Goal: Task Accomplishment & Management: Manage account settings

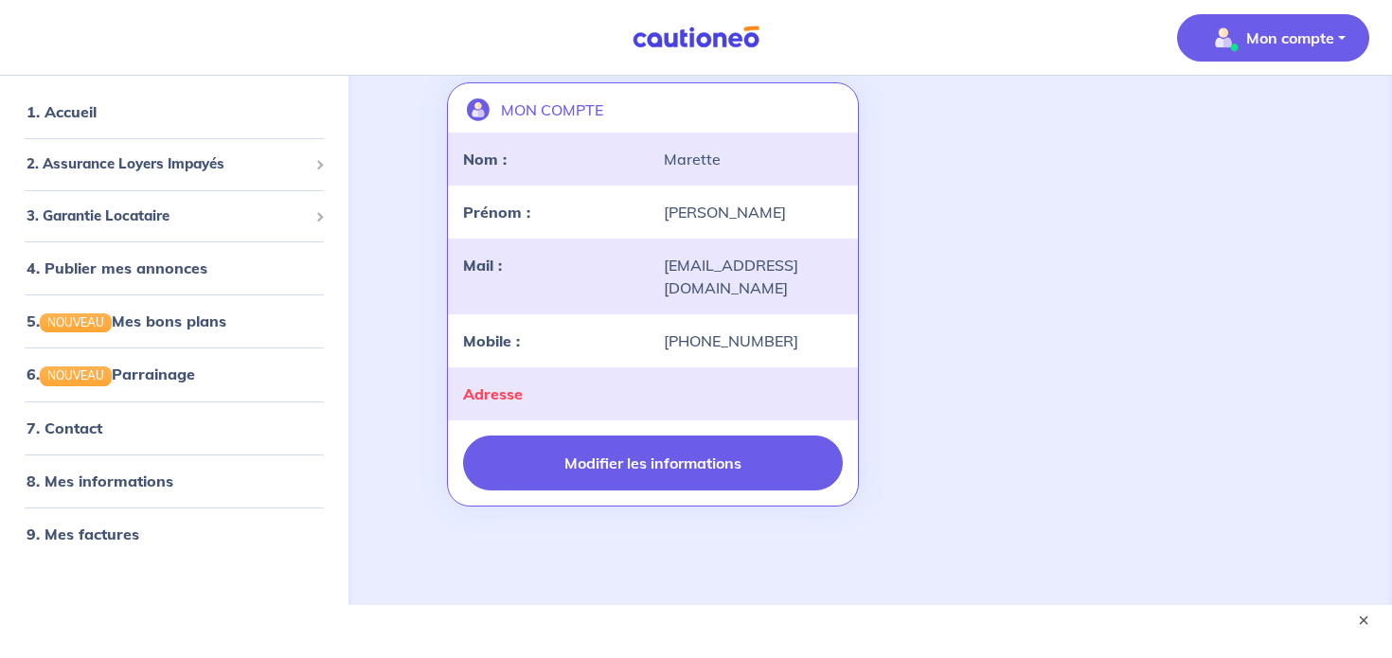
click at [639, 442] on button "Modifier les informations" at bounding box center [653, 463] width 380 height 55
select select "FR"
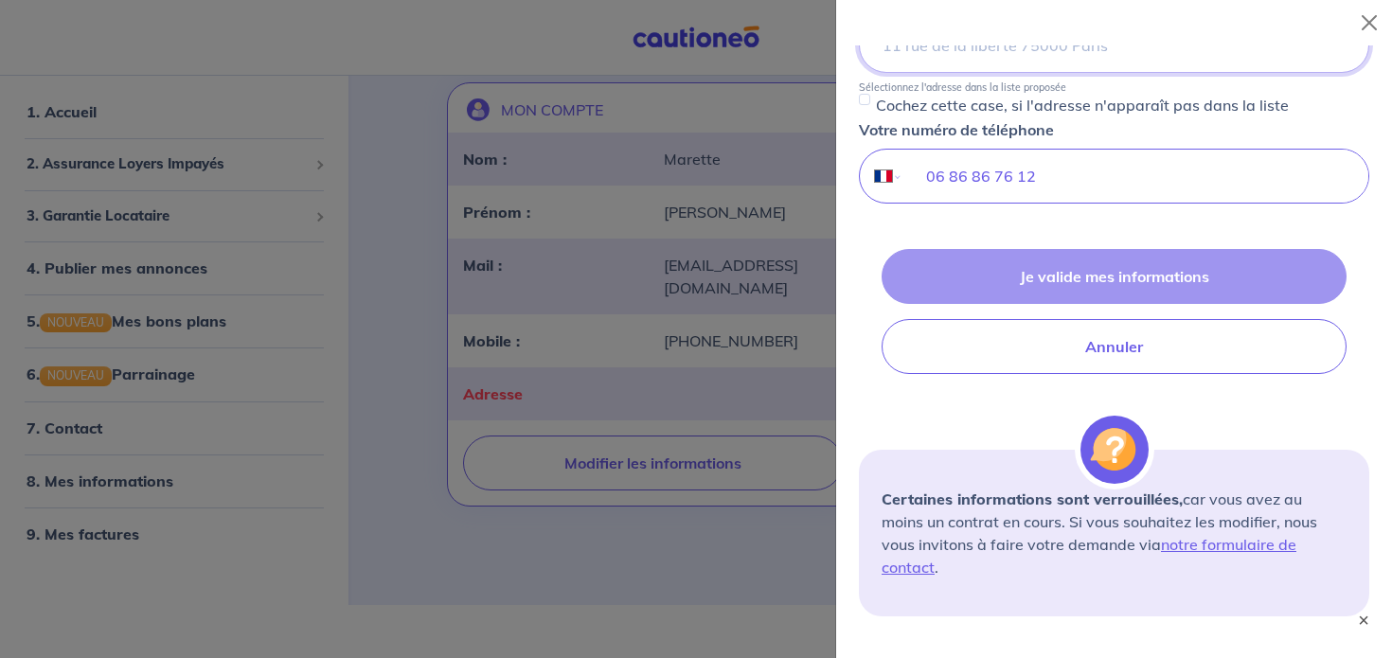
scroll to position [410, 0]
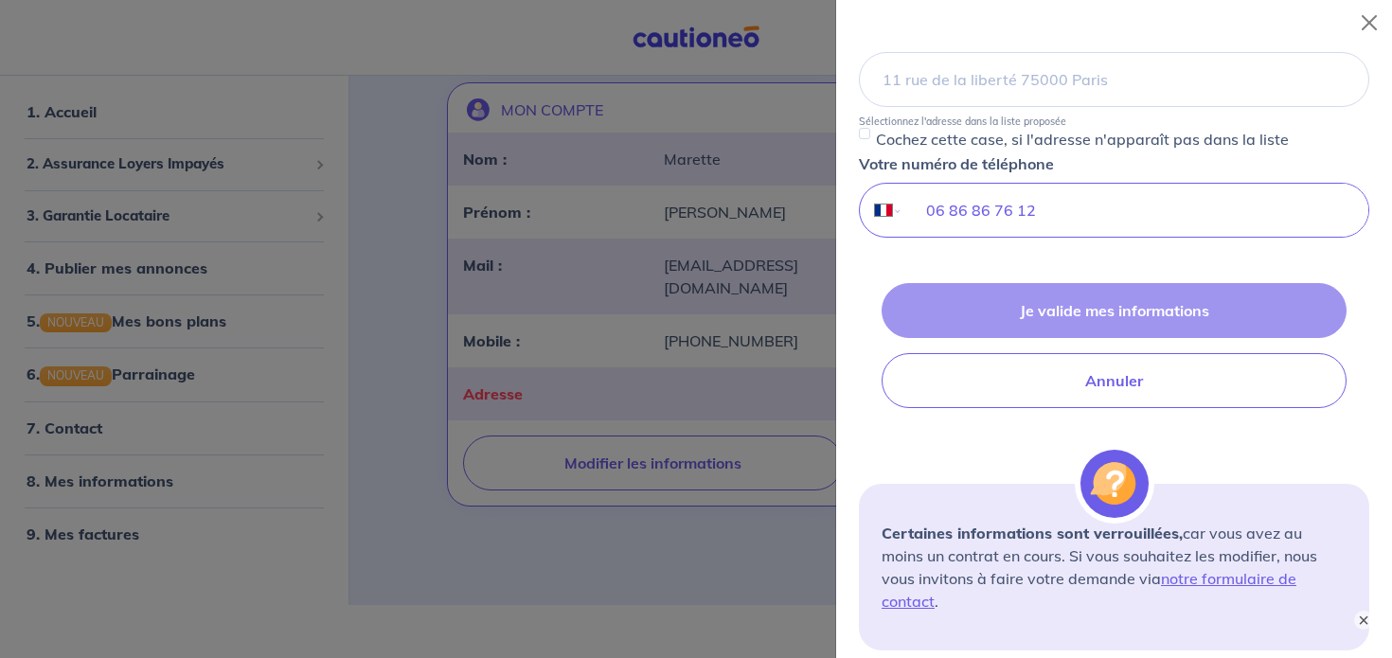
click at [1026, 277] on form "Je modifie mes informations Votre nom [PERSON_NAME] prénom [PERSON_NAME] Votre …" at bounding box center [1114, 142] width 510 height 1015
click at [1381, 21] on button "Close" at bounding box center [1369, 23] width 30 height 30
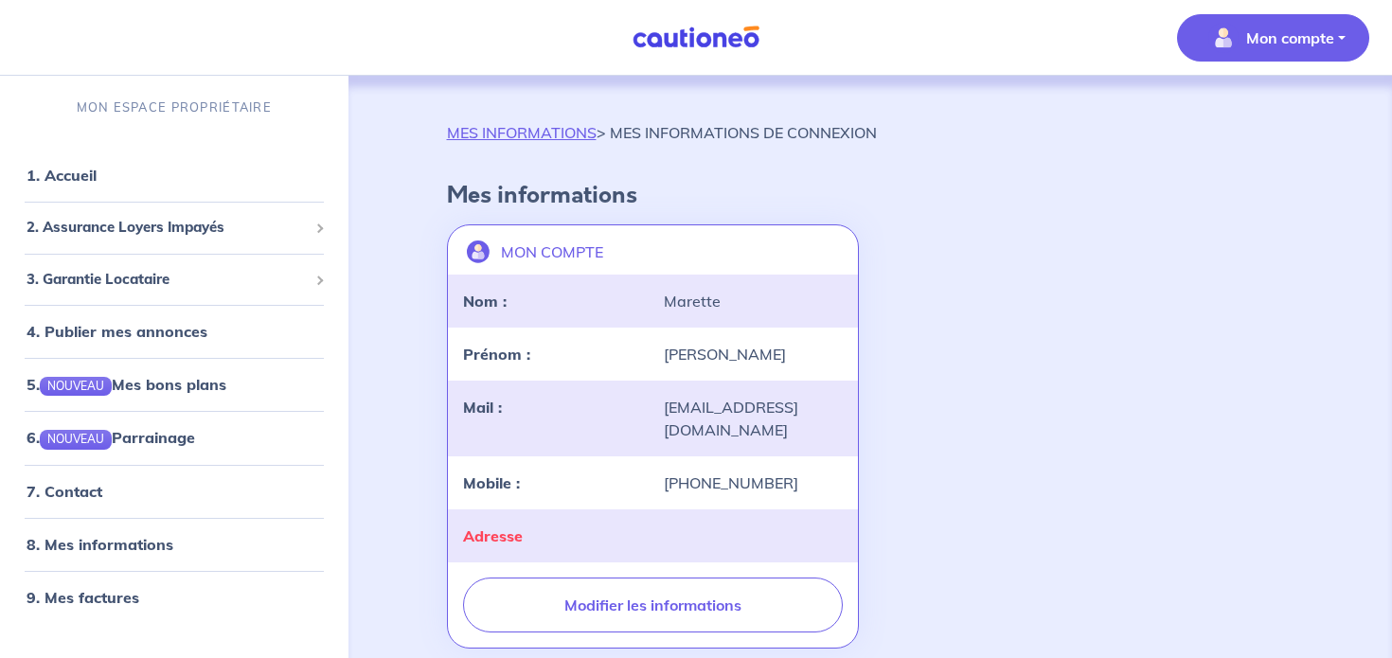
scroll to position [66, 0]
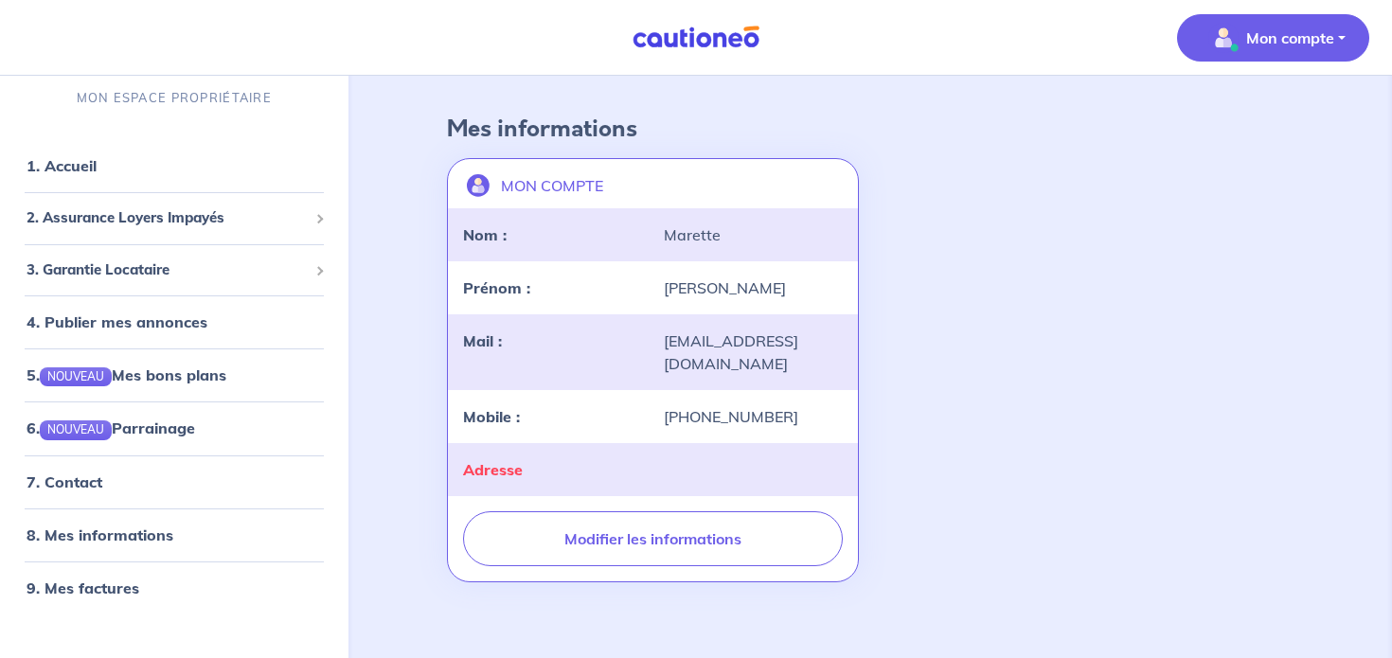
click at [1304, 46] on p "Mon compte" at bounding box center [1290, 38] width 88 height 23
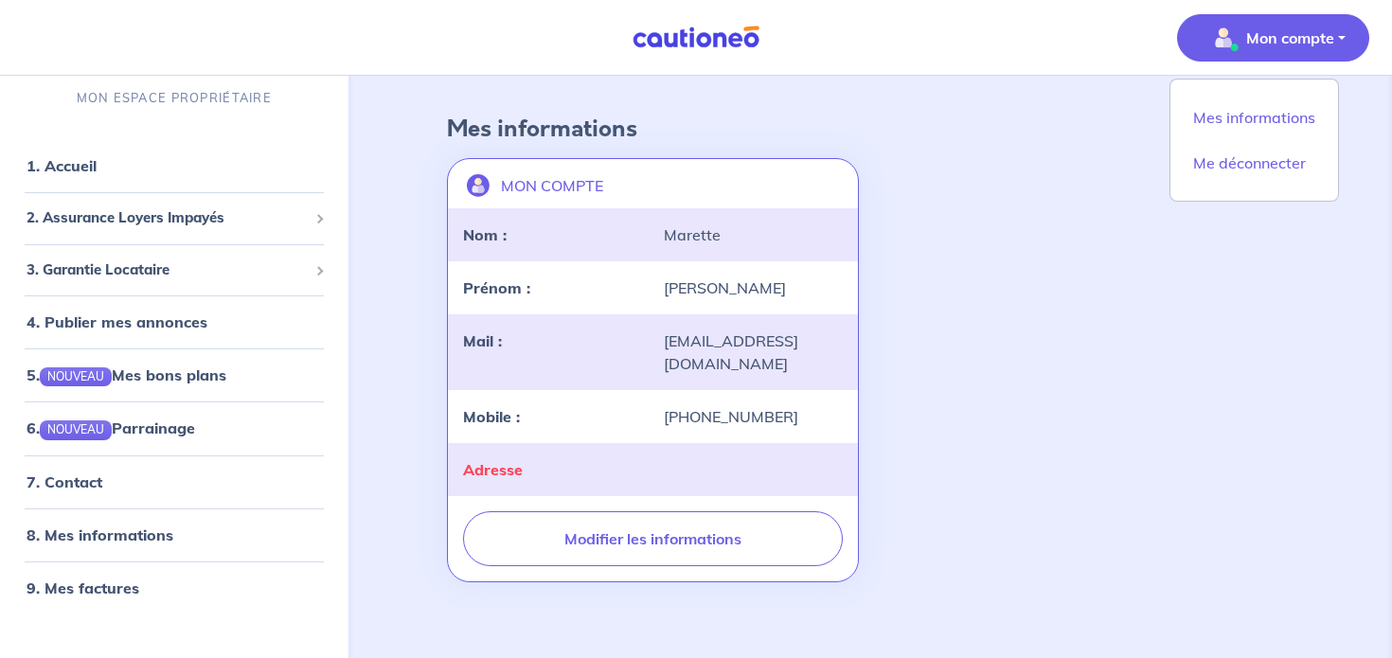
click at [1002, 390] on div "MON COMPTE landlord-id BAh7CEkiCGdpZAY6BkVUSSJWZ2lkOi8vY2F1dGlvbmVvLWNvcmUvVXNl…" at bounding box center [871, 370] width 870 height 439
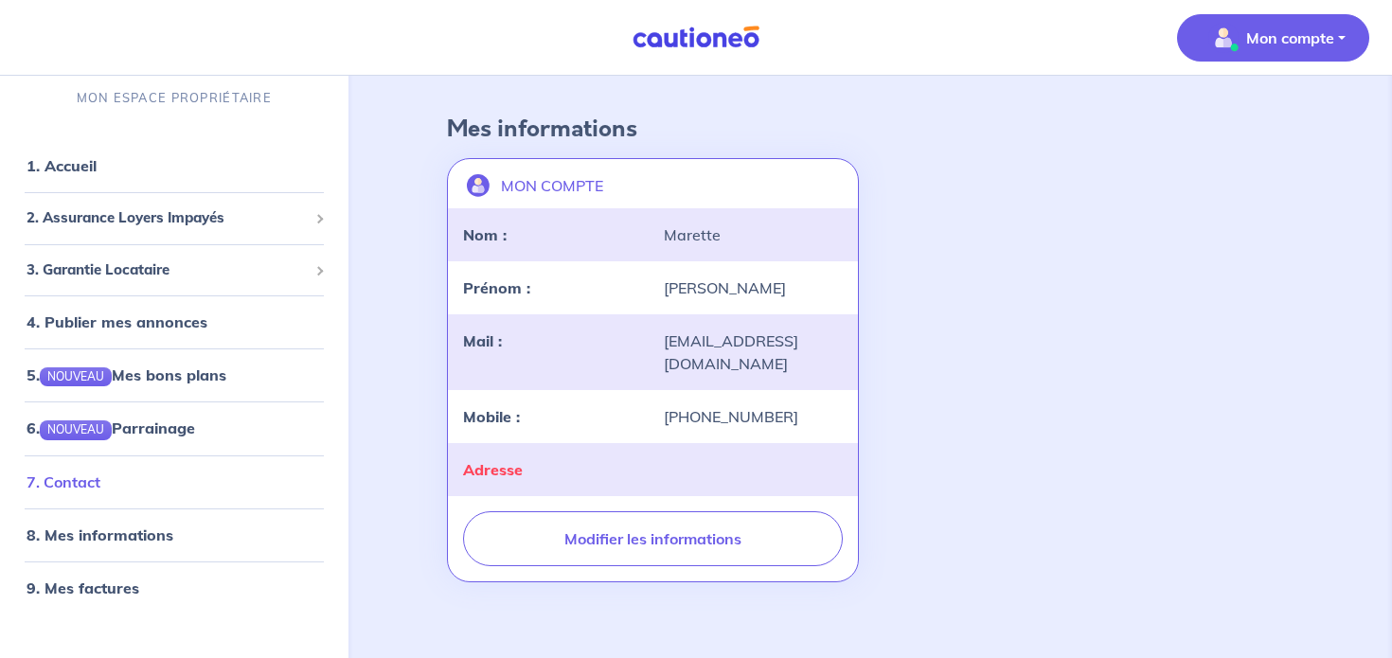
scroll to position [0, 0]
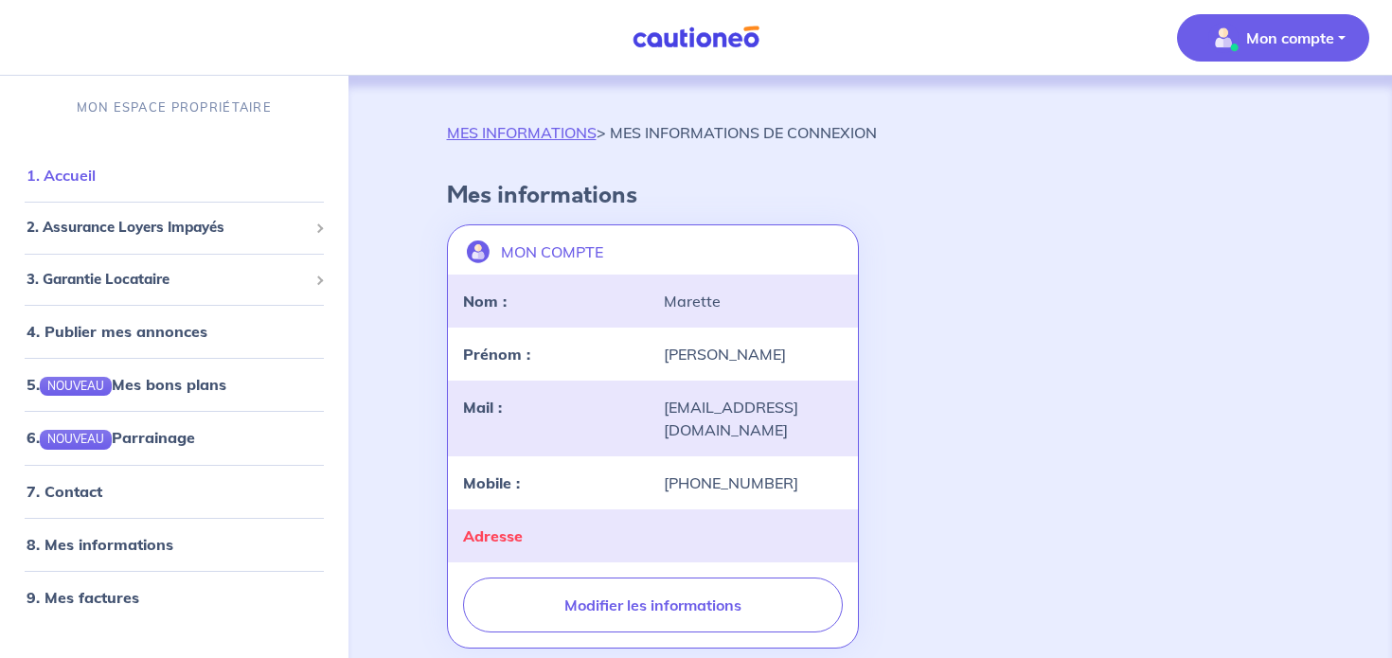
click at [71, 167] on link "1. Accueil" at bounding box center [61, 175] width 69 height 19
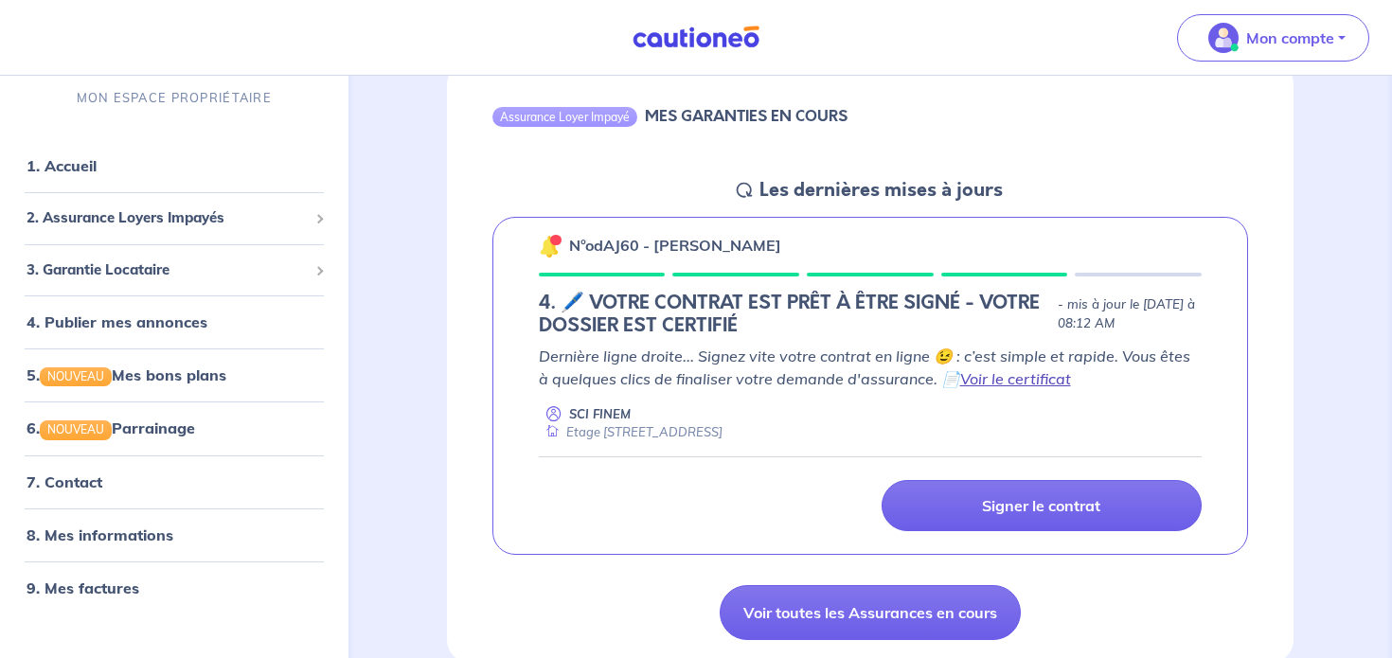
scroll to position [217, 0]
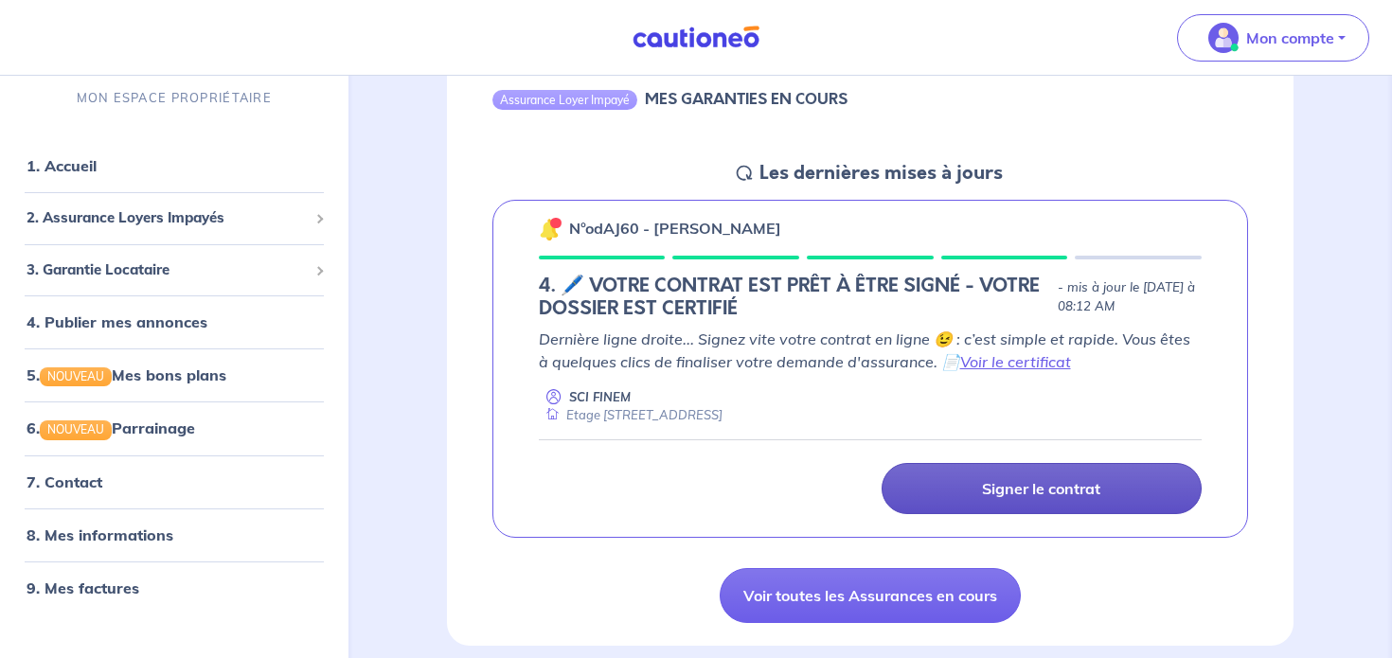
click at [1107, 483] on link "Signer le contrat" at bounding box center [1042, 488] width 320 height 51
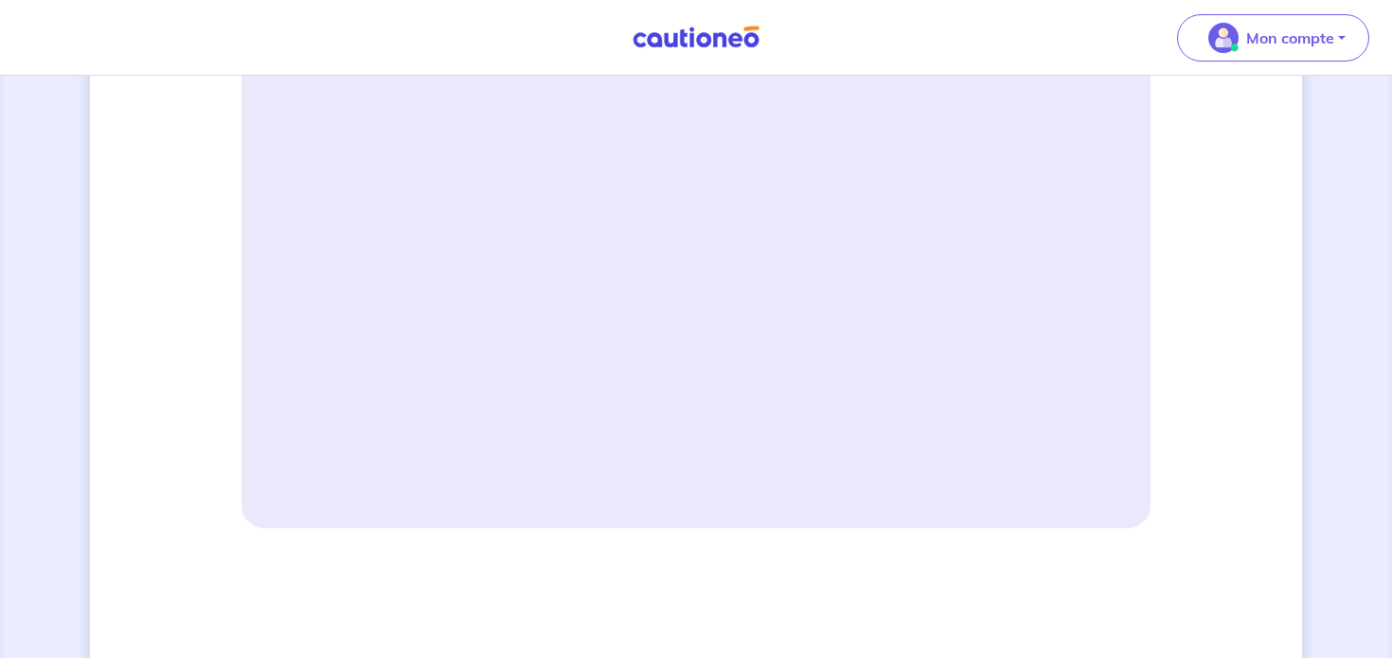
scroll to position [810, 0]
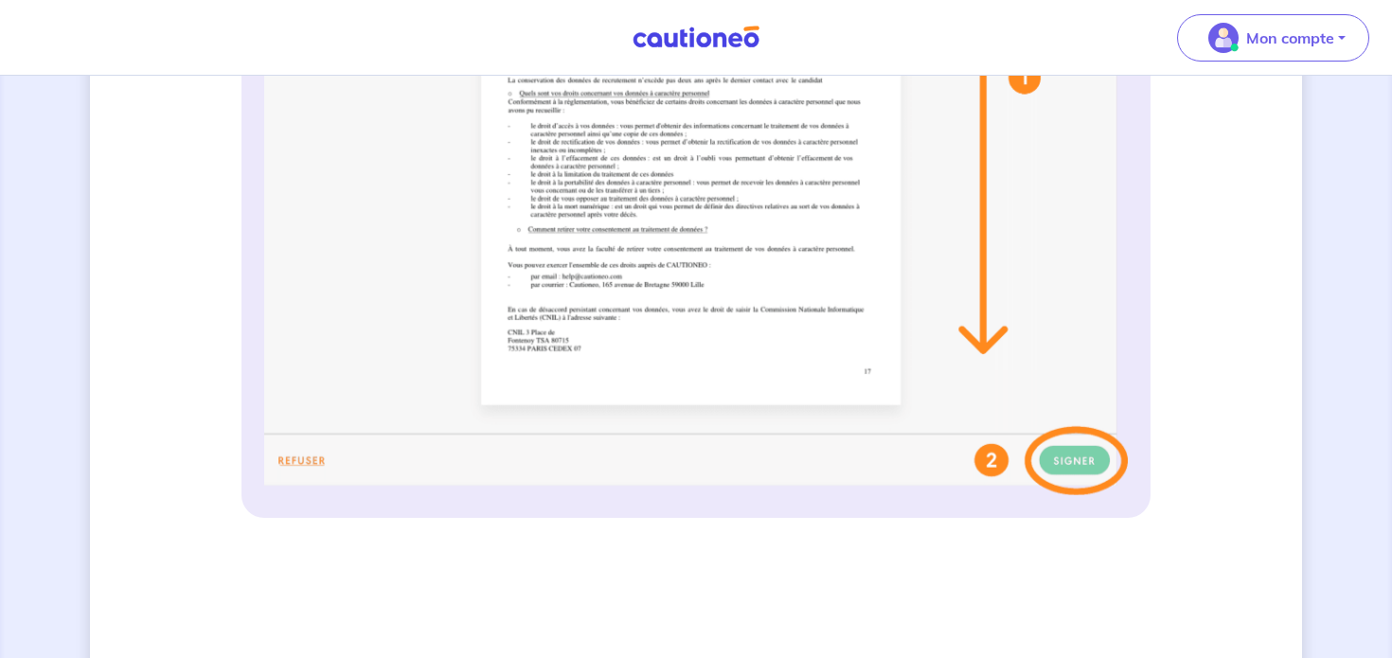
click at [1063, 465] on img at bounding box center [696, 119] width 864 height 752
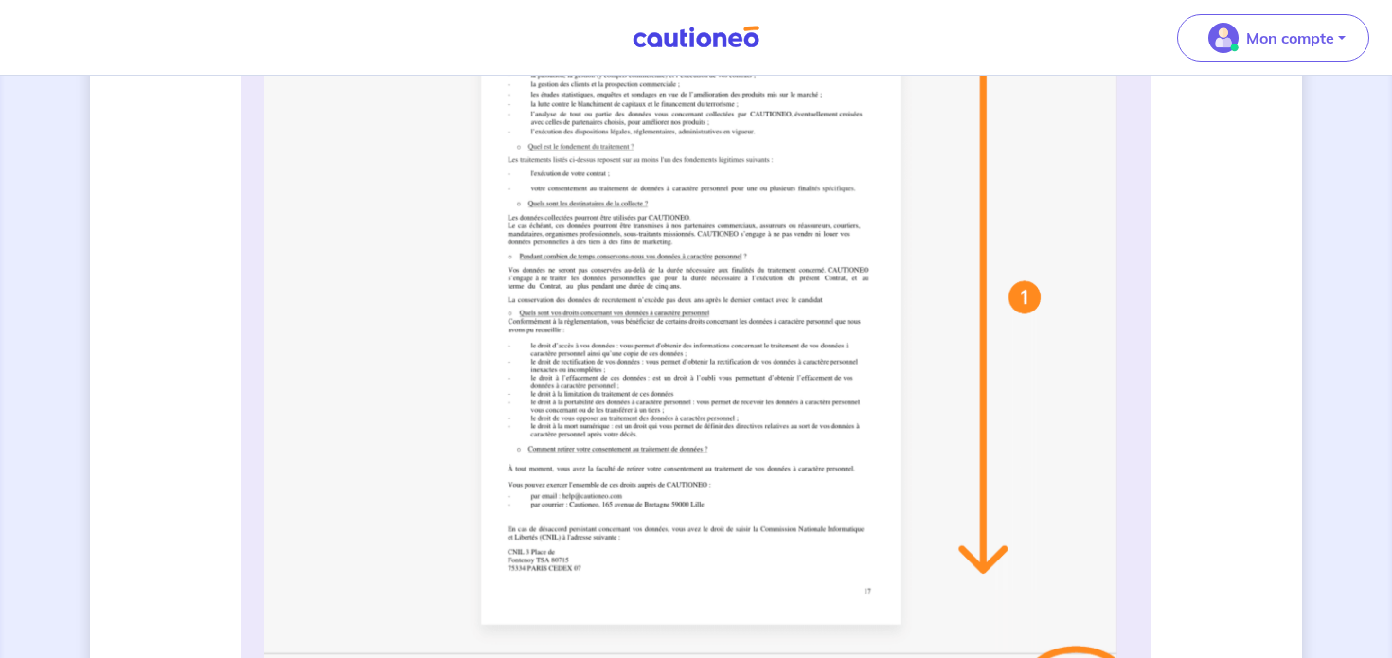
scroll to position [302, 0]
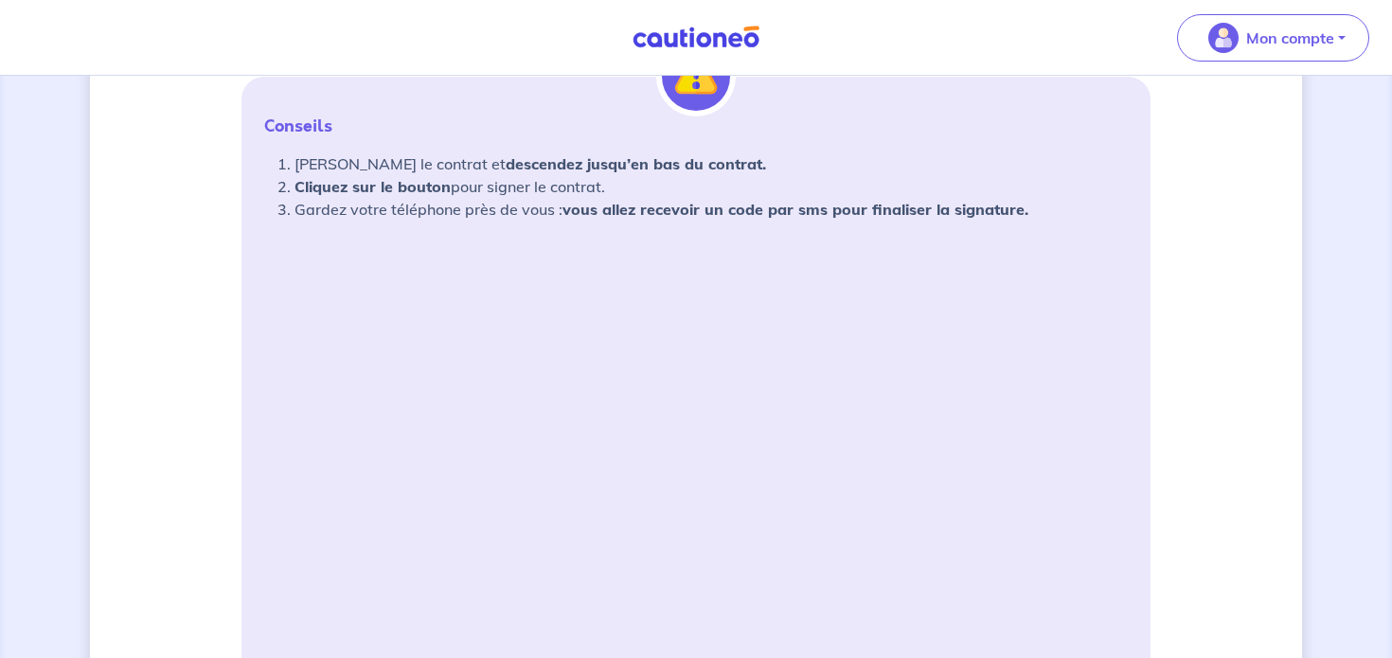
scroll to position [324, 0]
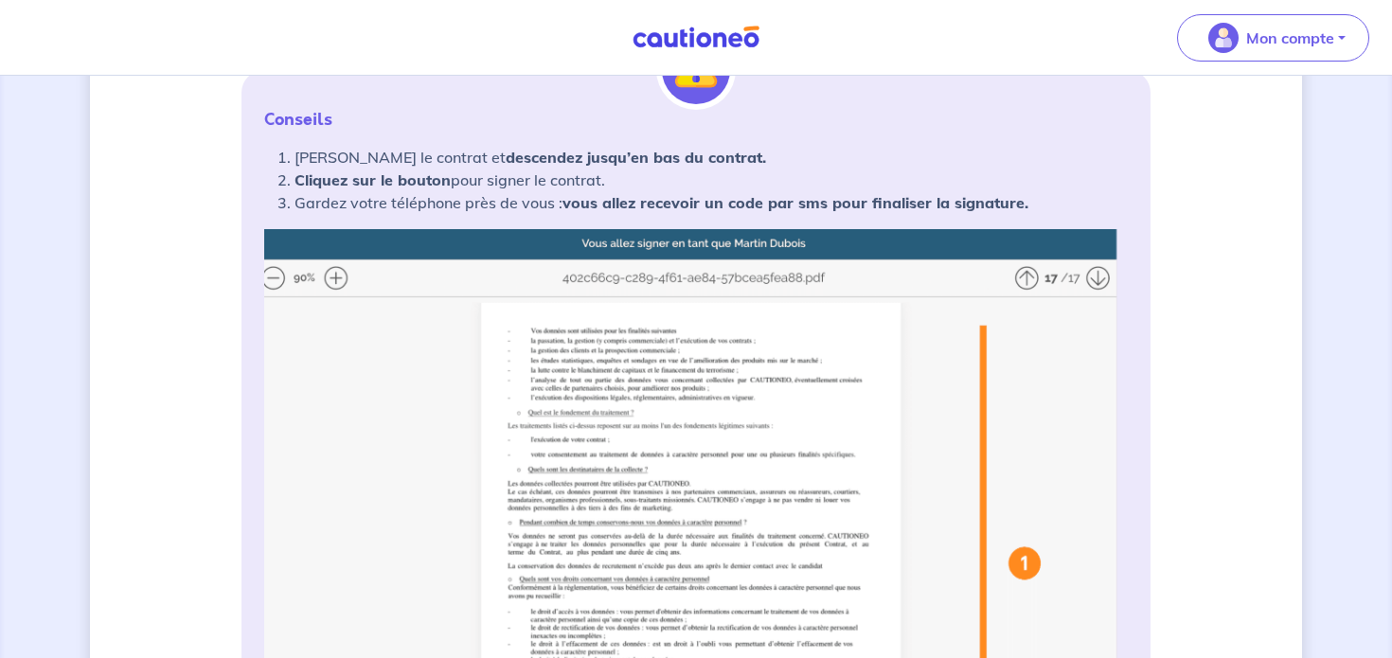
click at [609, 422] on img at bounding box center [696, 605] width 864 height 752
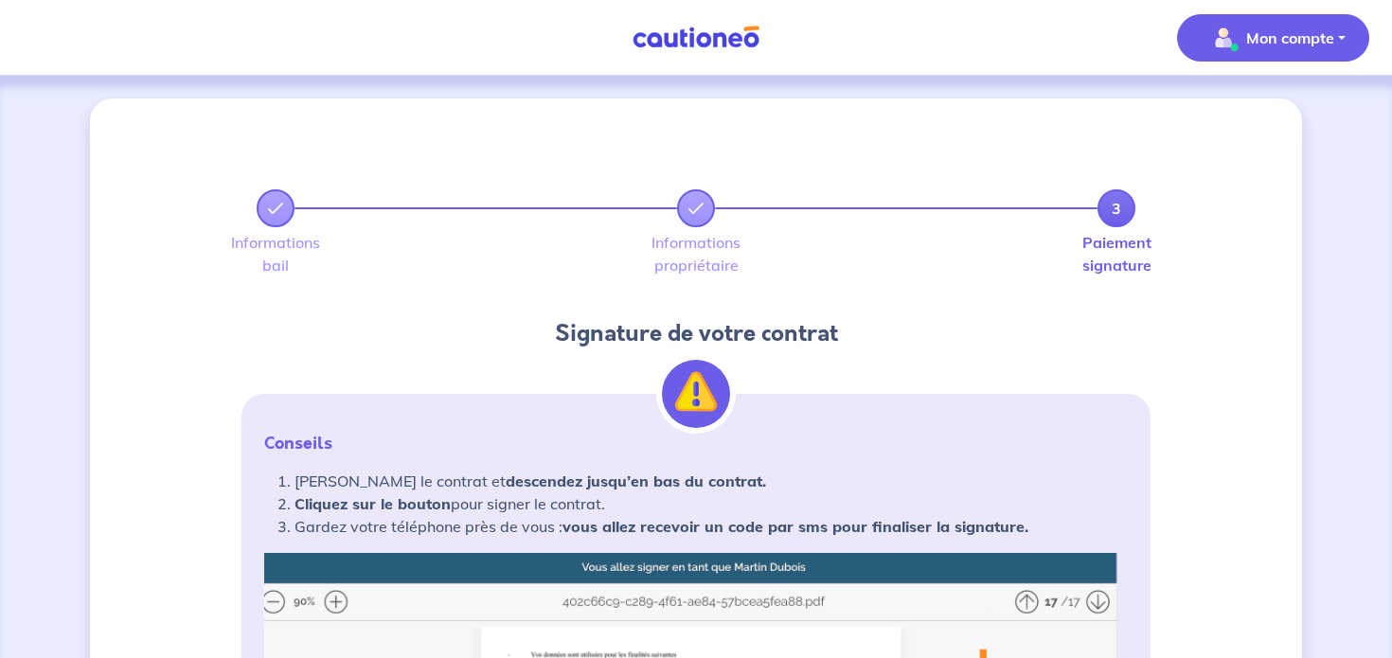
click at [1296, 30] on p "Mon compte" at bounding box center [1290, 38] width 88 height 23
click at [1257, 120] on link "Mes informations" at bounding box center [1254, 117] width 152 height 30
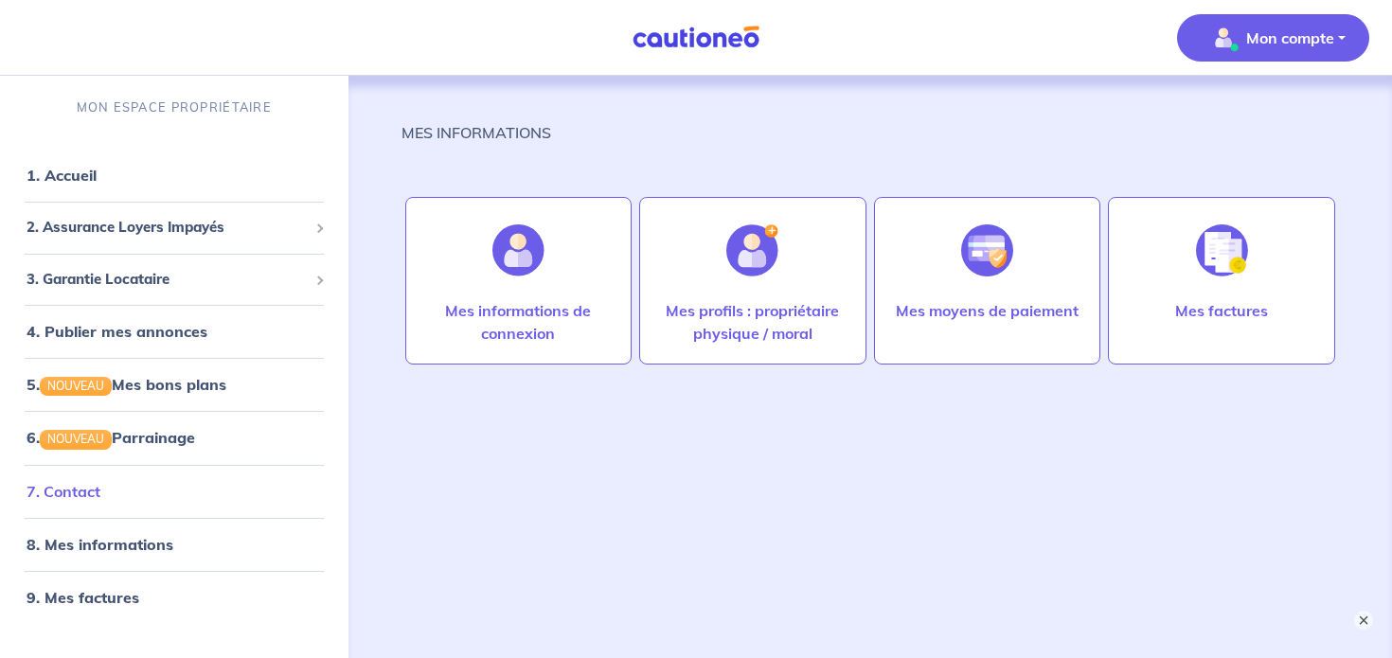
click at [100, 492] on link "7. Contact" at bounding box center [64, 491] width 74 height 19
click at [83, 180] on link "1. Accueil" at bounding box center [61, 175] width 69 height 19
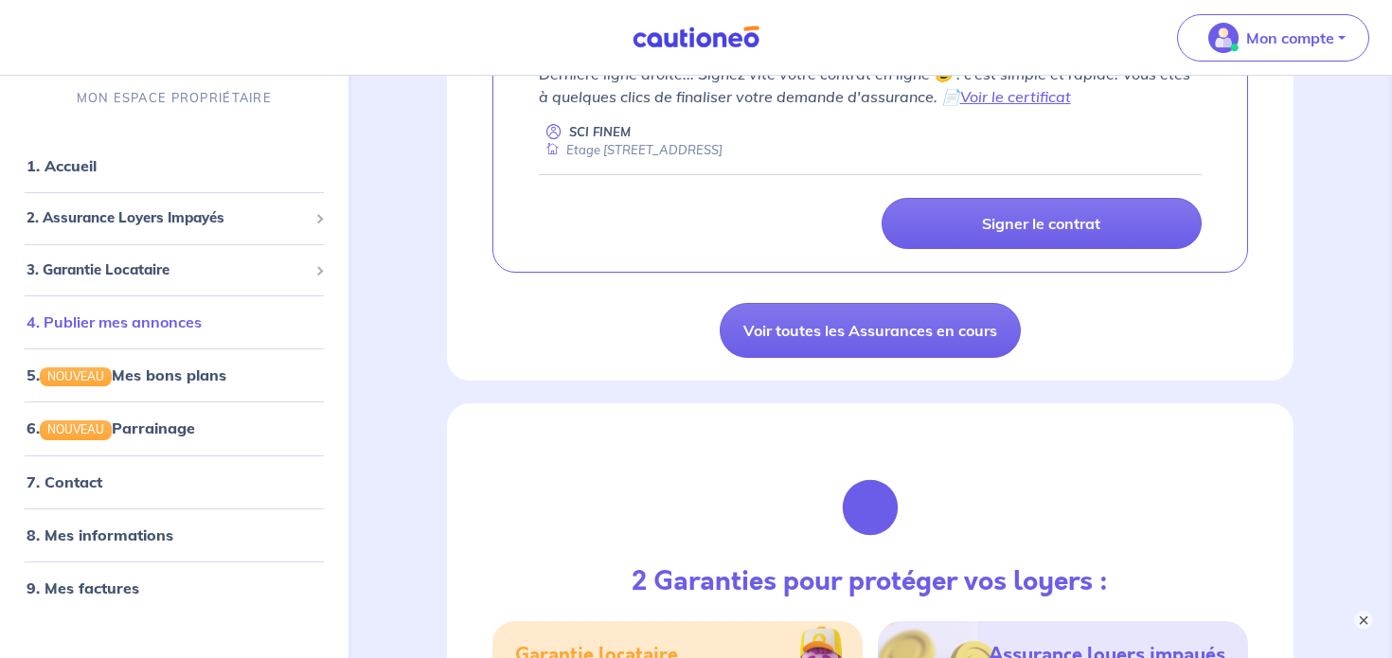
scroll to position [483, 0]
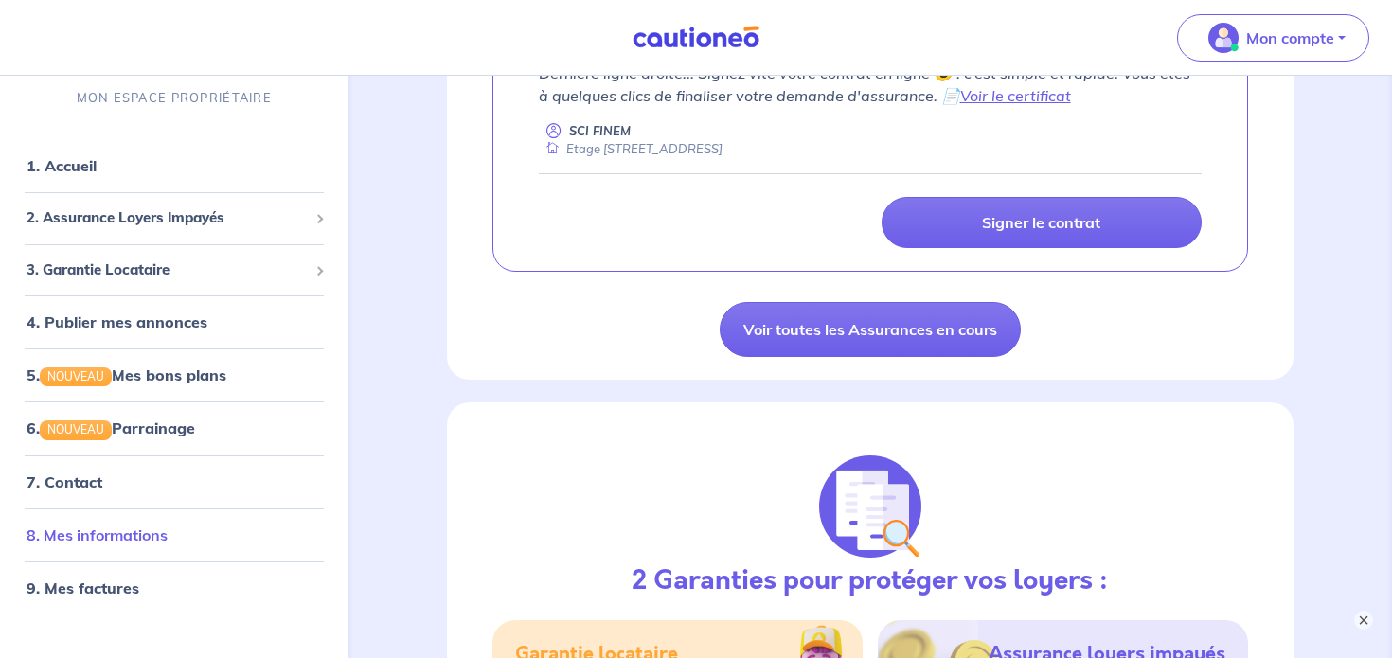
click at [144, 542] on link "8. Mes informations" at bounding box center [97, 534] width 141 height 19
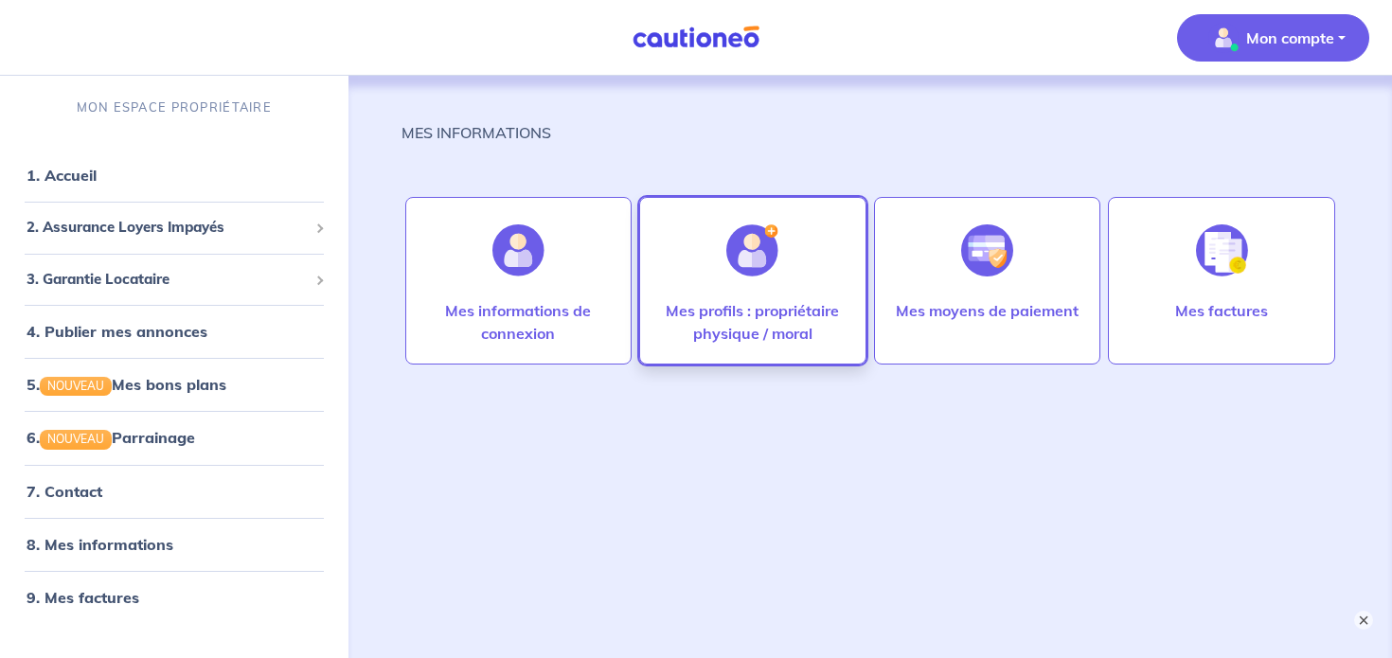
click at [747, 349] on div "Mes profils : propriétaire physique / moral" at bounding box center [753, 329] width 218 height 61
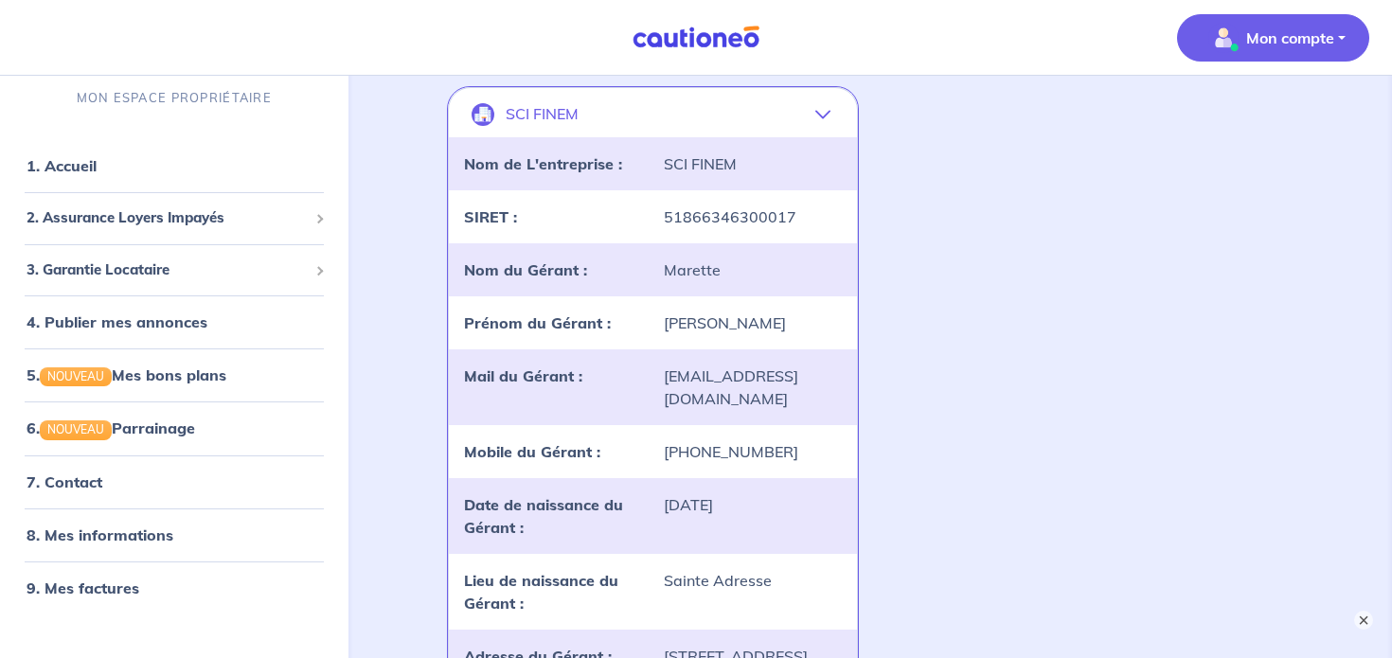
scroll to position [373, 0]
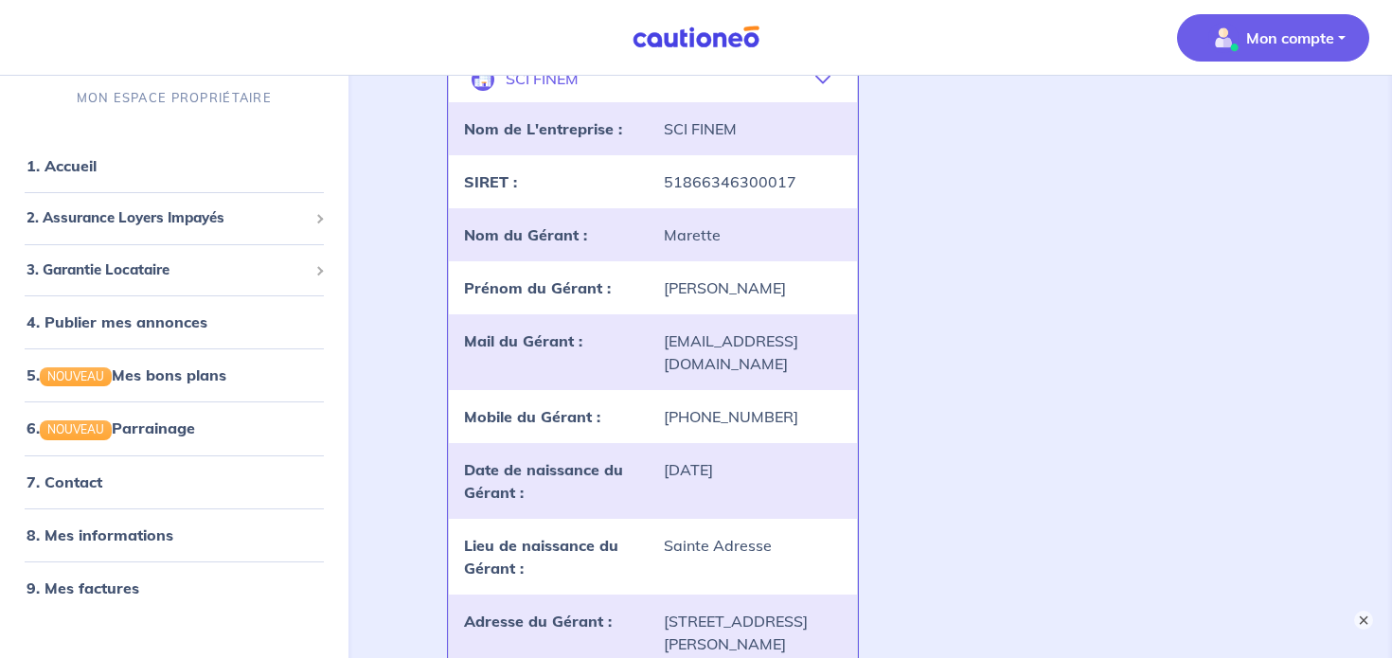
click at [661, 405] on div "[PHONE_NUMBER]" at bounding box center [752, 416] width 201 height 23
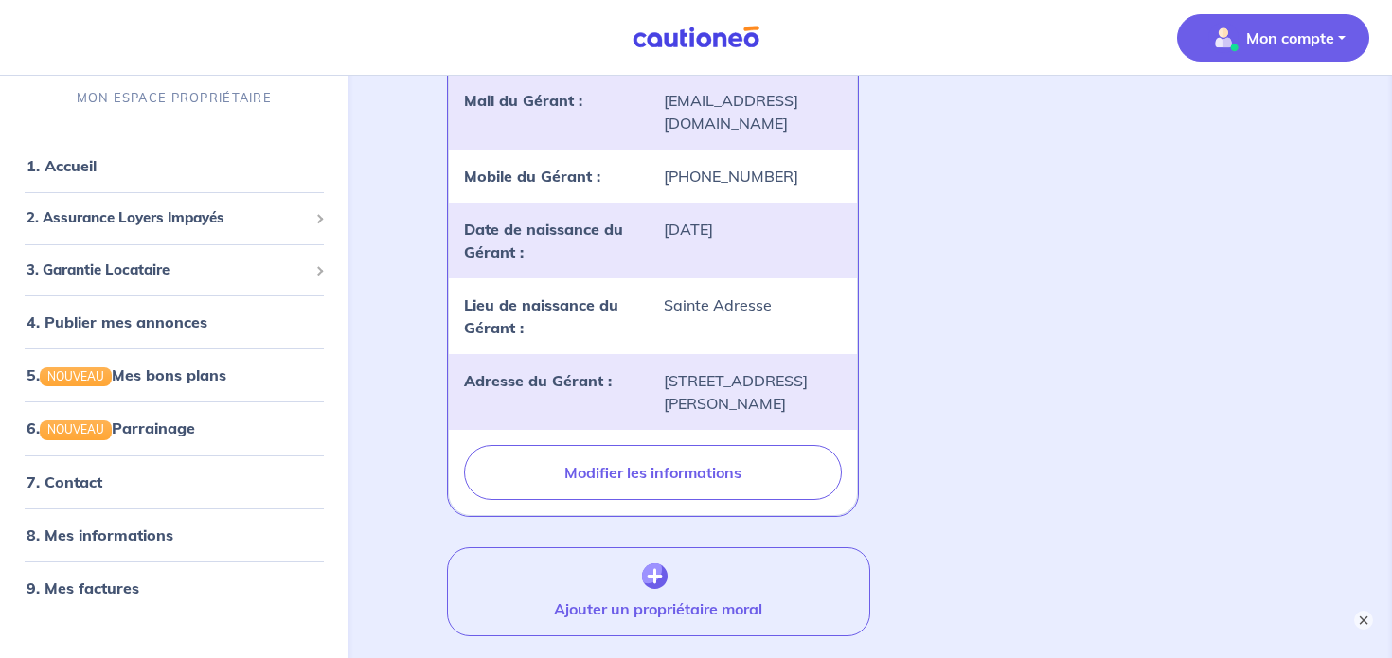
scroll to position [714, 0]
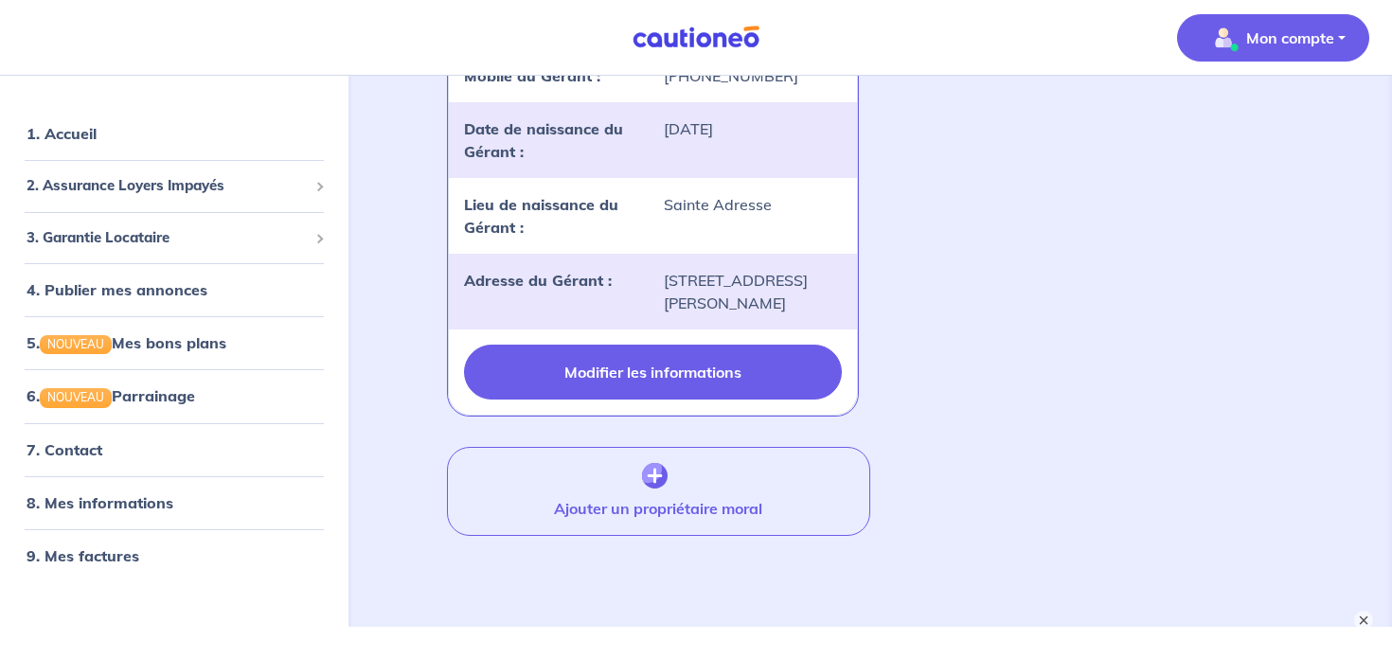
click at [657, 380] on button "Modifier les informations" at bounding box center [653, 372] width 378 height 55
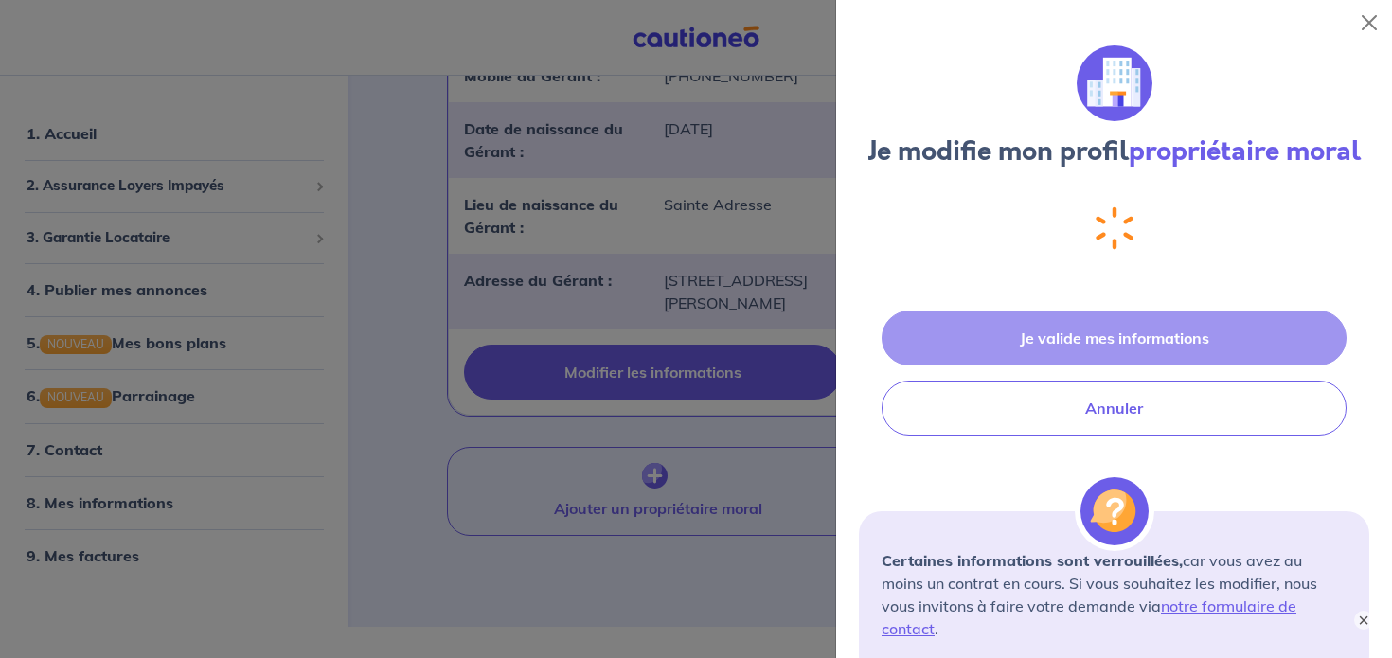
select select "FR"
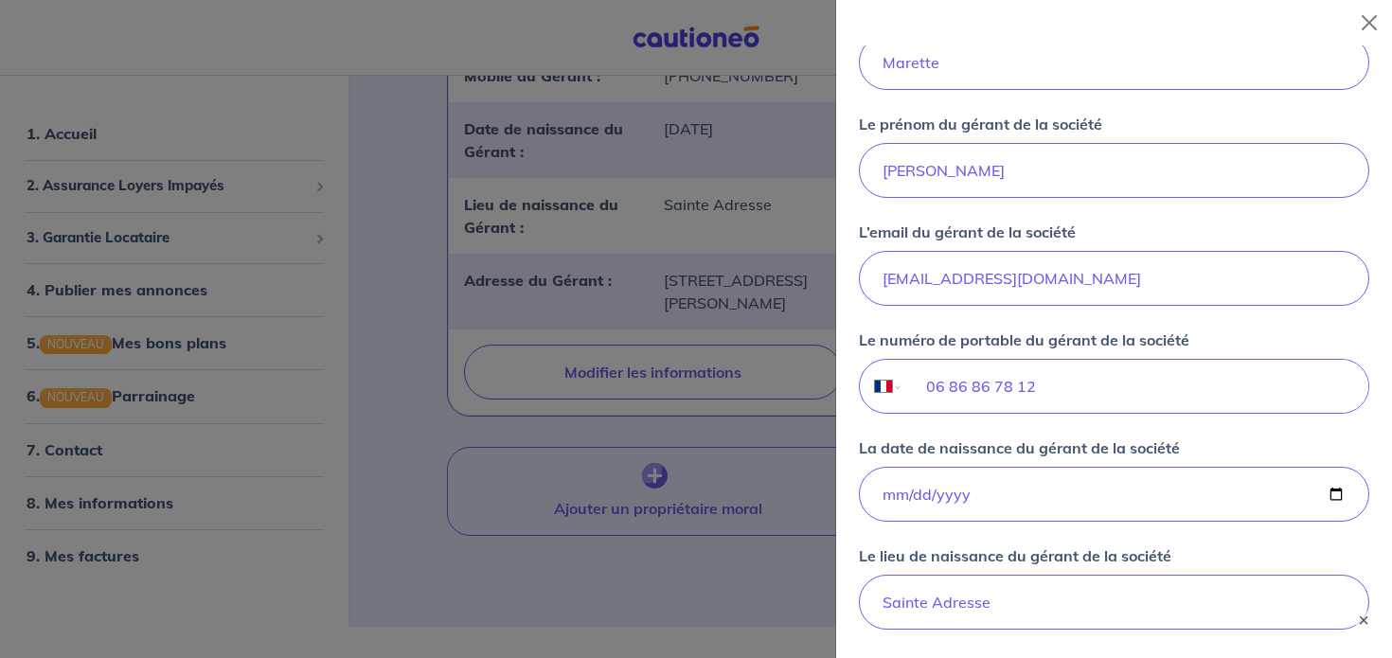
scroll to position [1179, 0]
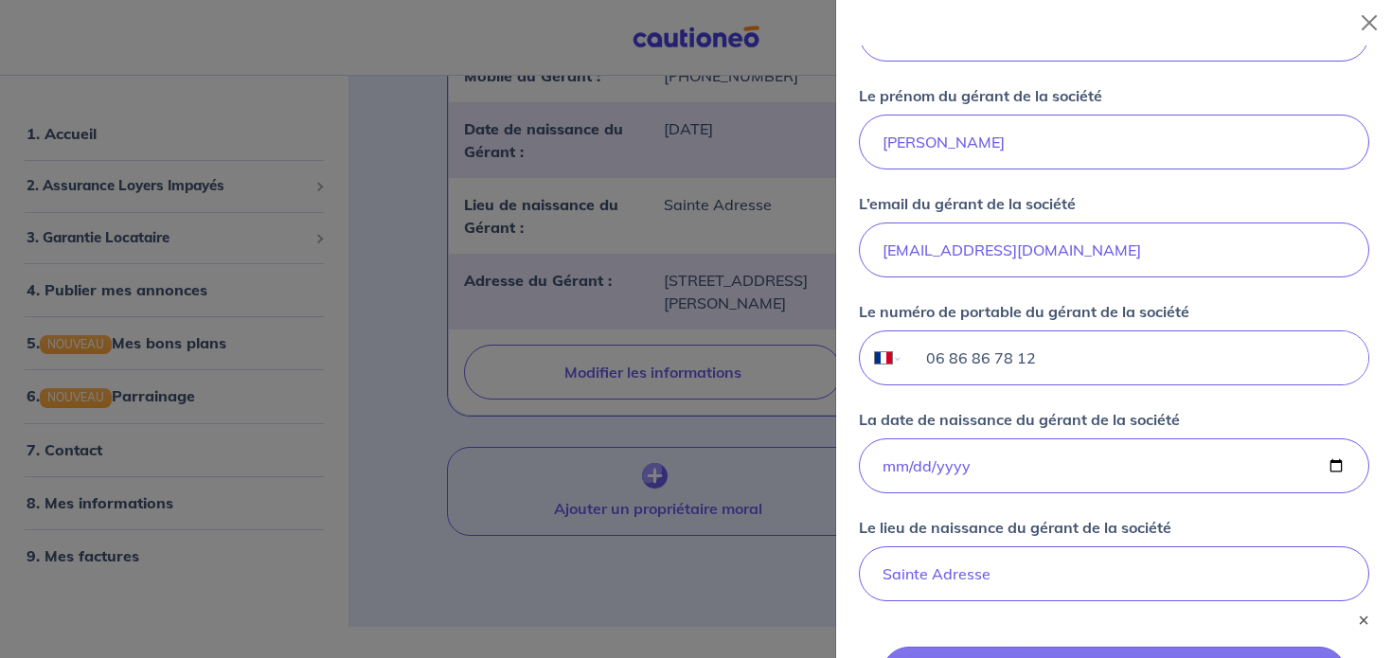
click at [1007, 359] on input "06 86 86 78 12" at bounding box center [1135, 357] width 465 height 53
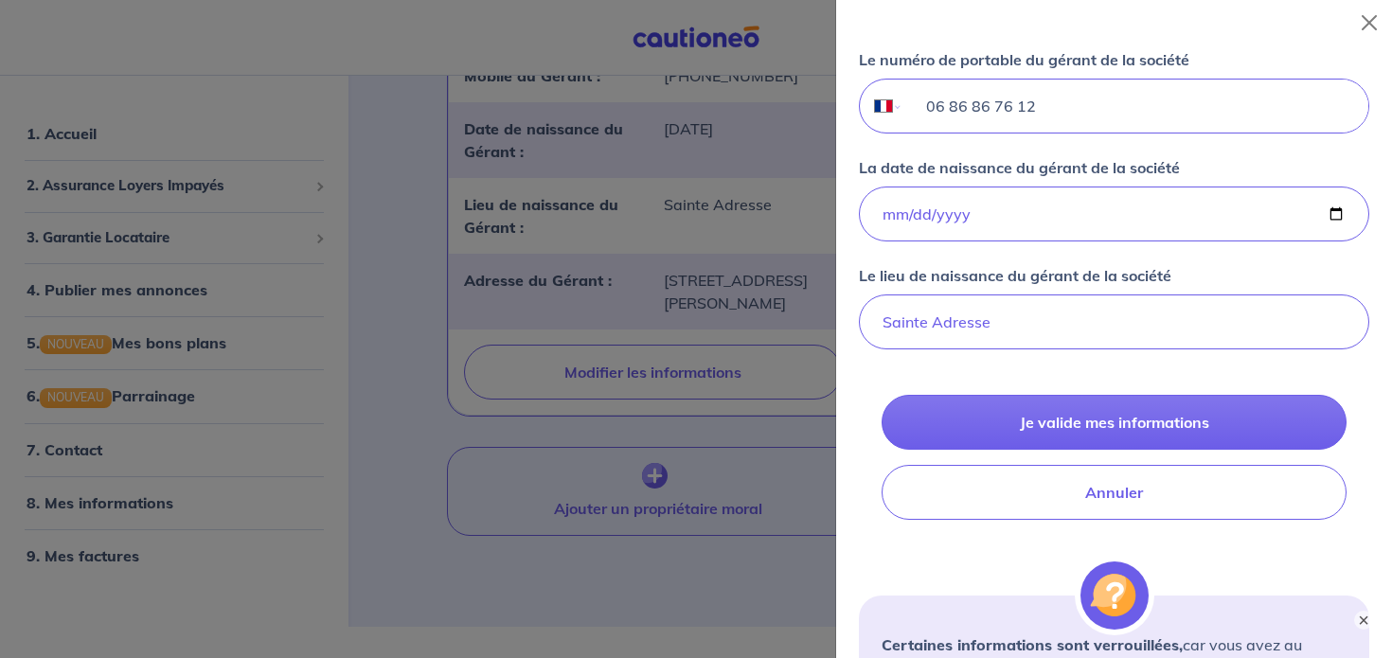
scroll to position [1441, 0]
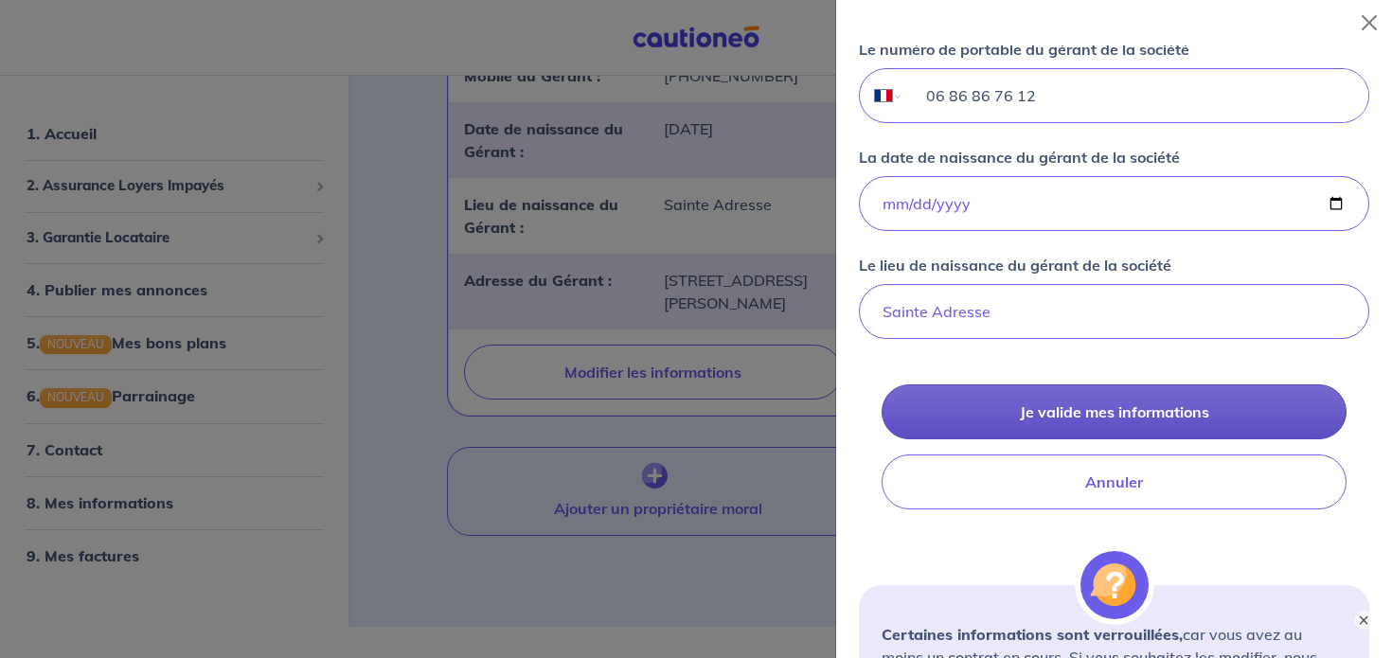
type input "06 86 86 76 12"
click at [1086, 412] on button "Je valide mes informations" at bounding box center [1114, 411] width 465 height 55
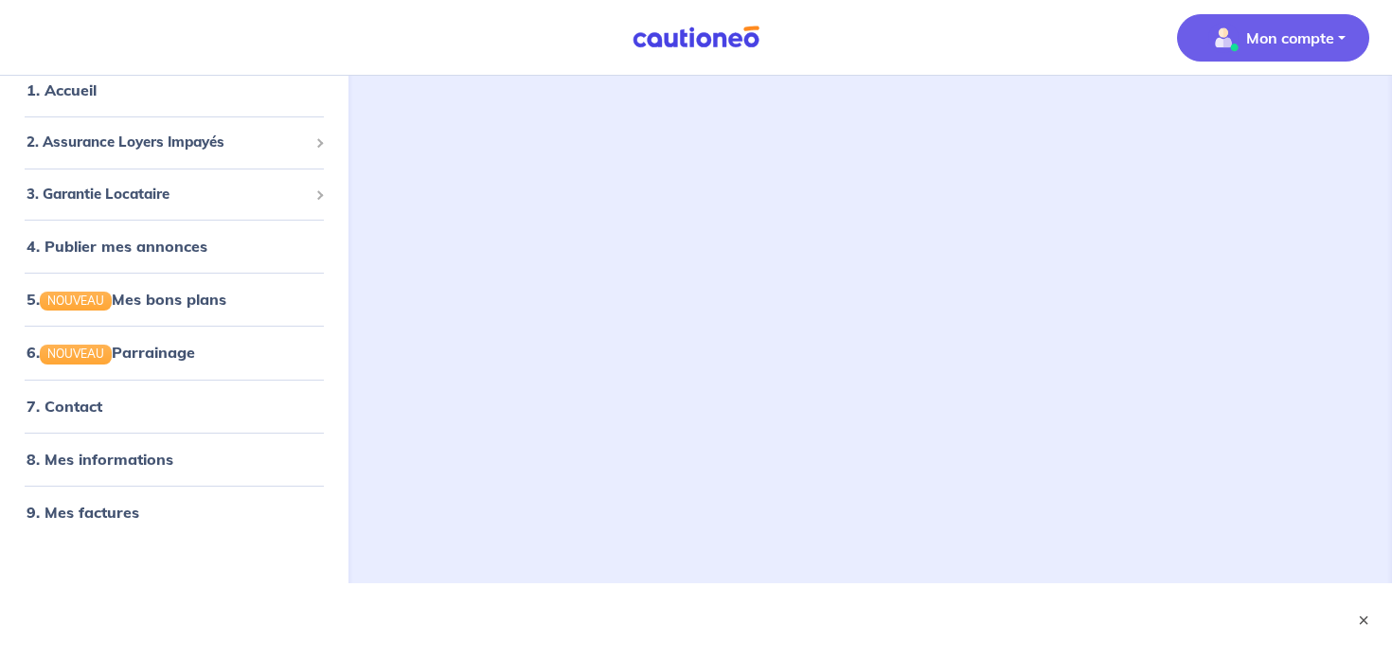
scroll to position [714, 0]
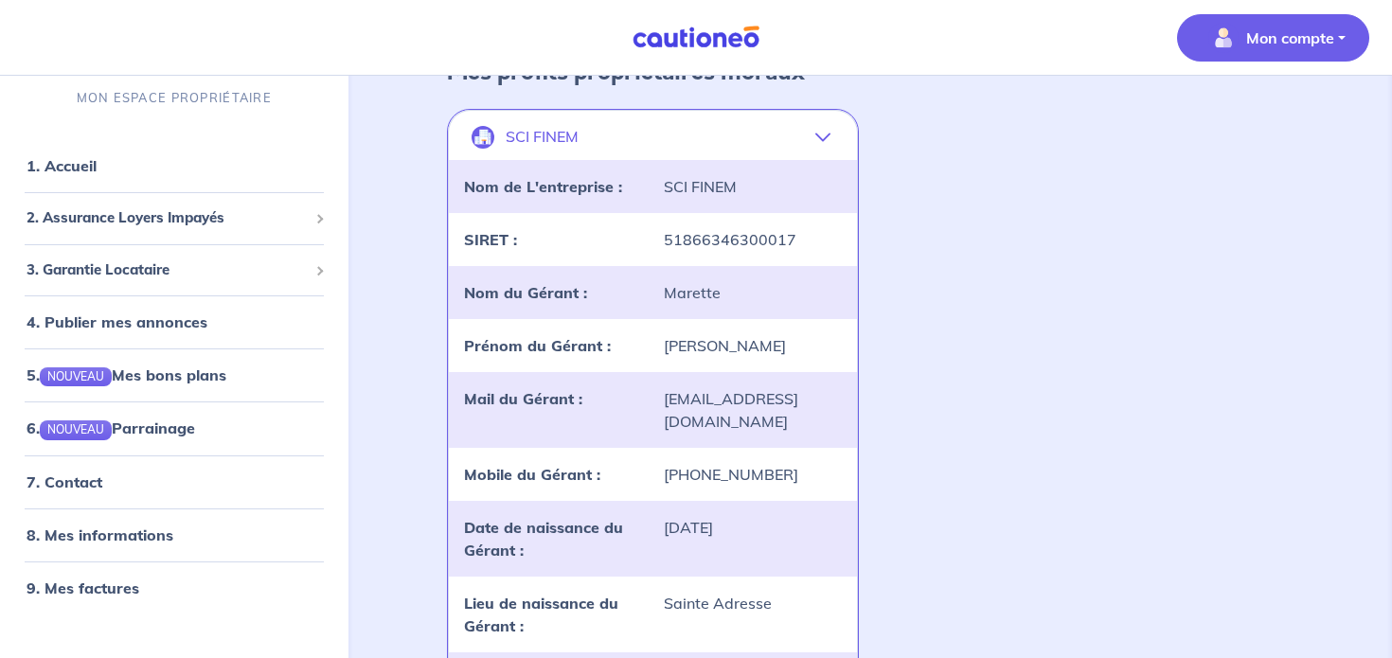
scroll to position [682, 0]
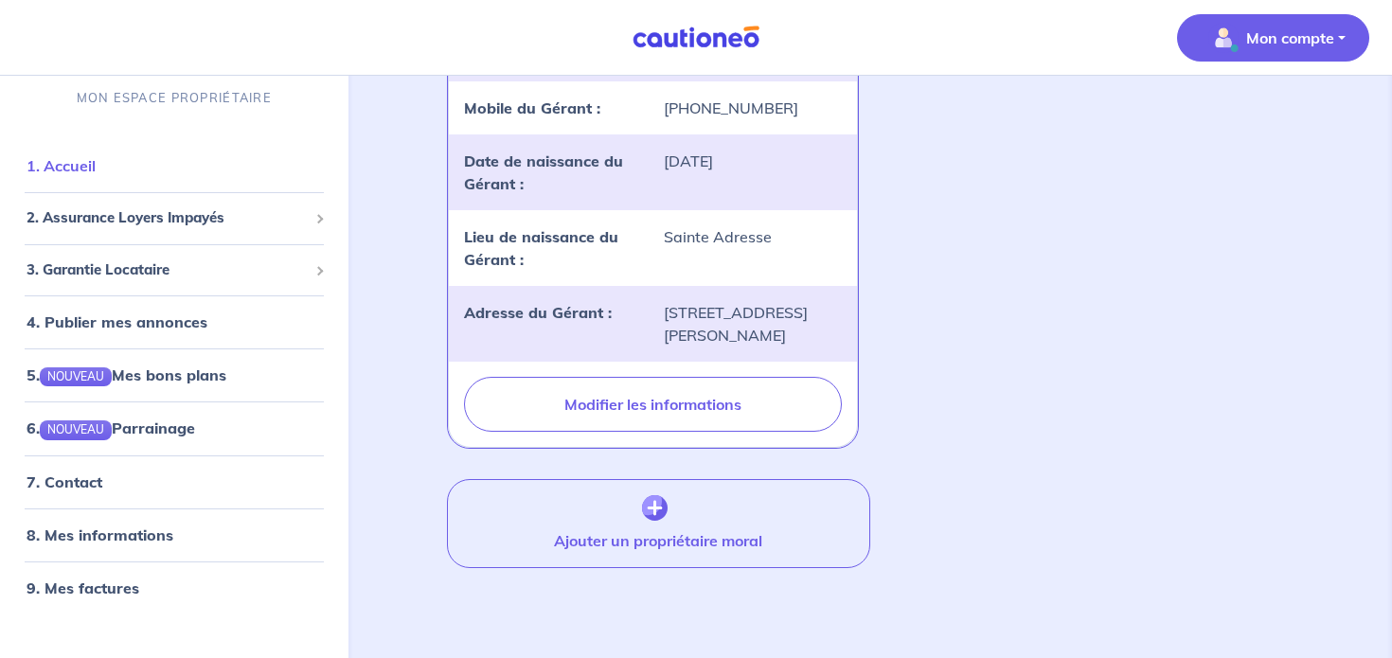
click at [96, 165] on link "1. Accueil" at bounding box center [61, 165] width 69 height 19
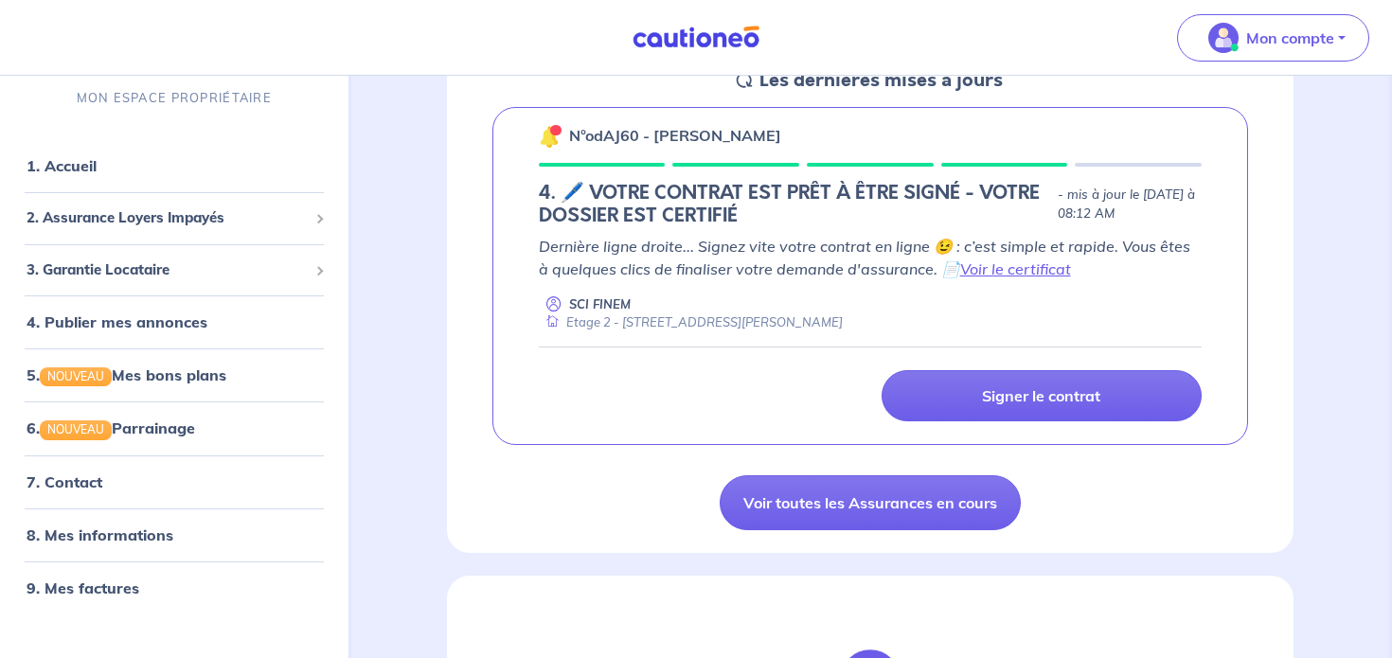
scroll to position [321, 0]
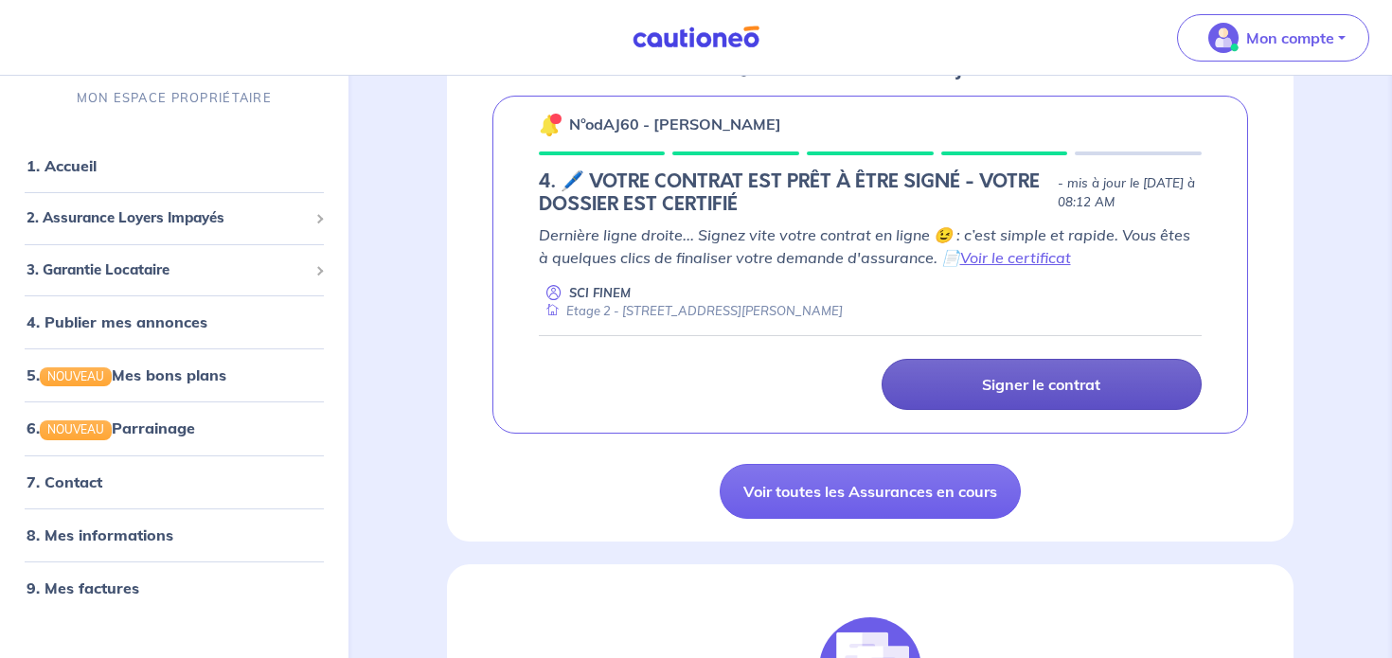
click at [1106, 393] on link "Signer le contrat" at bounding box center [1042, 384] width 320 height 51
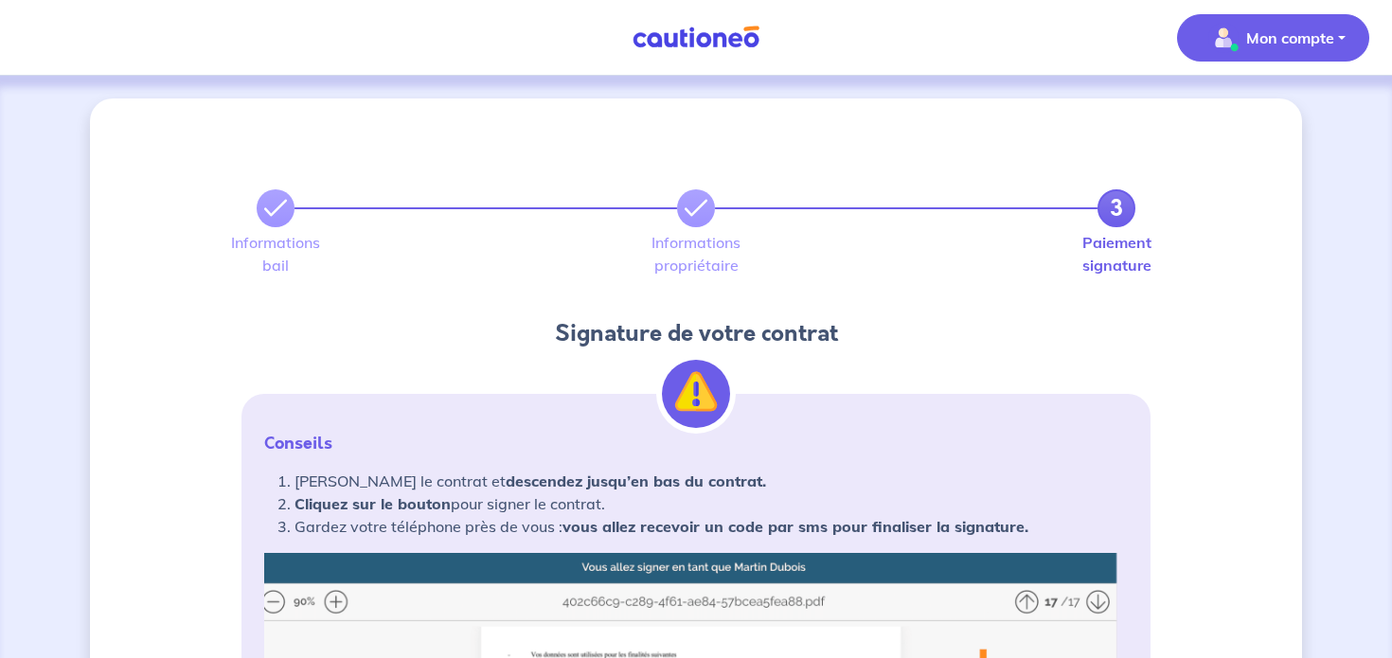
click at [1325, 36] on p "Mon compte" at bounding box center [1290, 38] width 88 height 23
click at [1254, 117] on link "Mes informations" at bounding box center [1254, 117] width 152 height 30
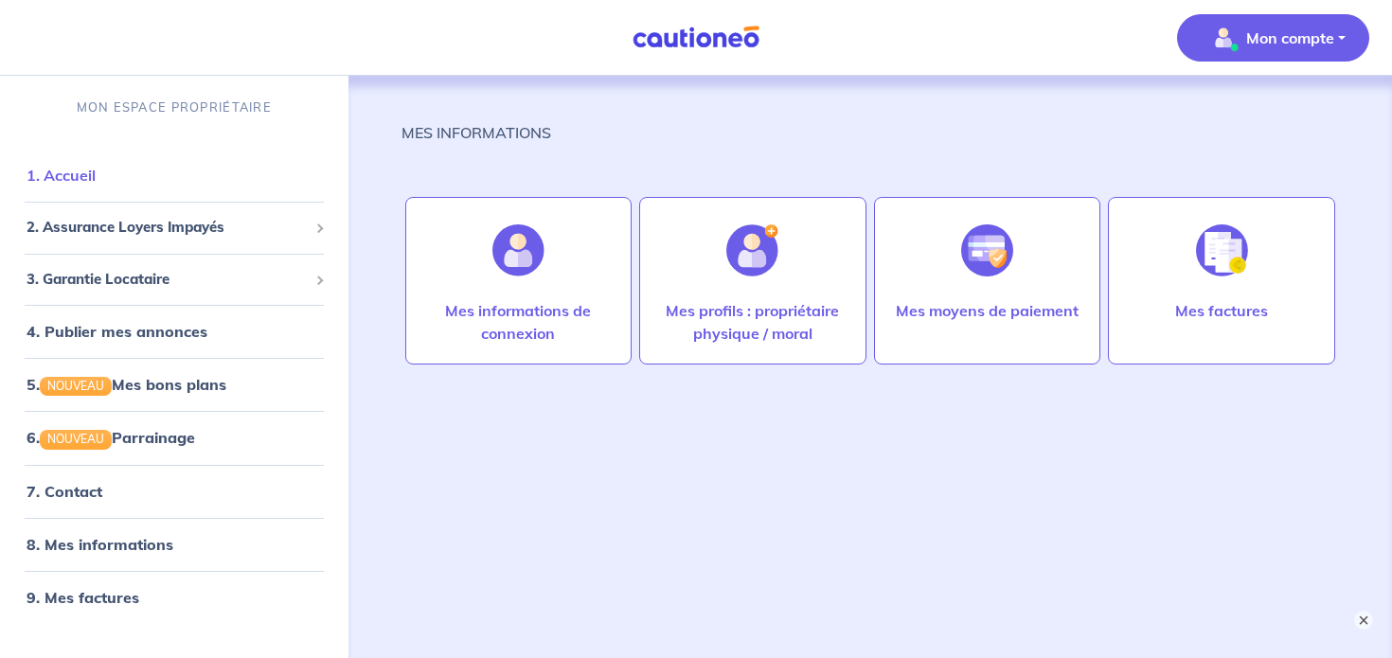
click at [93, 179] on link "1. Accueil" at bounding box center [61, 175] width 69 height 19
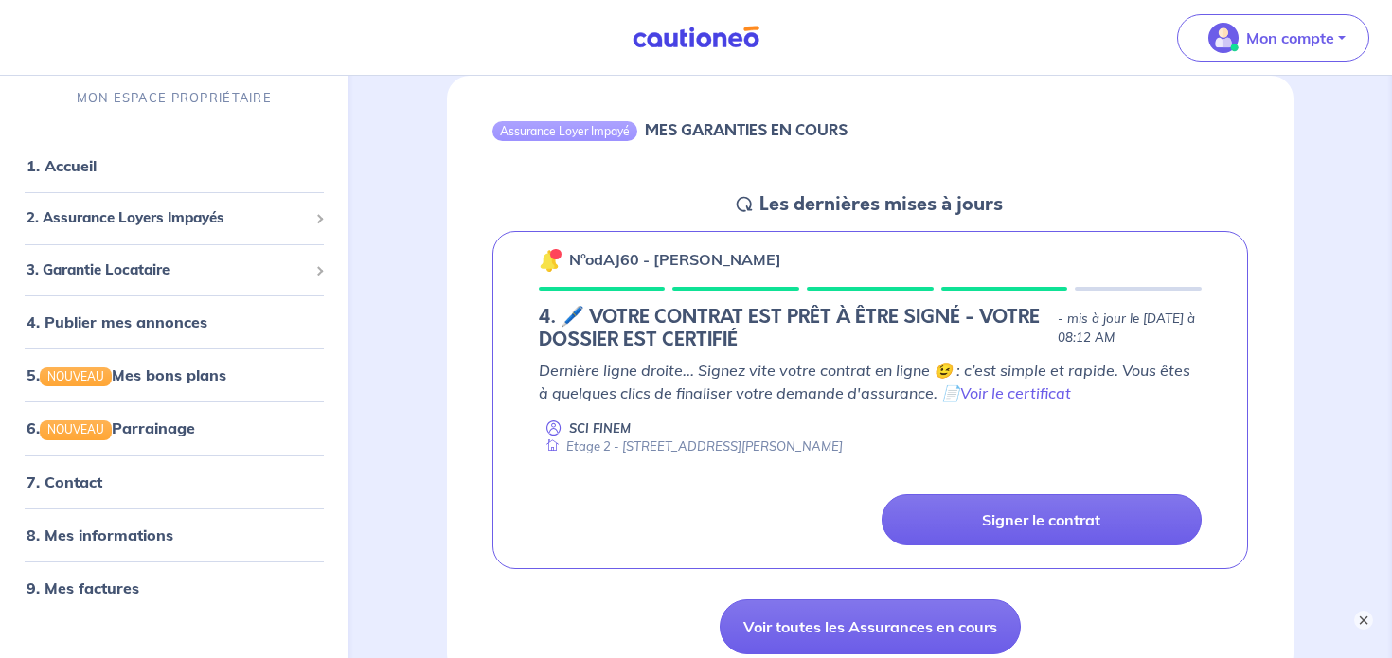
scroll to position [246, 0]
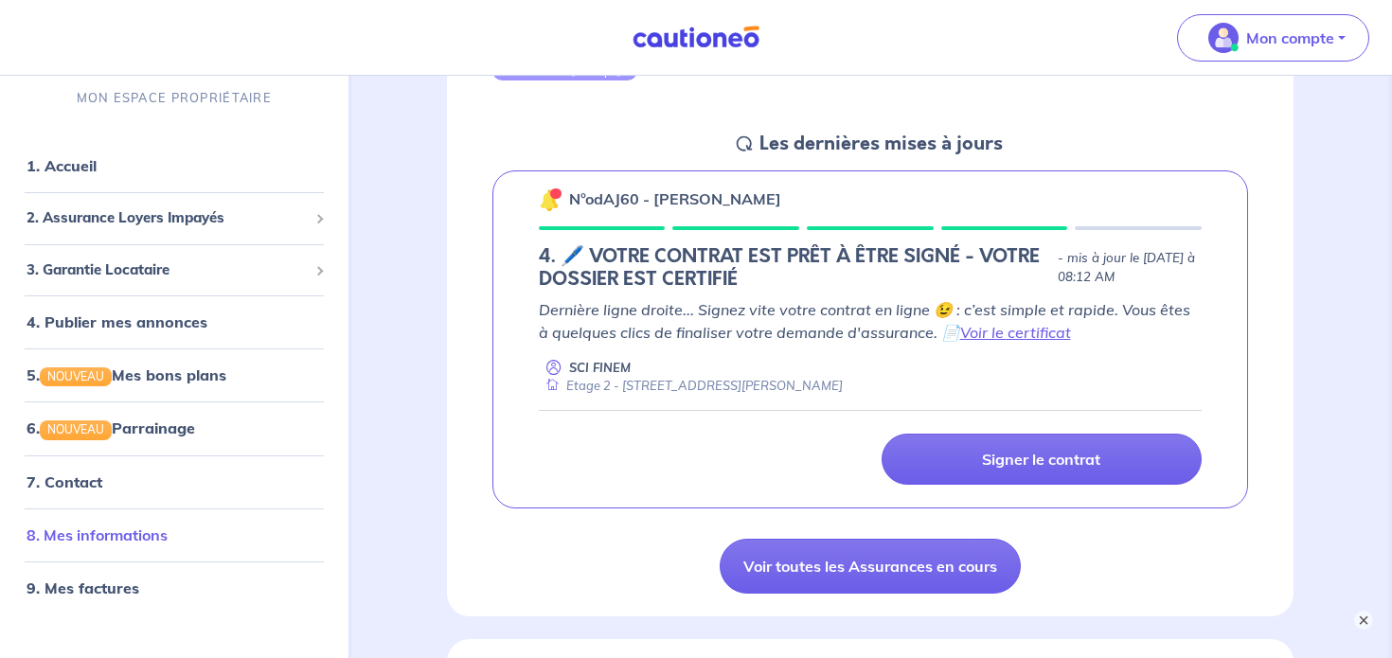
click at [85, 525] on link "8. Mes informations" at bounding box center [97, 534] width 141 height 19
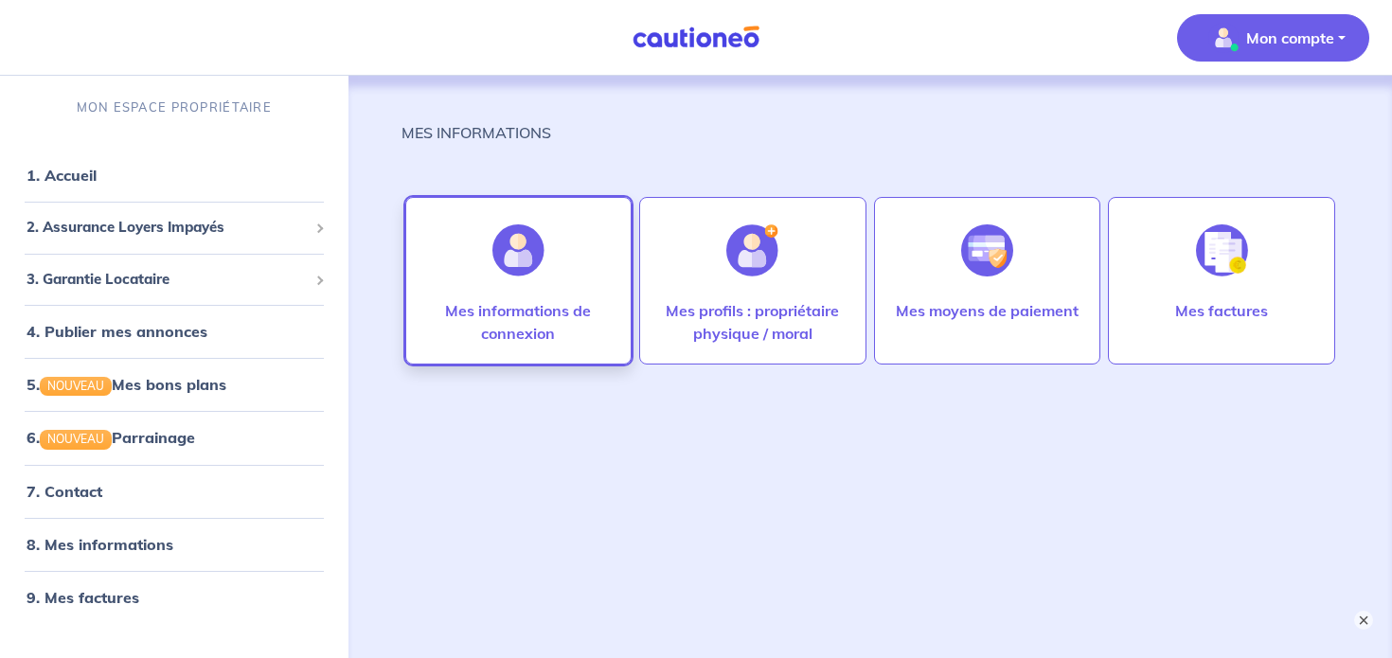
click at [490, 290] on div at bounding box center [518, 251] width 82 height 98
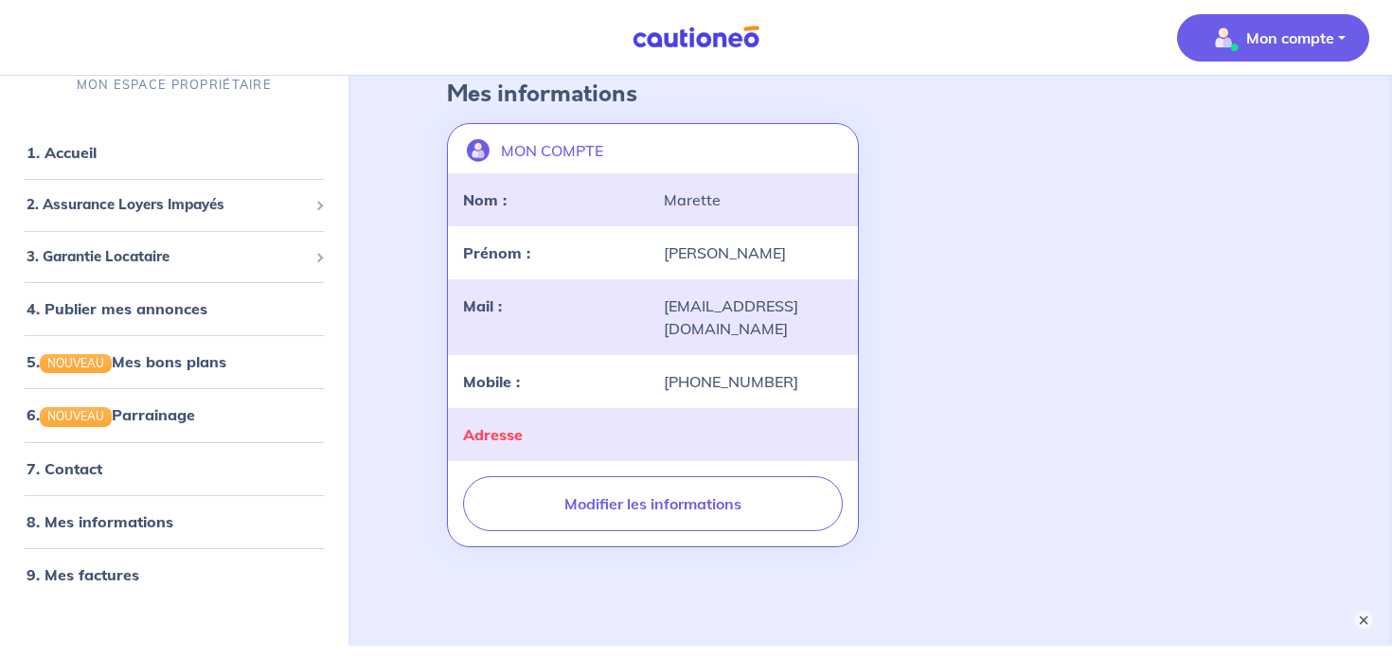
scroll to position [142, 0]
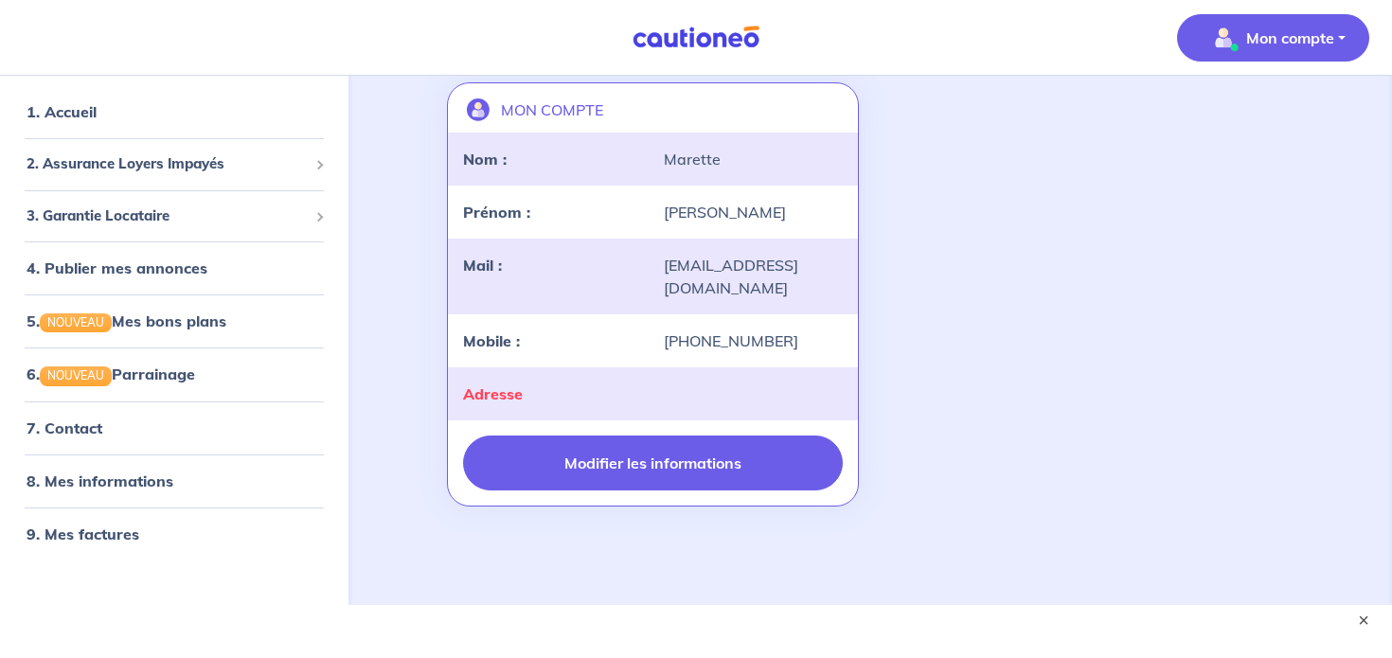
click at [580, 439] on button "Modifier les informations" at bounding box center [653, 463] width 380 height 55
select select "FR"
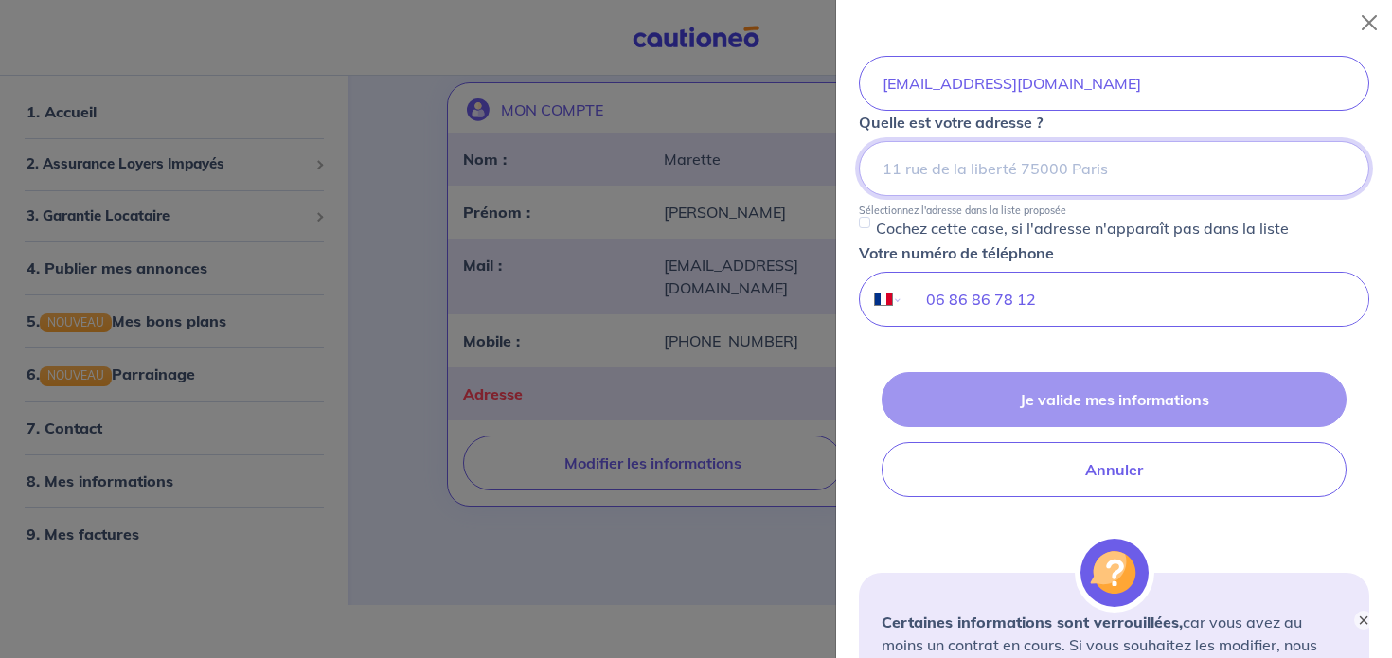
scroll to position [330, 0]
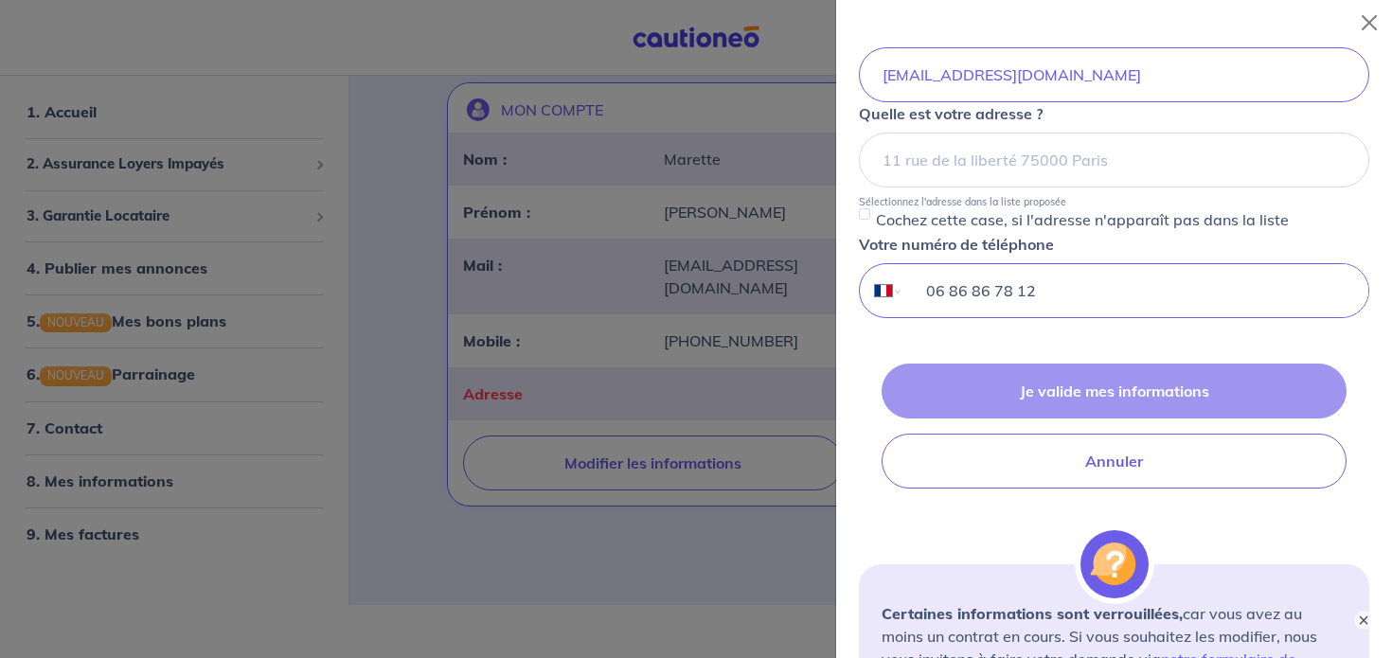
click at [1009, 292] on input "06 86 86 78 12" at bounding box center [1135, 290] width 465 height 53
type input "06 86 86 76 12"
click at [1089, 396] on div "Je valide mes informations Annuler" at bounding box center [1114, 426] width 510 height 125
click at [1082, 353] on form "Je modifie mes informations Votre nom Marette Votre prénom Elisabeth Votre mail…" at bounding box center [1114, 223] width 510 height 1015
click at [753, 492] on div at bounding box center [696, 329] width 1392 height 658
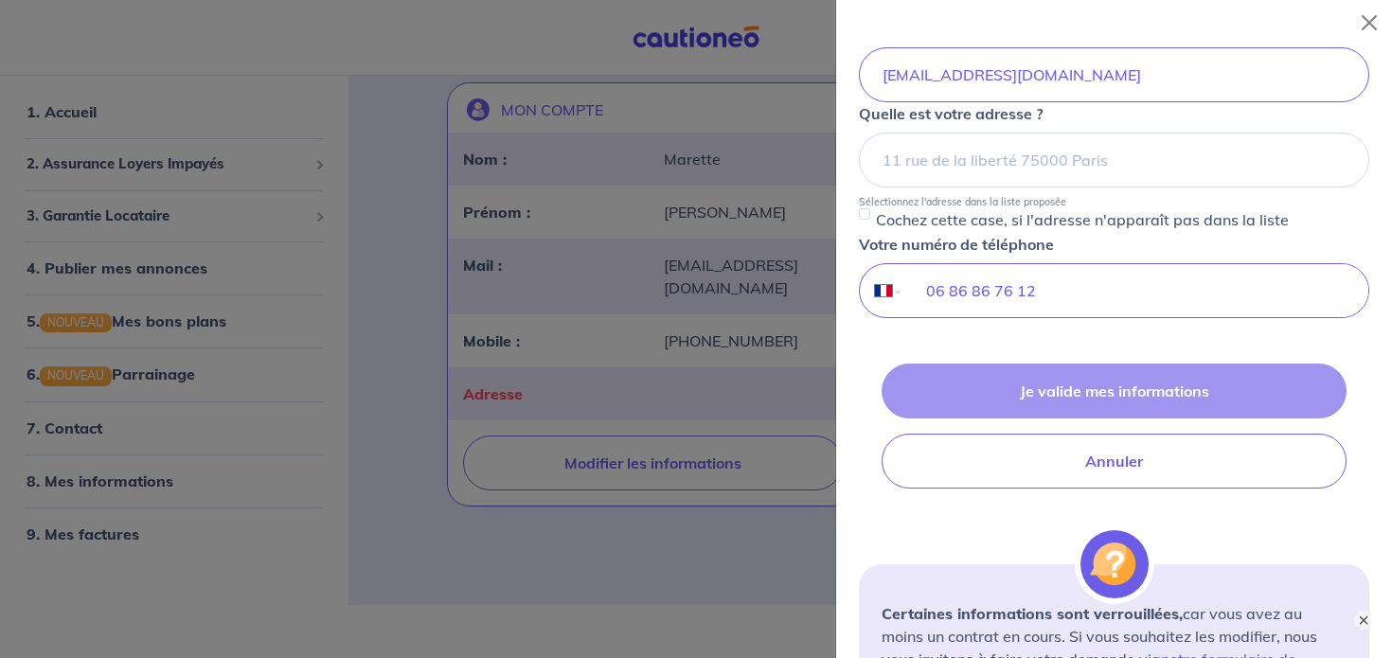
scroll to position [0, 0]
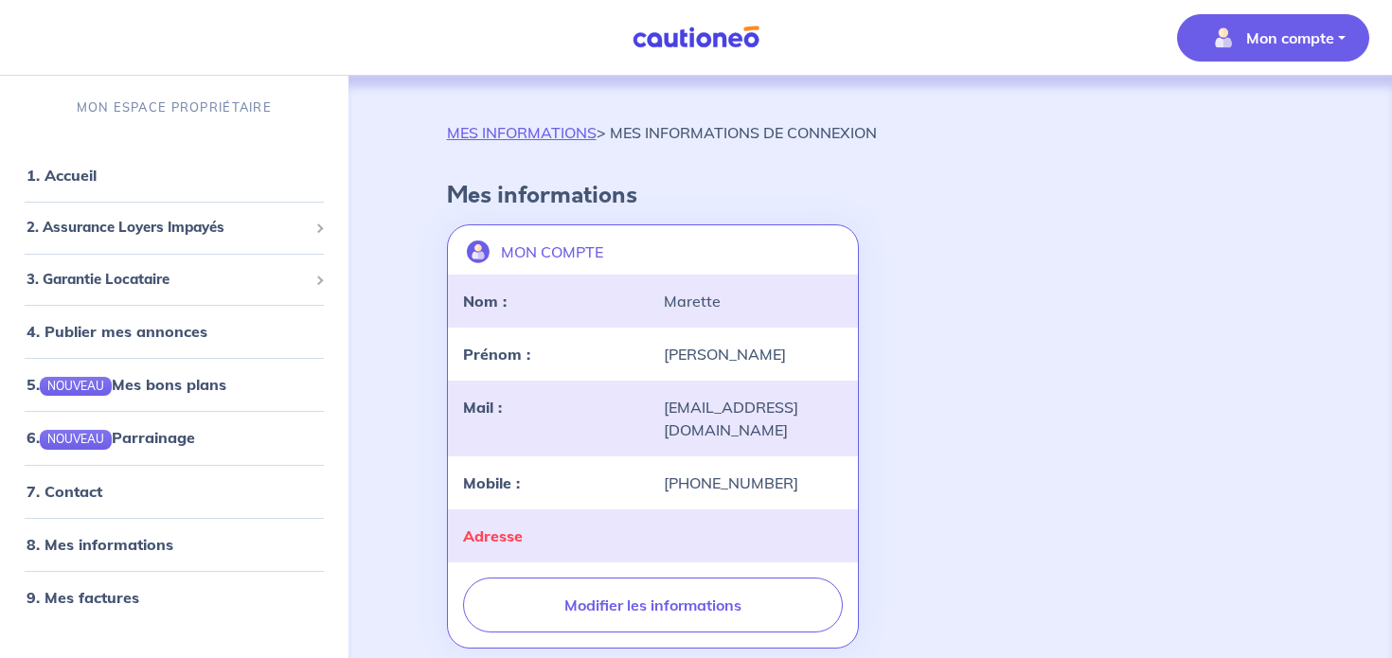
scroll to position [66, 0]
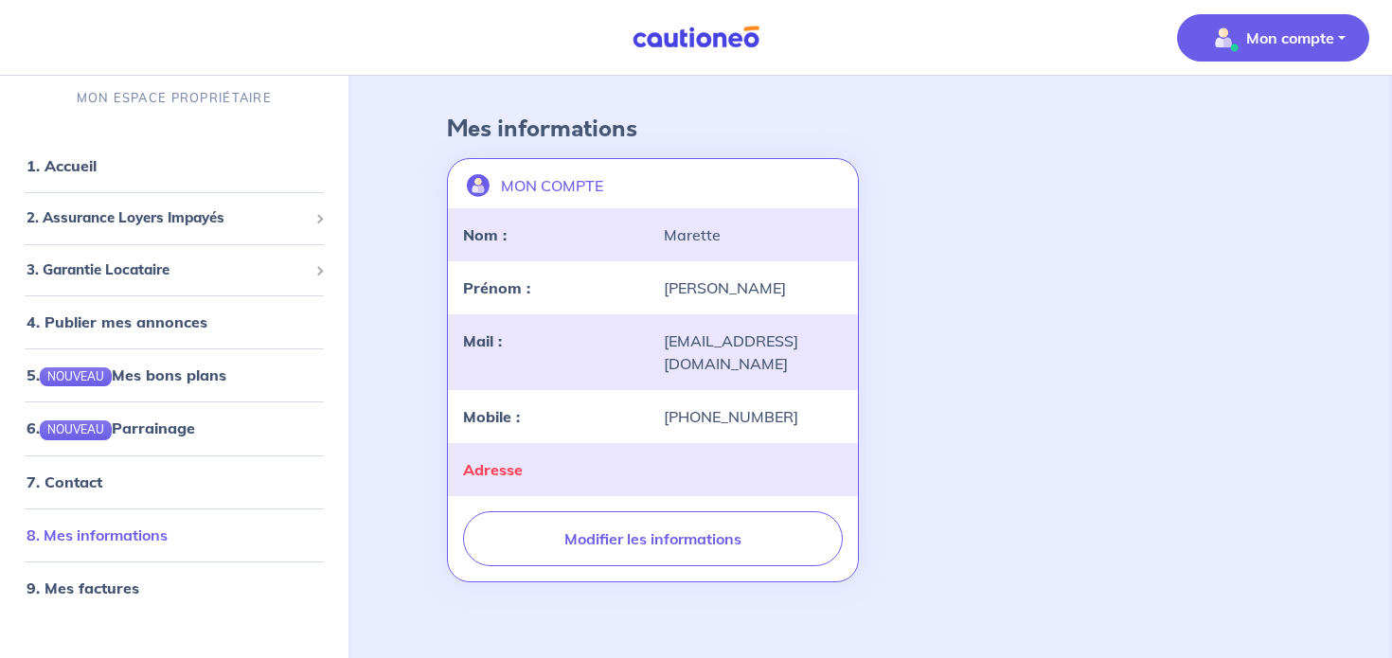
click at [142, 537] on link "8. Mes informations" at bounding box center [97, 534] width 141 height 19
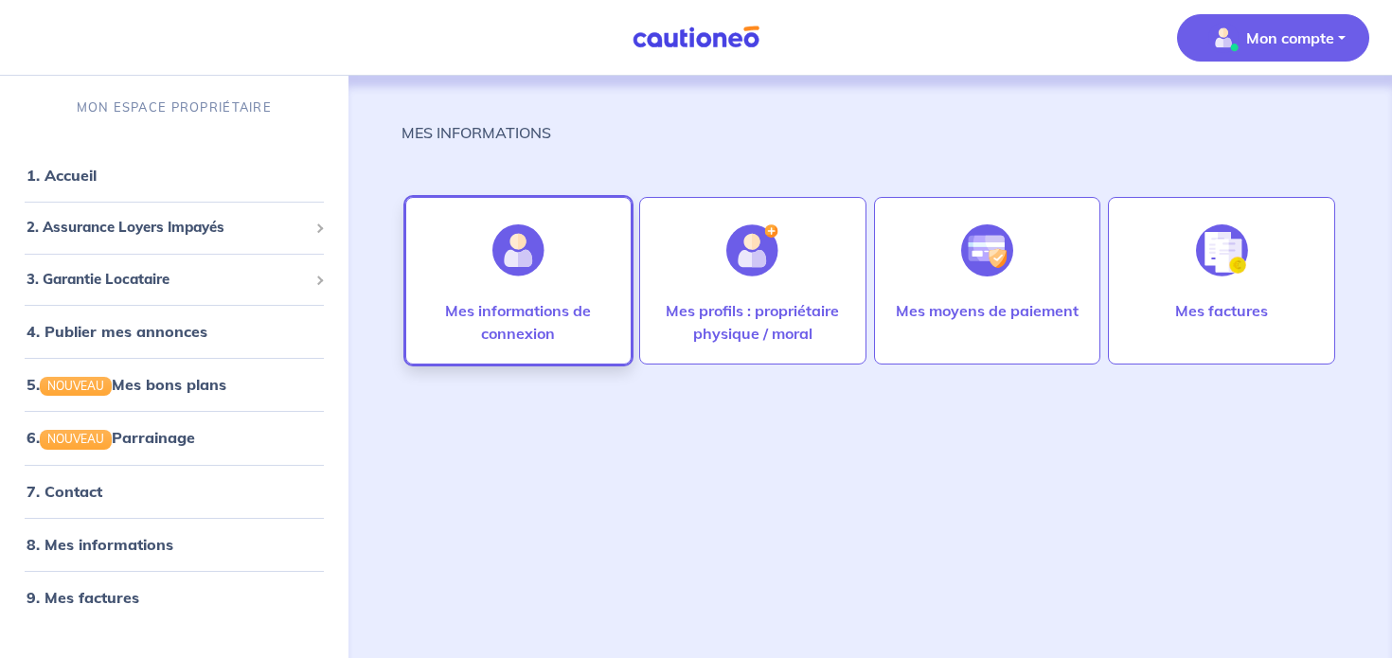
click at [552, 298] on div at bounding box center [518, 251] width 82 height 98
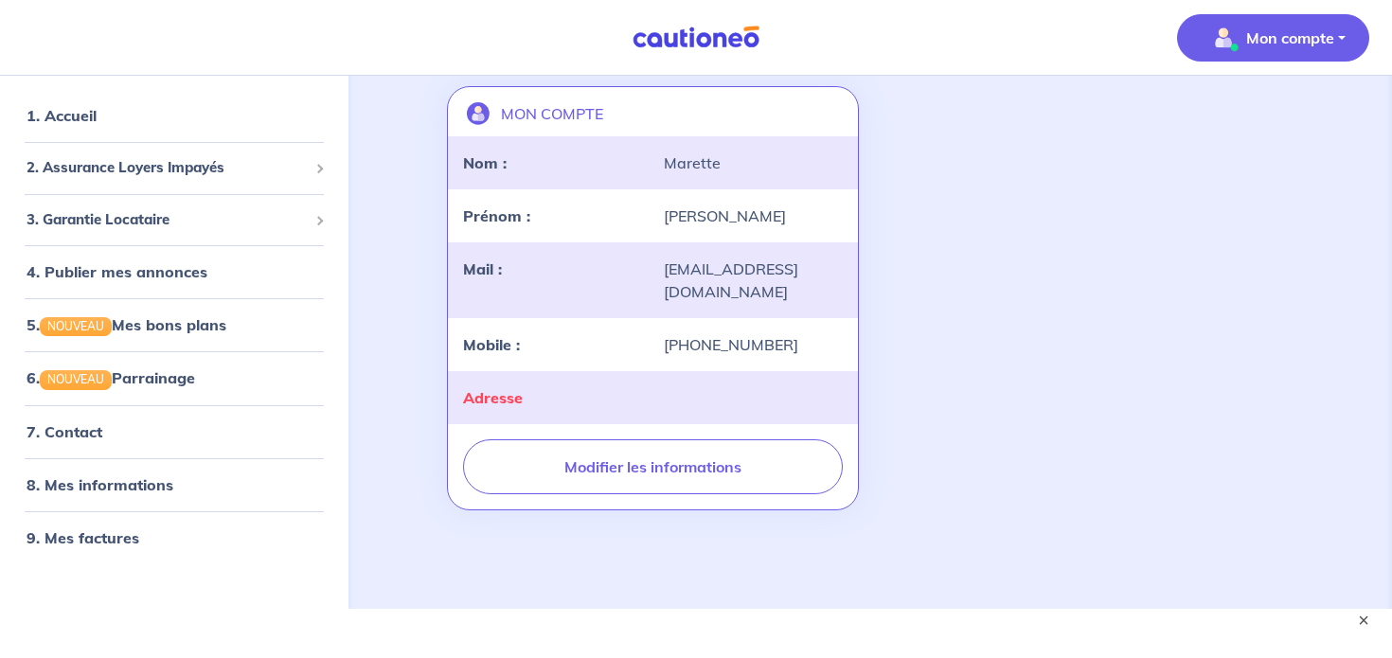
scroll to position [142, 0]
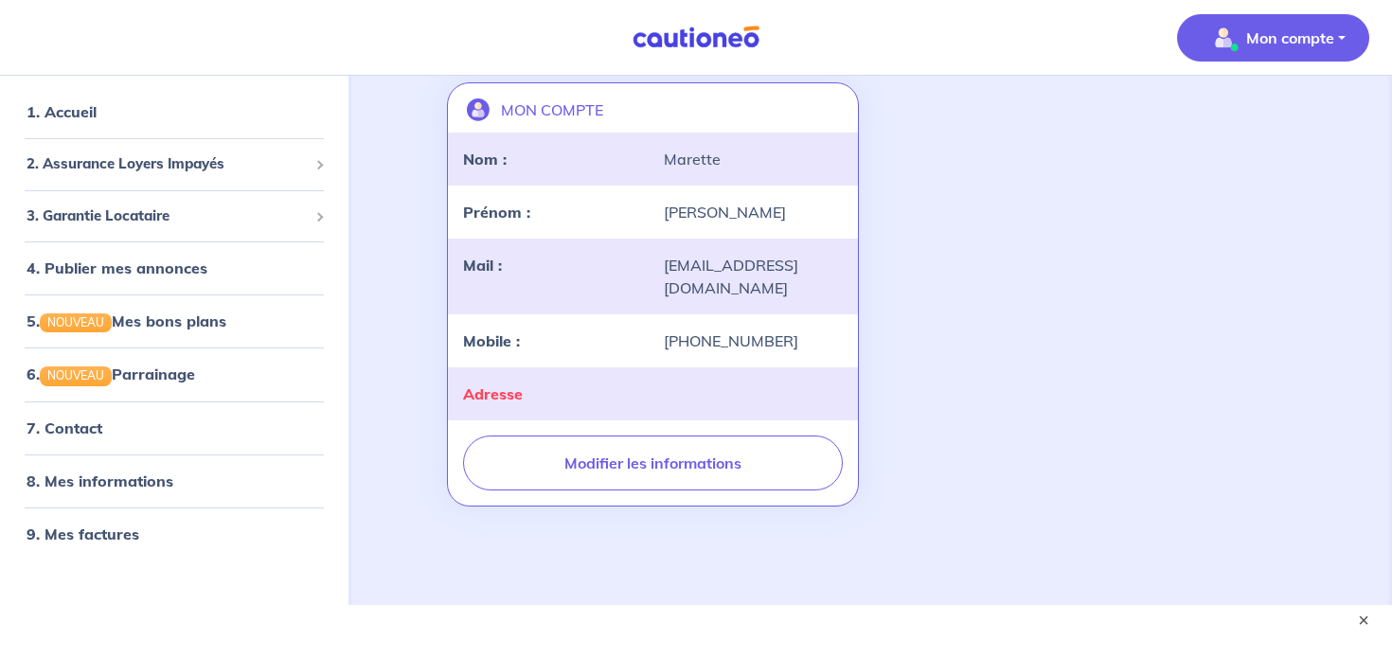
click at [527, 386] on div "Adresse" at bounding box center [653, 393] width 410 height 53
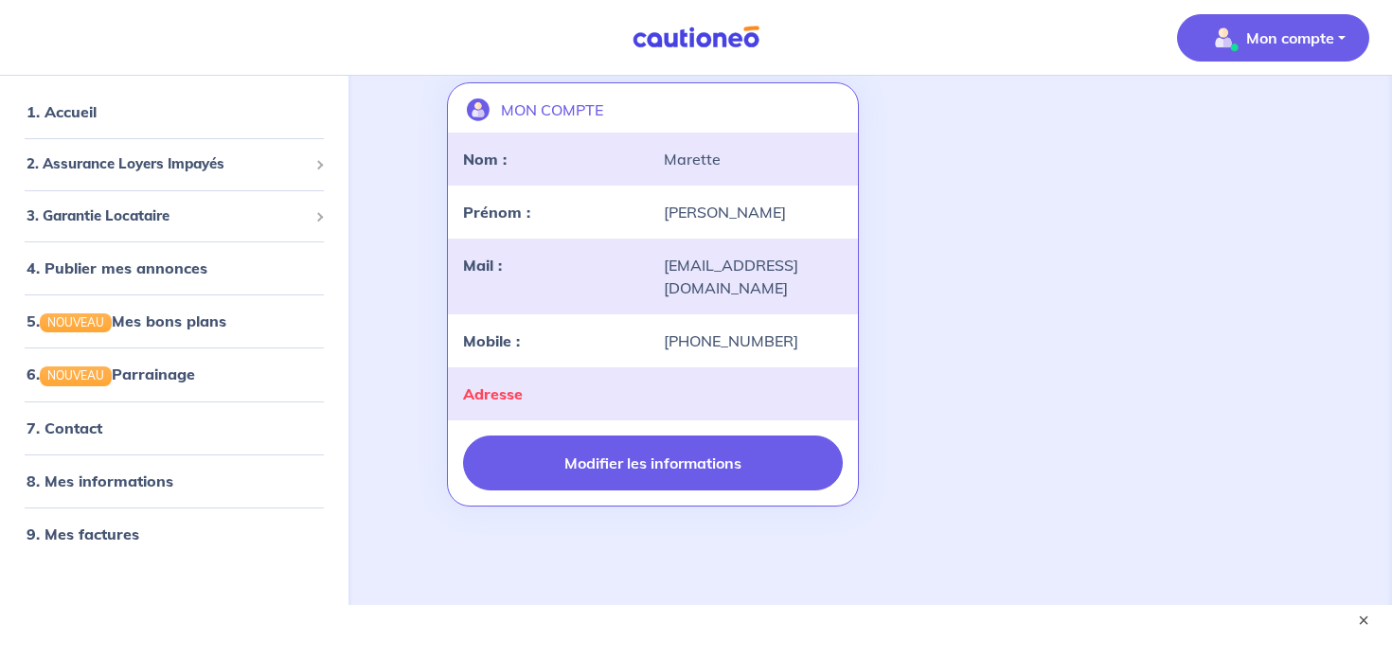
click at [616, 442] on button "Modifier les informations" at bounding box center [653, 463] width 380 height 55
select select "FR"
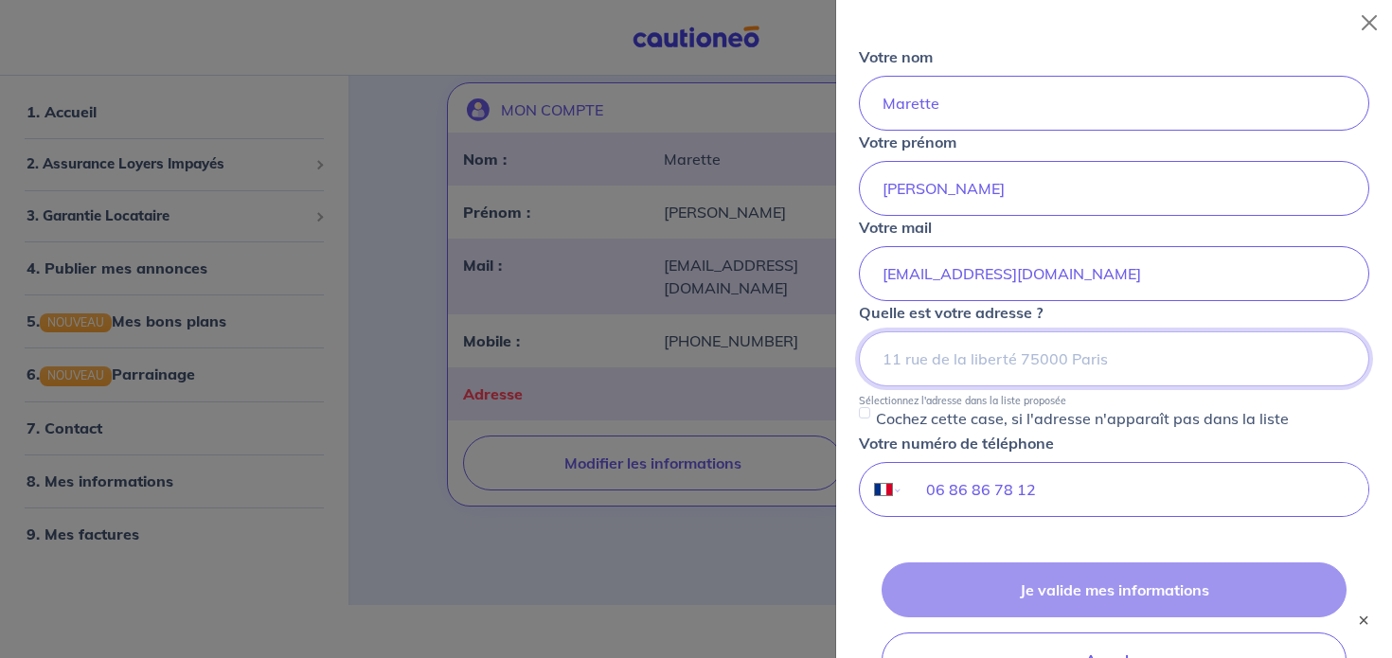
scroll to position [226, 0]
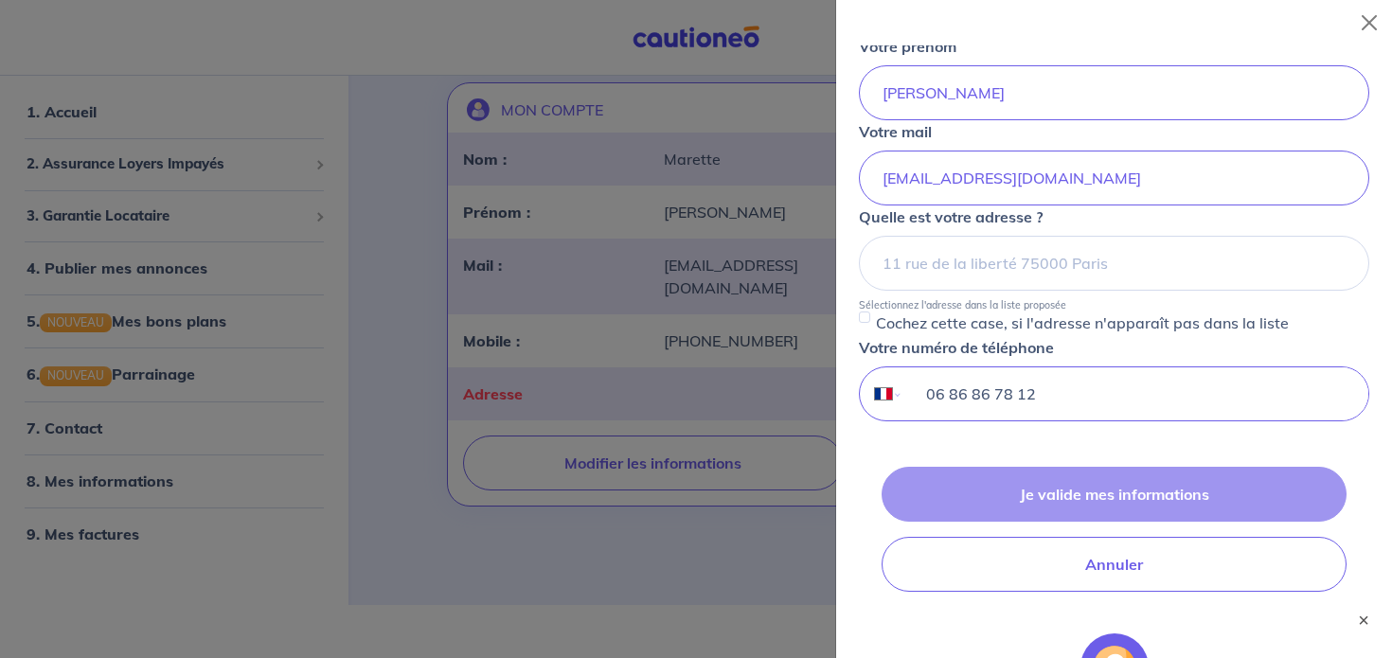
click at [1012, 395] on input "06 86 86 78 12" at bounding box center [1135, 393] width 465 height 53
drag, startPoint x: 1046, startPoint y: 393, endPoint x: 746, endPoint y: 379, distance: 300.5
click at [746, 379] on body "Mon compte MON ESPACE PROPRIÉTAIRE 1. Accueil 2. Assurance Loyers Impayés Sousc…" at bounding box center [696, 231] width 1392 height 747
type input "+3"
select select "NL"
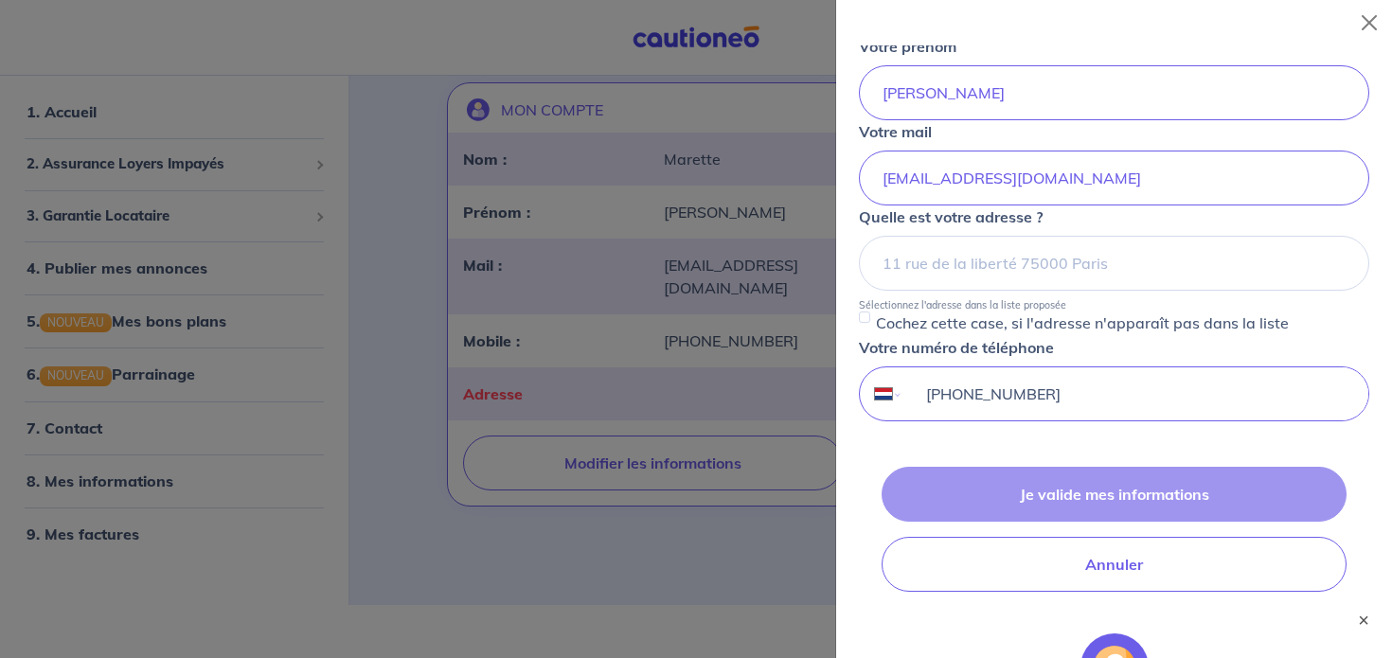
type input "+31 088 034 98"
click at [933, 396] on input "+31 088 034 98" at bounding box center [1135, 393] width 465 height 53
select select "US"
type input "+1 310 880 3498"
click at [1064, 500] on div "Je valide mes informations Annuler" at bounding box center [1114, 529] width 510 height 125
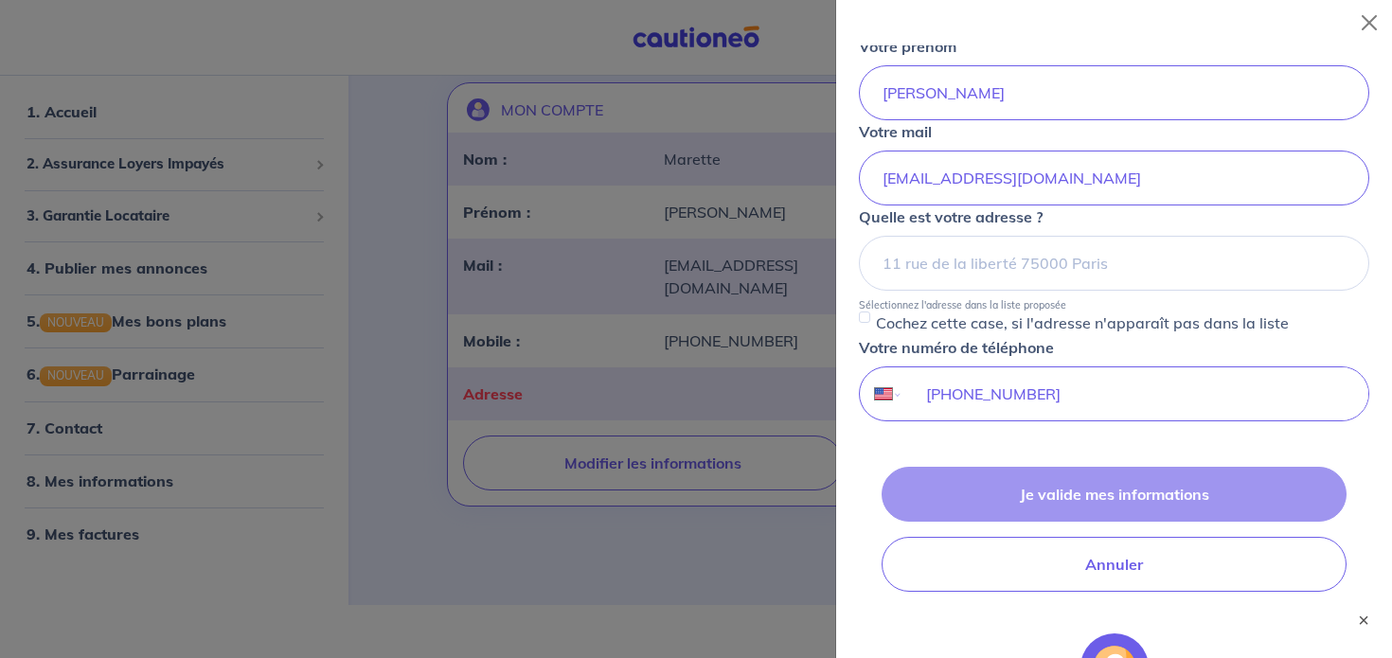
click at [1030, 449] on form "Je modifie mes informations Votre nom Marette Votre prénom Elisabeth Votre mail…" at bounding box center [1114, 326] width 510 height 1015
click at [1004, 400] on input "+1 310 880 3498" at bounding box center [1135, 393] width 465 height 53
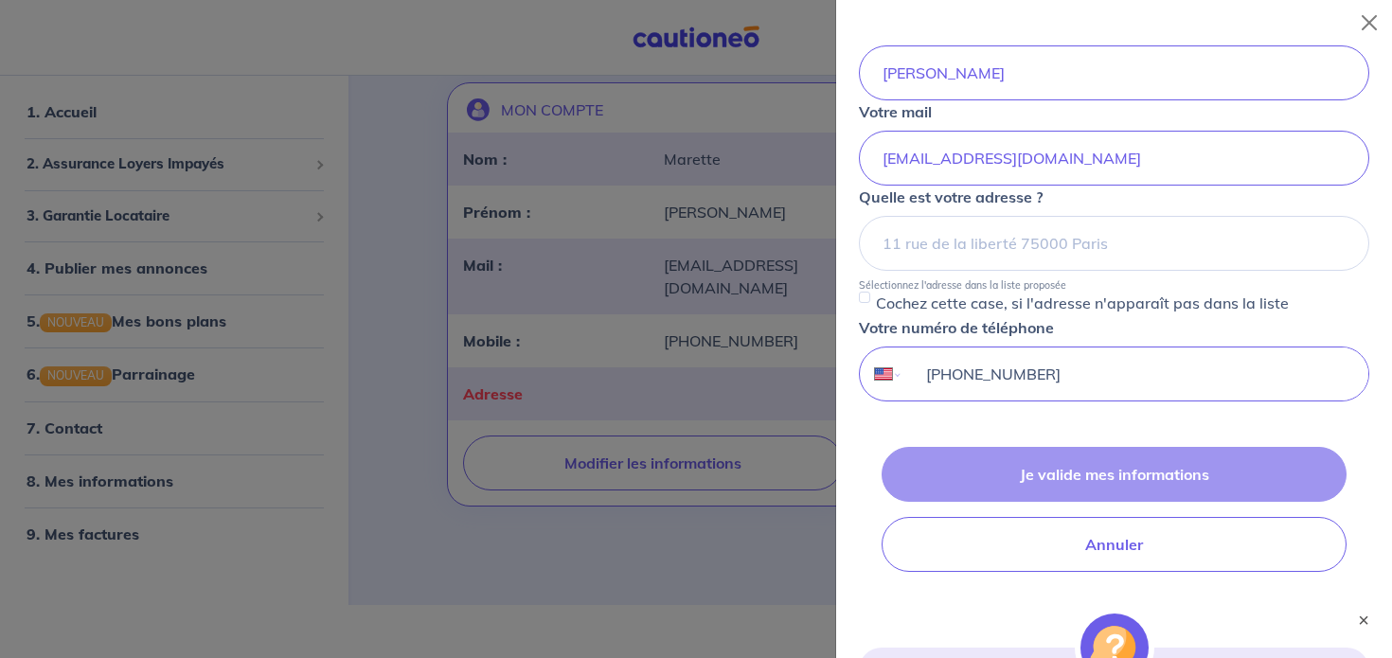
scroll to position [247, 0]
click at [975, 377] on input "+1 310 880 3498" at bounding box center [1135, 373] width 465 height 53
select select "ZZ"
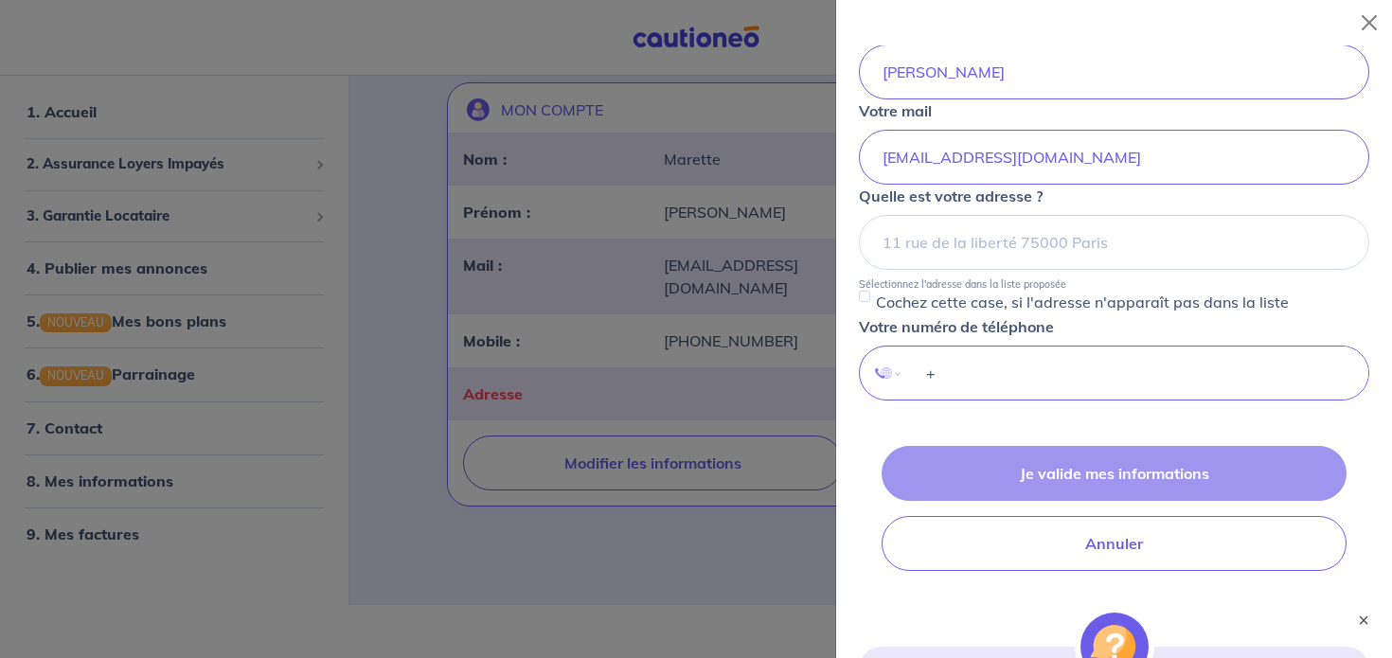
type input "+3"
select select "FR"
type input "+33 6 86 86 76 12"
click at [1027, 413] on form "Je modifie mes informations Votre nom Marette Votre prénom Elisabeth Votre mail…" at bounding box center [1114, 305] width 510 height 1015
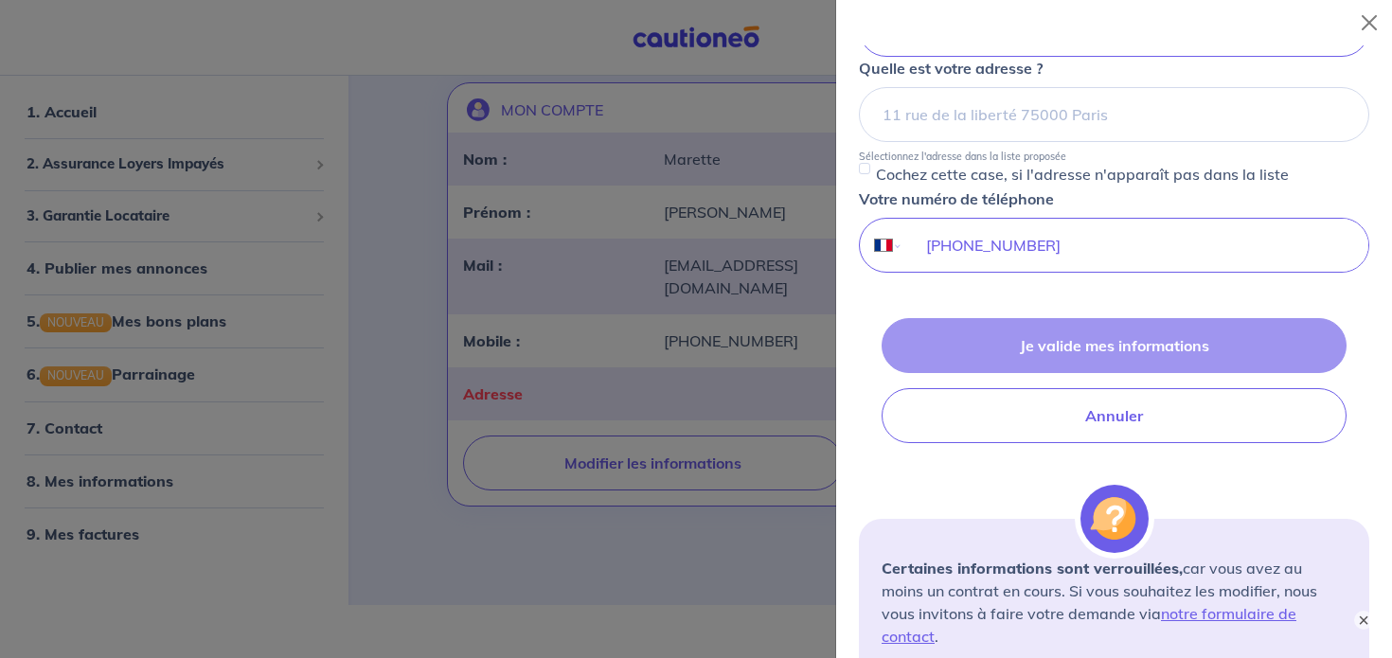
click at [1079, 345] on div "Je valide mes informations Annuler" at bounding box center [1114, 380] width 510 height 125
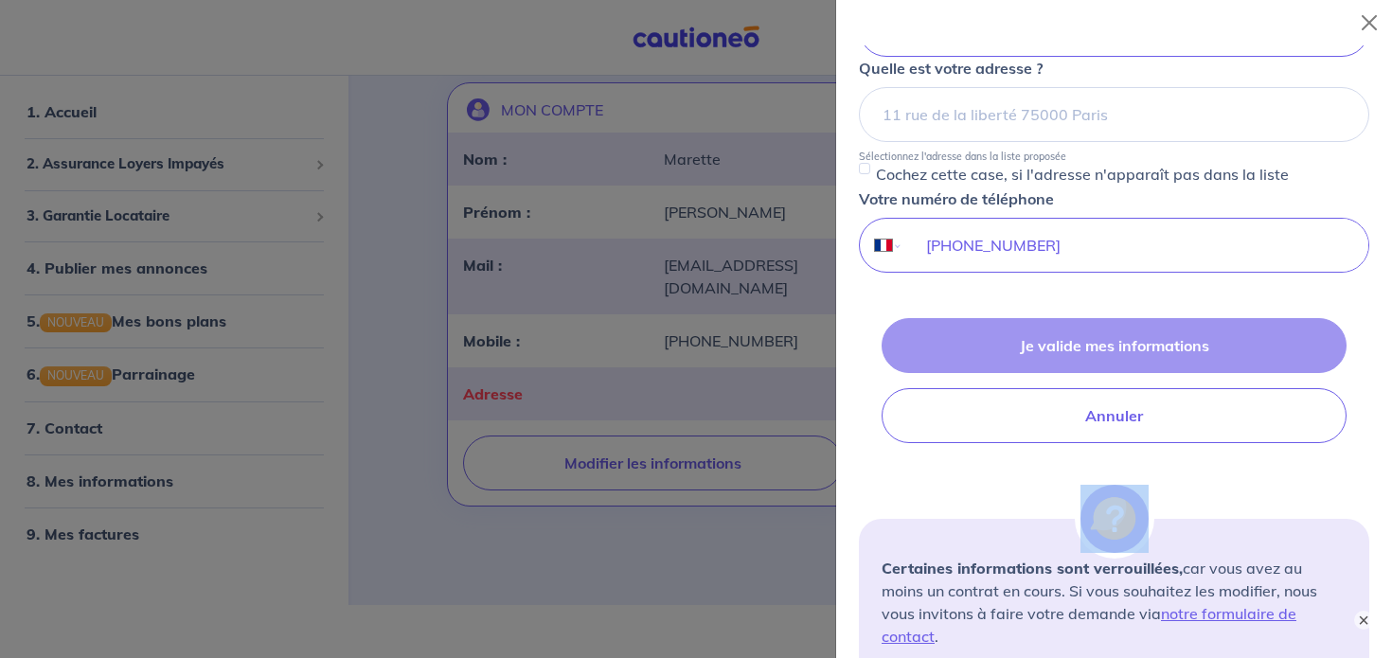
click at [1079, 345] on div "Je valide mes informations Annuler" at bounding box center [1114, 380] width 510 height 125
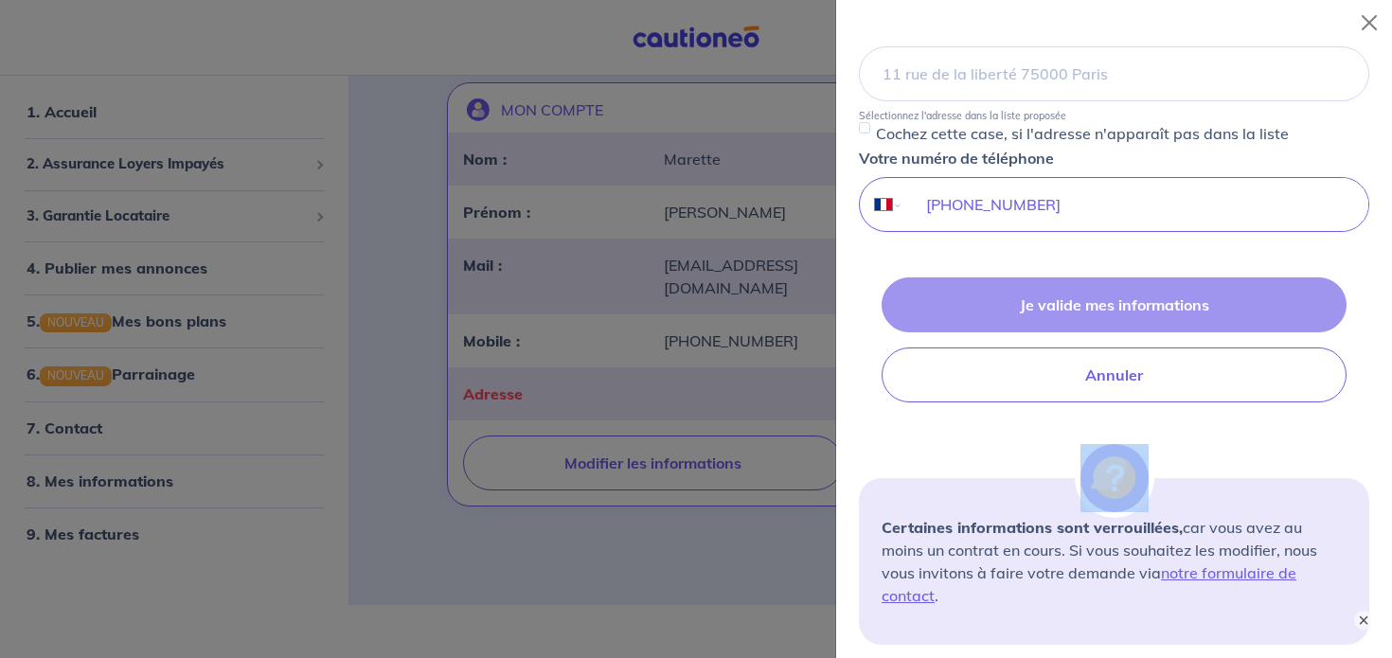
scroll to position [417, 0]
click at [1056, 300] on div "Je valide mes informations Annuler" at bounding box center [1114, 339] width 510 height 125
click at [662, 549] on div at bounding box center [696, 329] width 1392 height 658
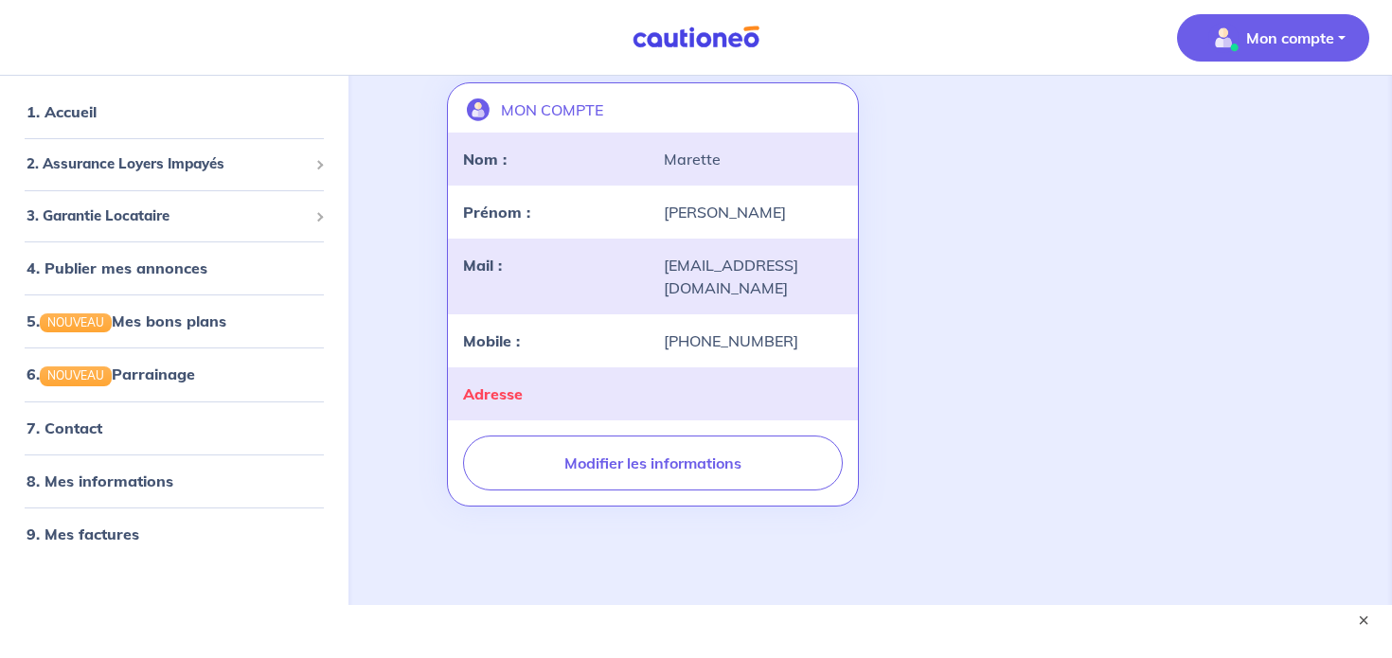
scroll to position [0, 0]
click at [1319, 34] on p "Mon compte" at bounding box center [1290, 38] width 88 height 23
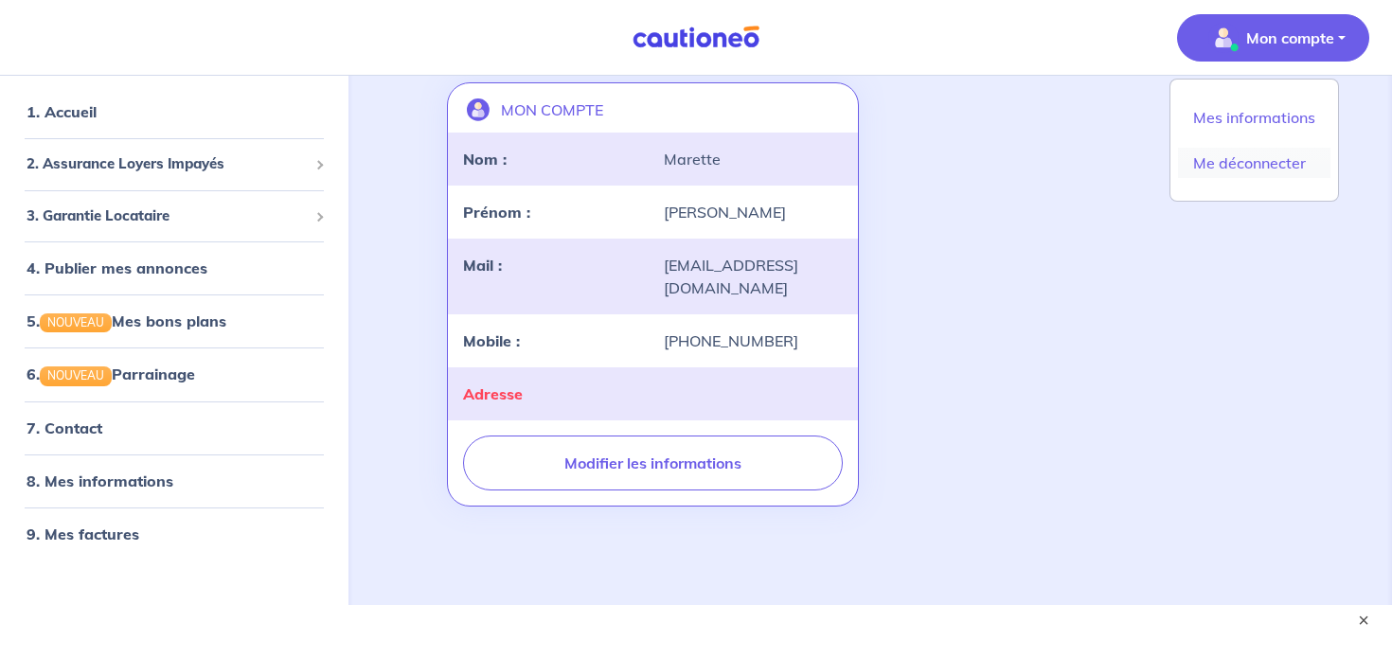
click at [1250, 165] on link "Me déconnecter" at bounding box center [1254, 163] width 152 height 30
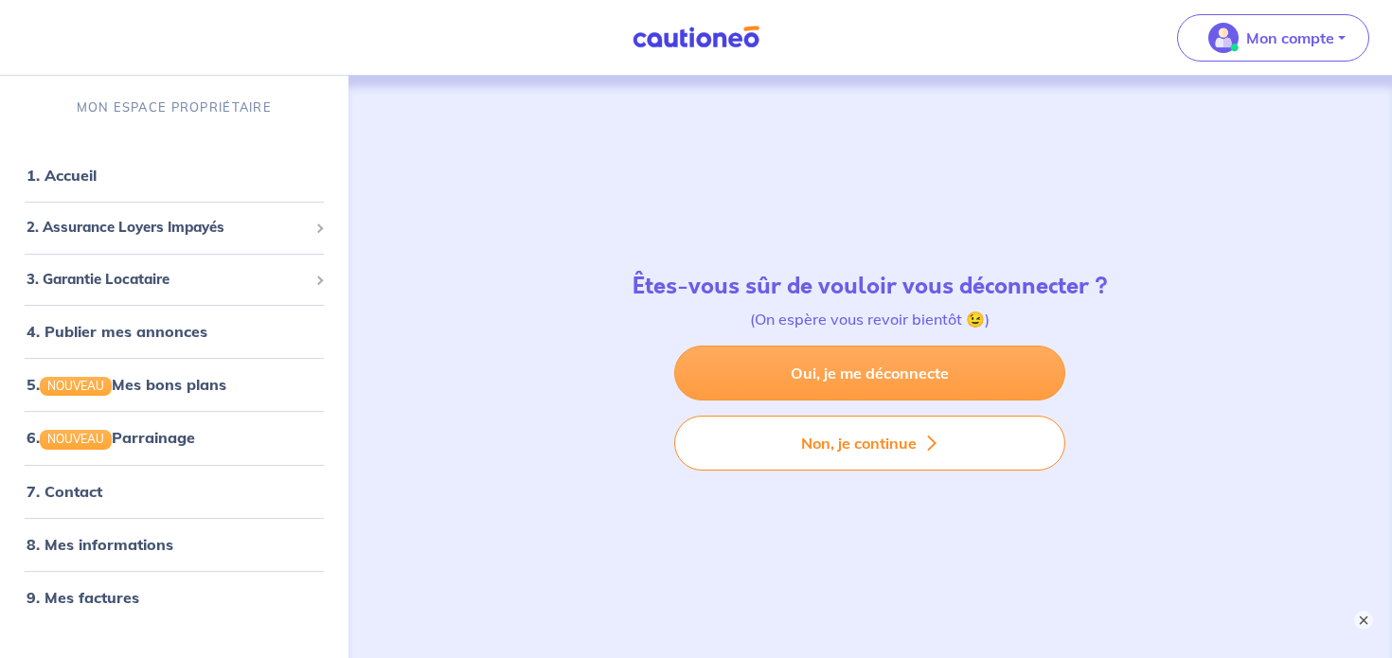
click at [861, 368] on link "Oui, je me déconnecte" at bounding box center [869, 373] width 391 height 55
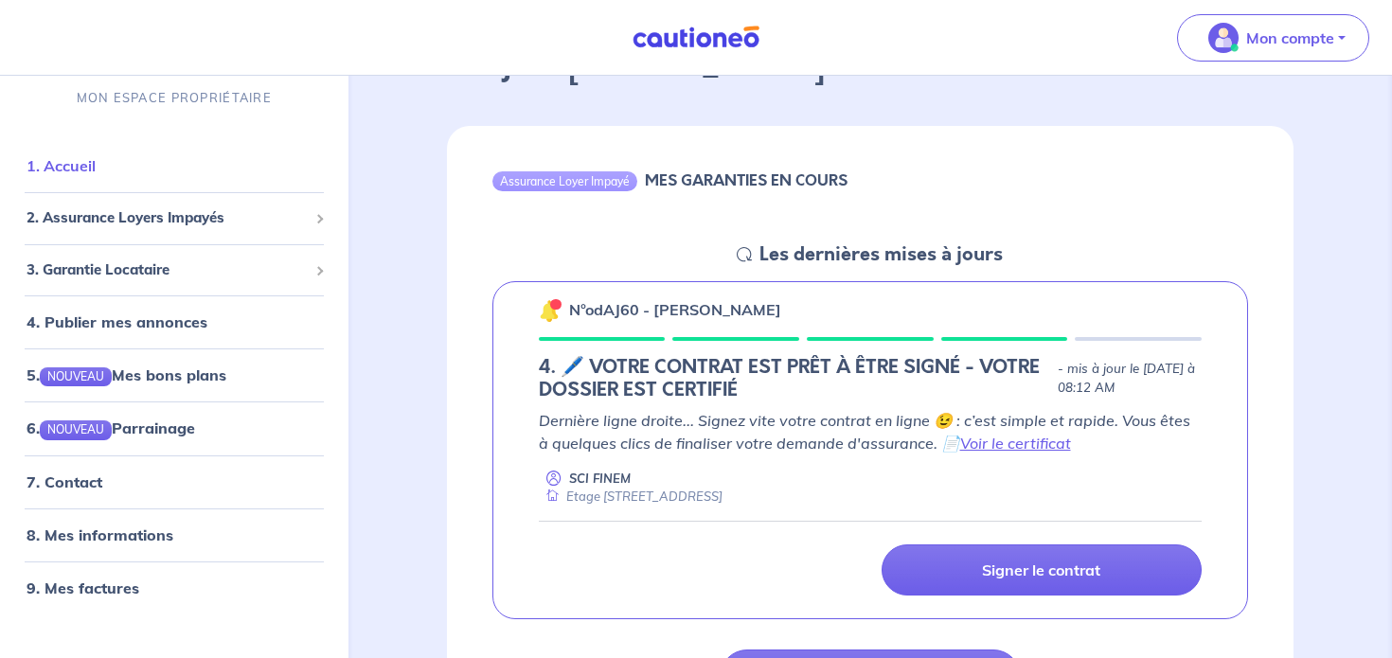
click at [48, 161] on link "1. Accueil" at bounding box center [61, 165] width 69 height 19
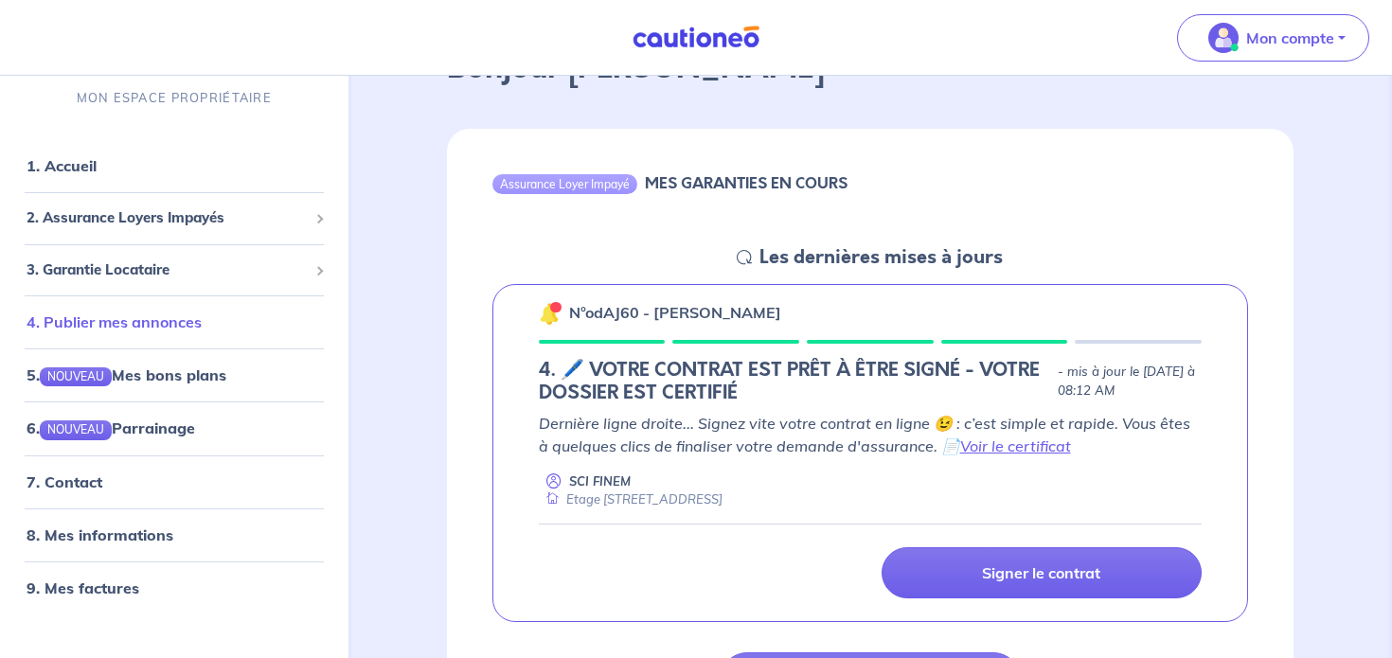
scroll to position [262, 0]
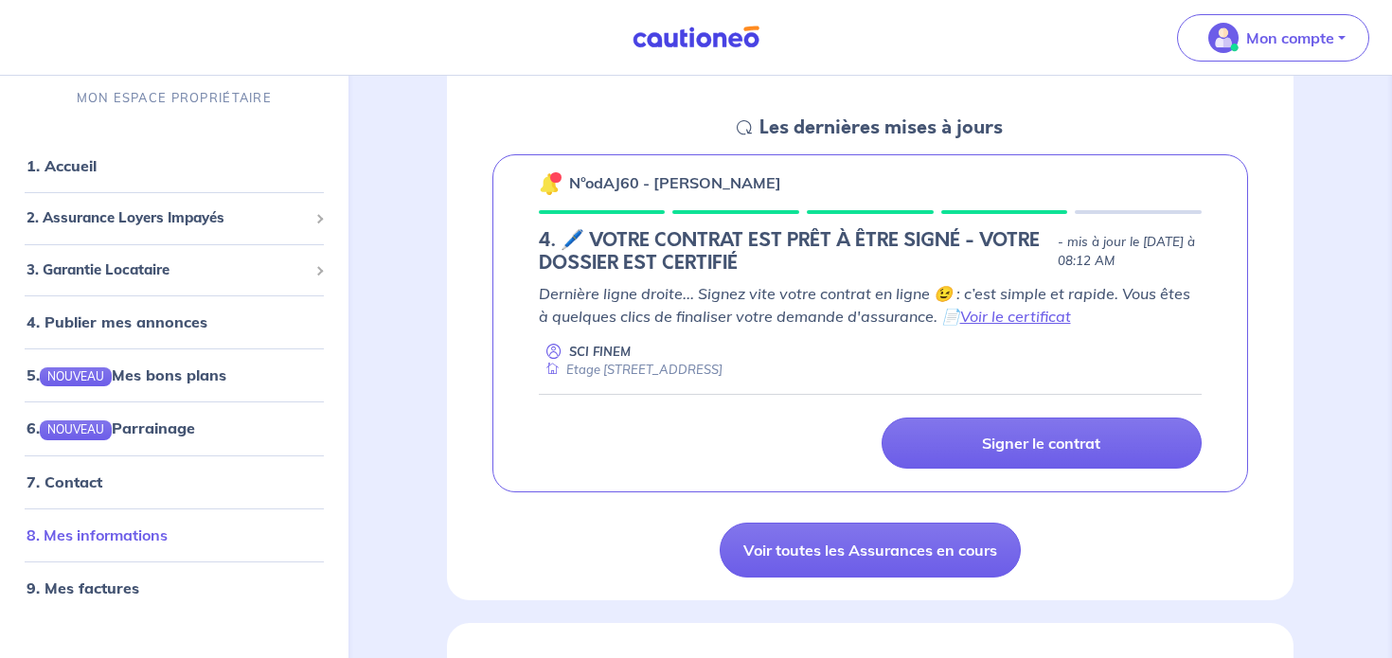
click at [82, 542] on link "8. Mes informations" at bounding box center [97, 534] width 141 height 19
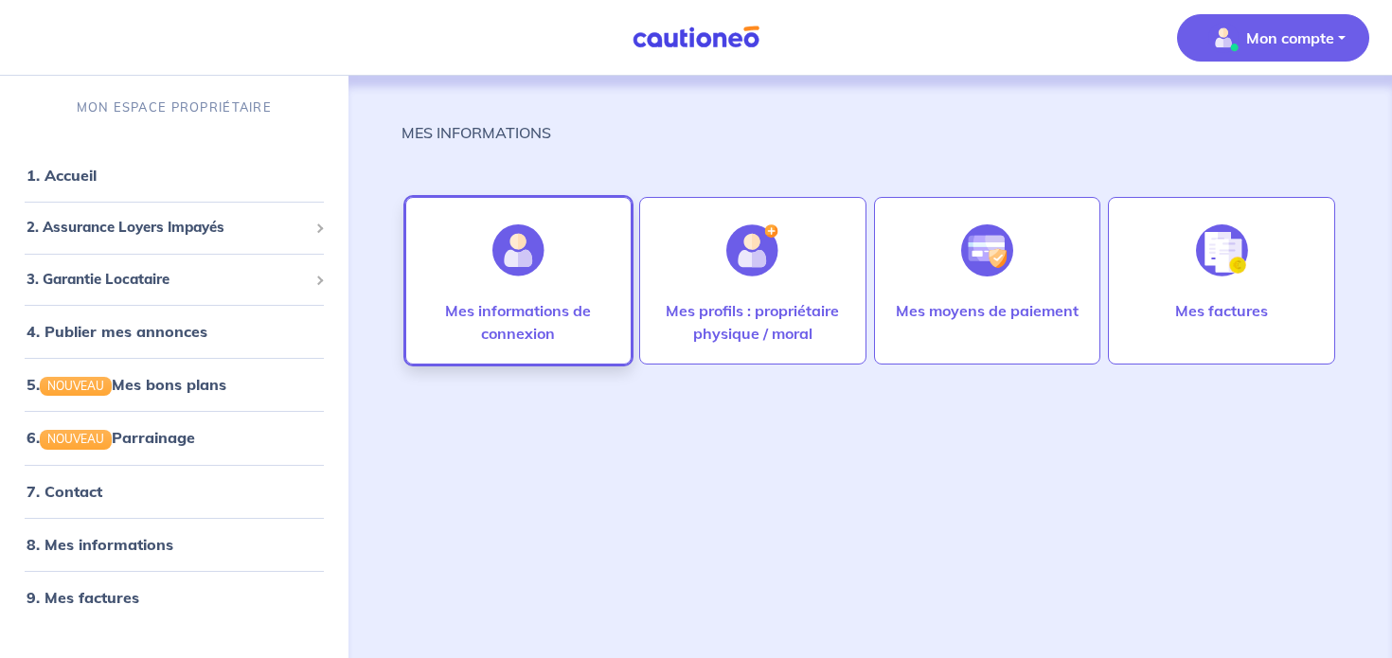
click at [502, 330] on p "Mes informations de connexion" at bounding box center [518, 321] width 187 height 45
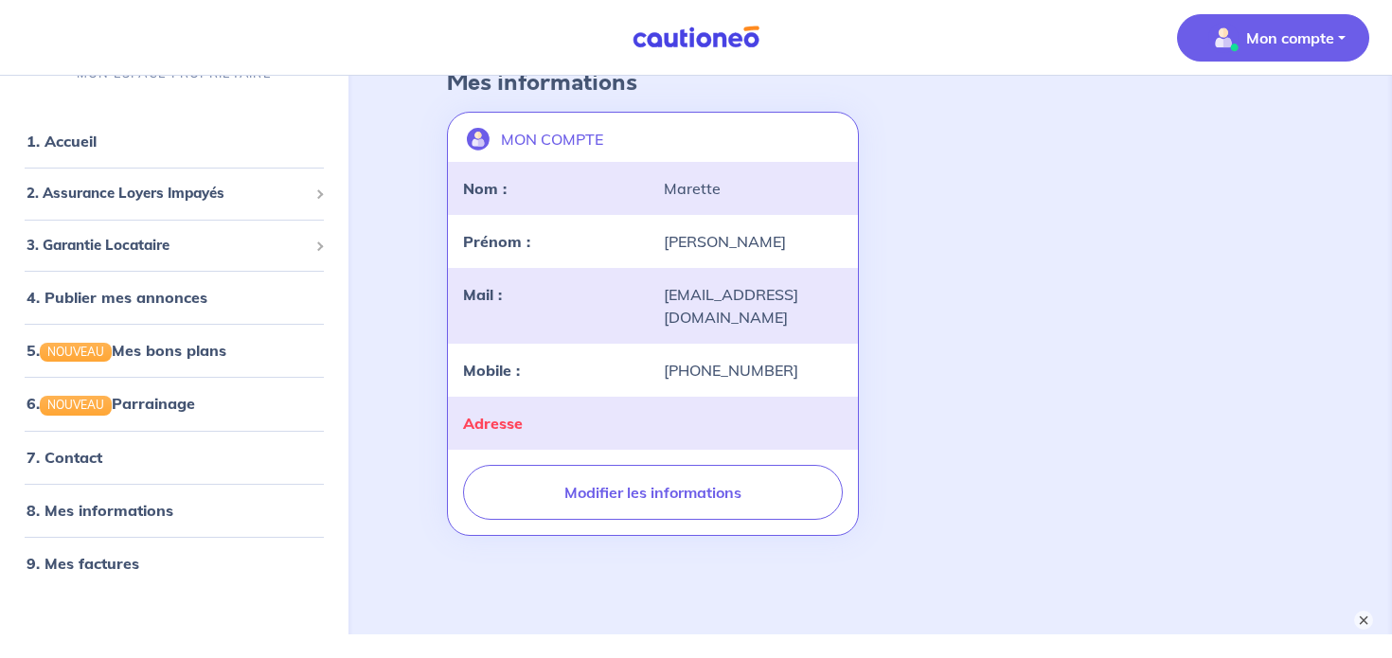
scroll to position [142, 0]
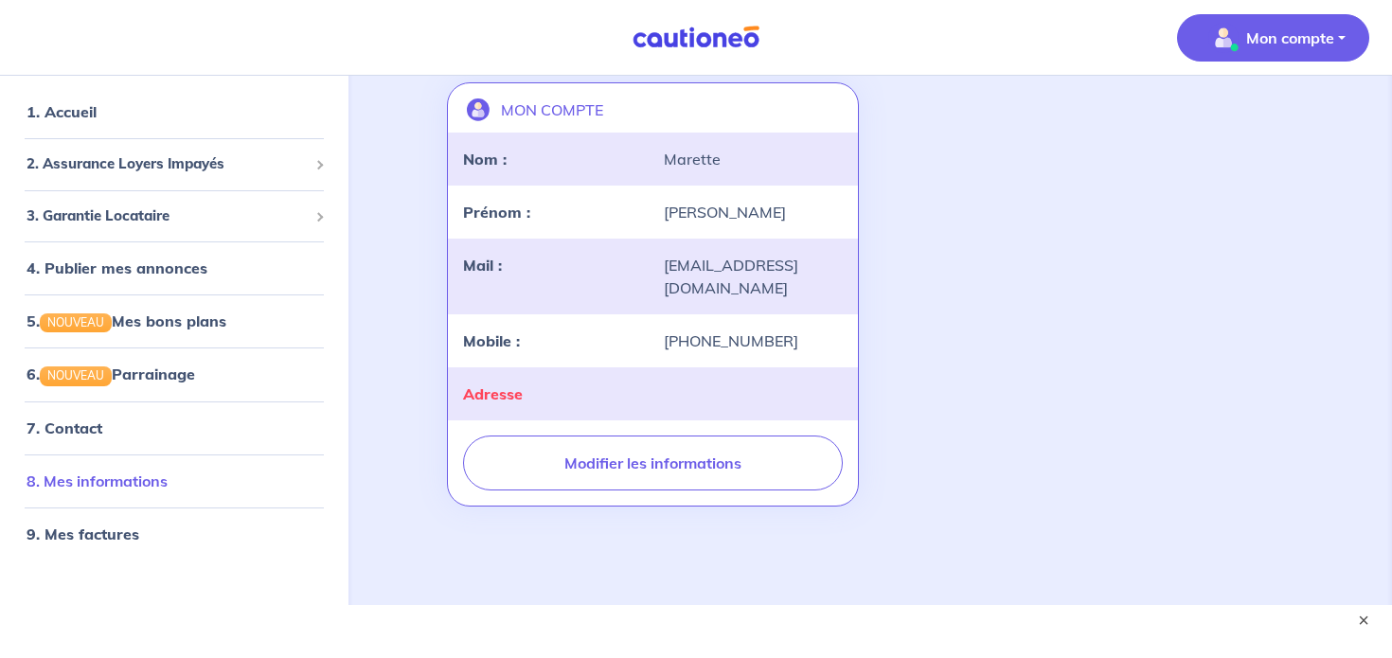
click at [155, 472] on link "8. Mes informations" at bounding box center [97, 481] width 141 height 19
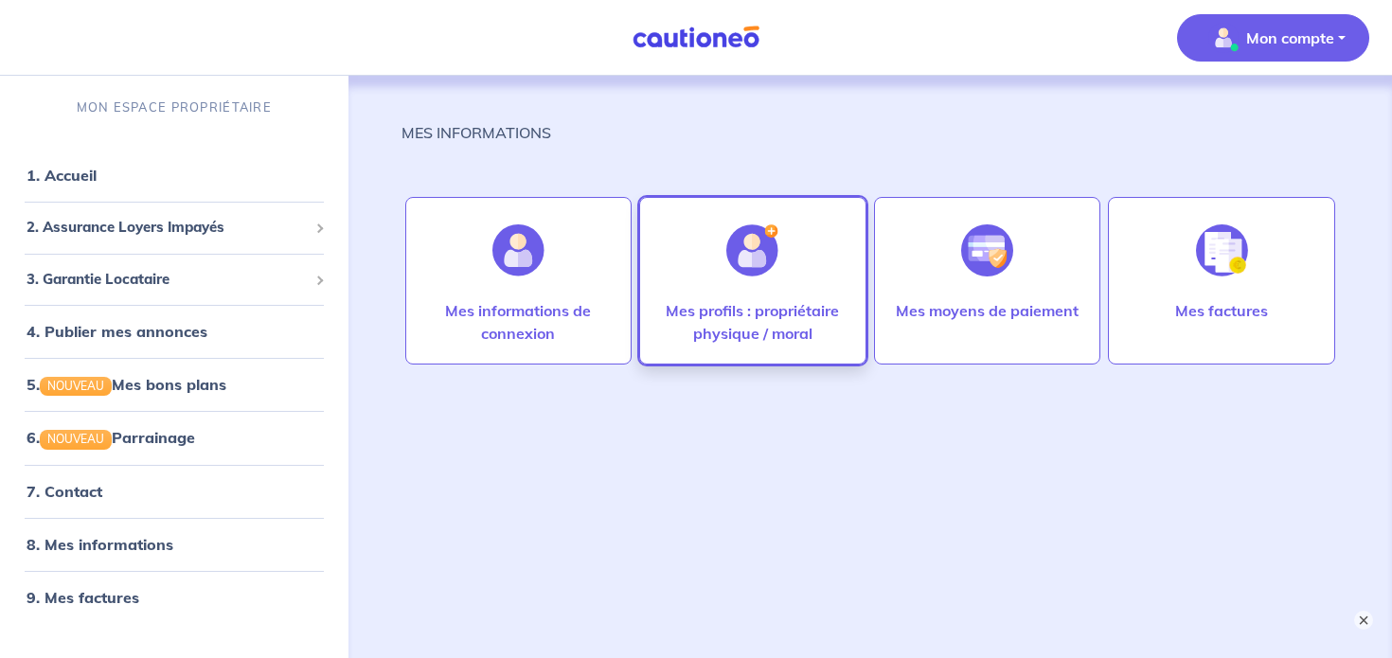
click at [770, 322] on p "Mes profils : propriétaire physique / moral" at bounding box center [752, 321] width 187 height 45
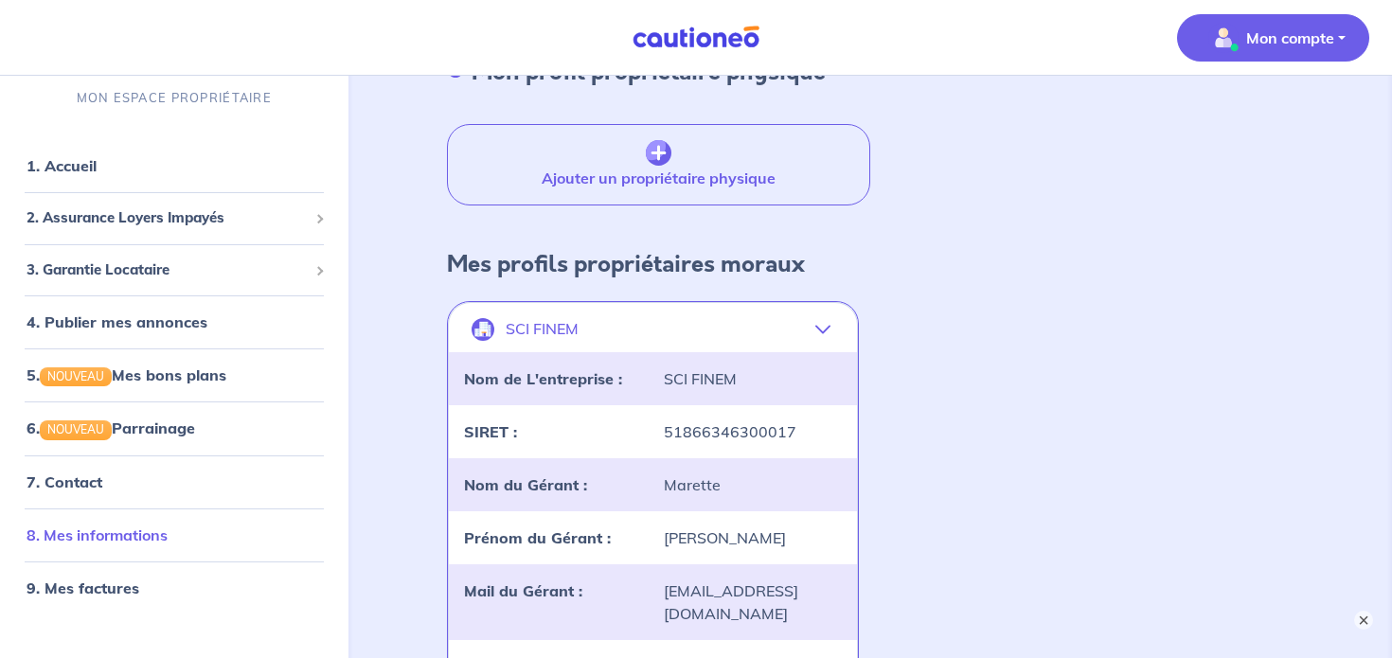
click at [135, 525] on link "8. Mes informations" at bounding box center [97, 534] width 141 height 19
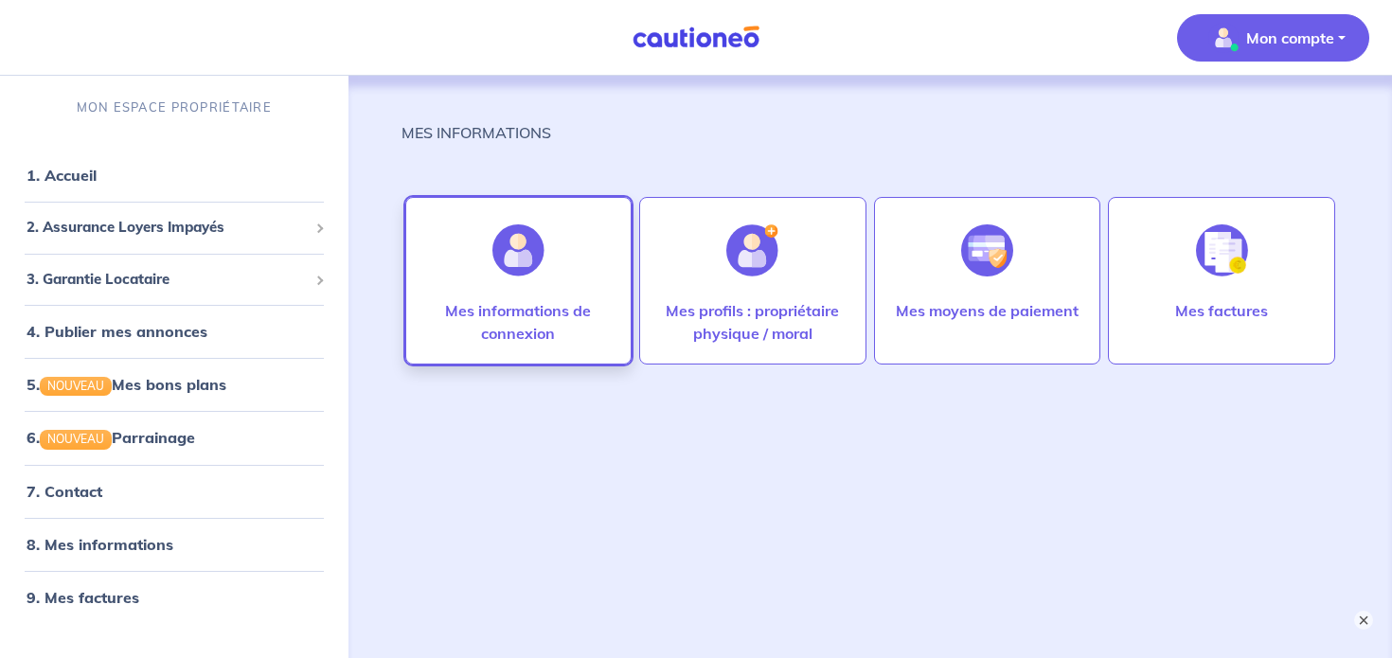
click at [526, 310] on p "Mes informations de connexion" at bounding box center [518, 321] width 187 height 45
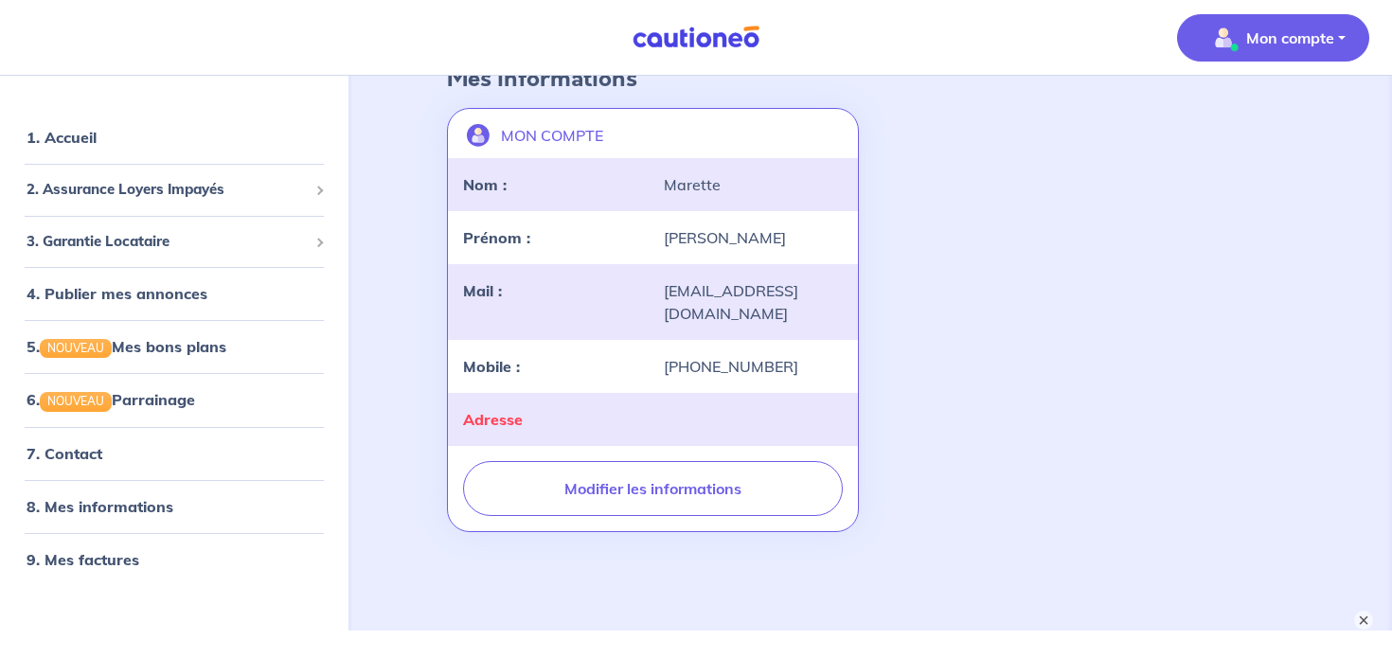
scroll to position [142, 0]
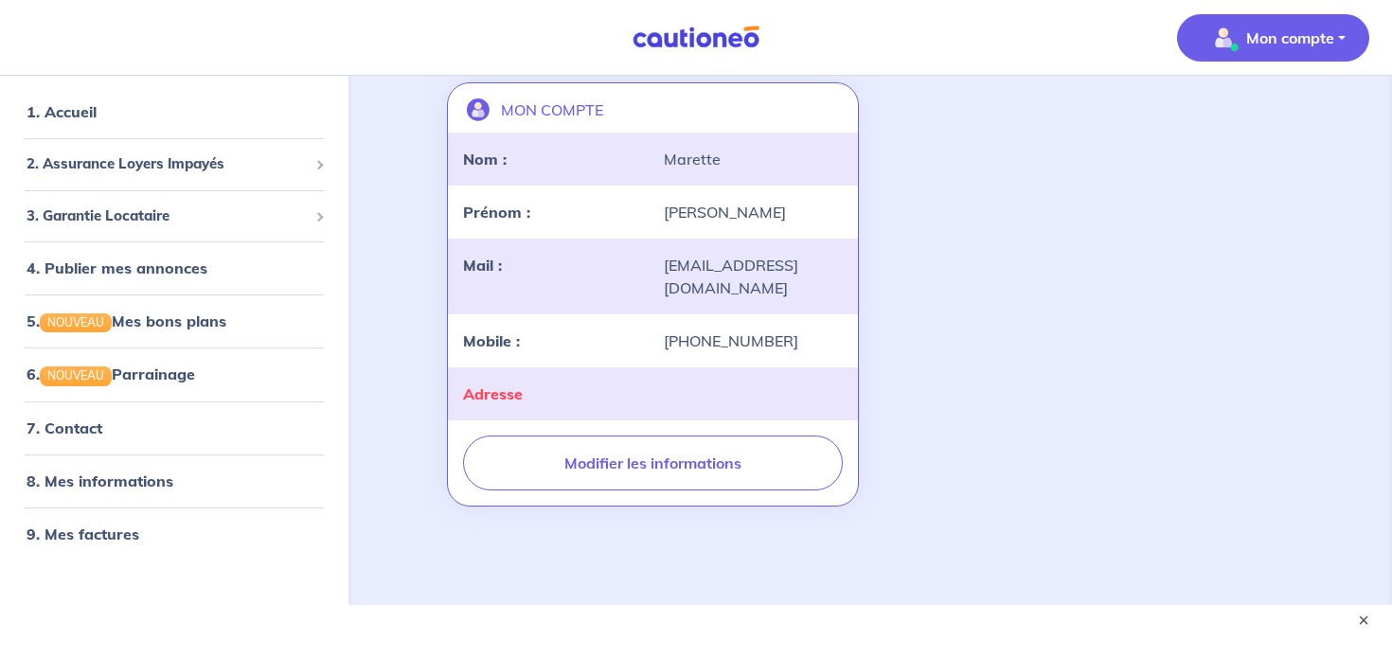
click at [1322, 47] on p "Mon compte" at bounding box center [1290, 38] width 88 height 23
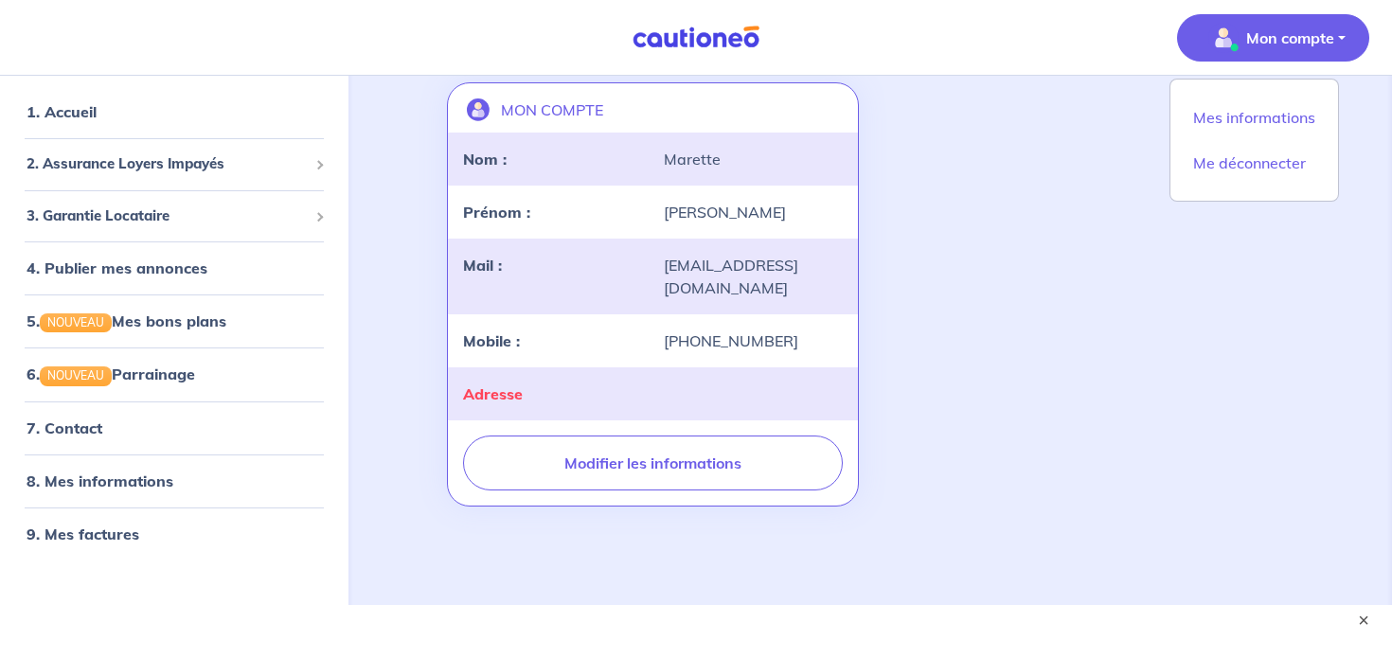
click at [1041, 215] on div "MON COMPTE landlord-id BAh7CEkiCGdpZAY6BkVUSSJWZ2lkOi8vY2F1dGlvbmVvLWNvcmUvVXNl…" at bounding box center [871, 294] width 870 height 439
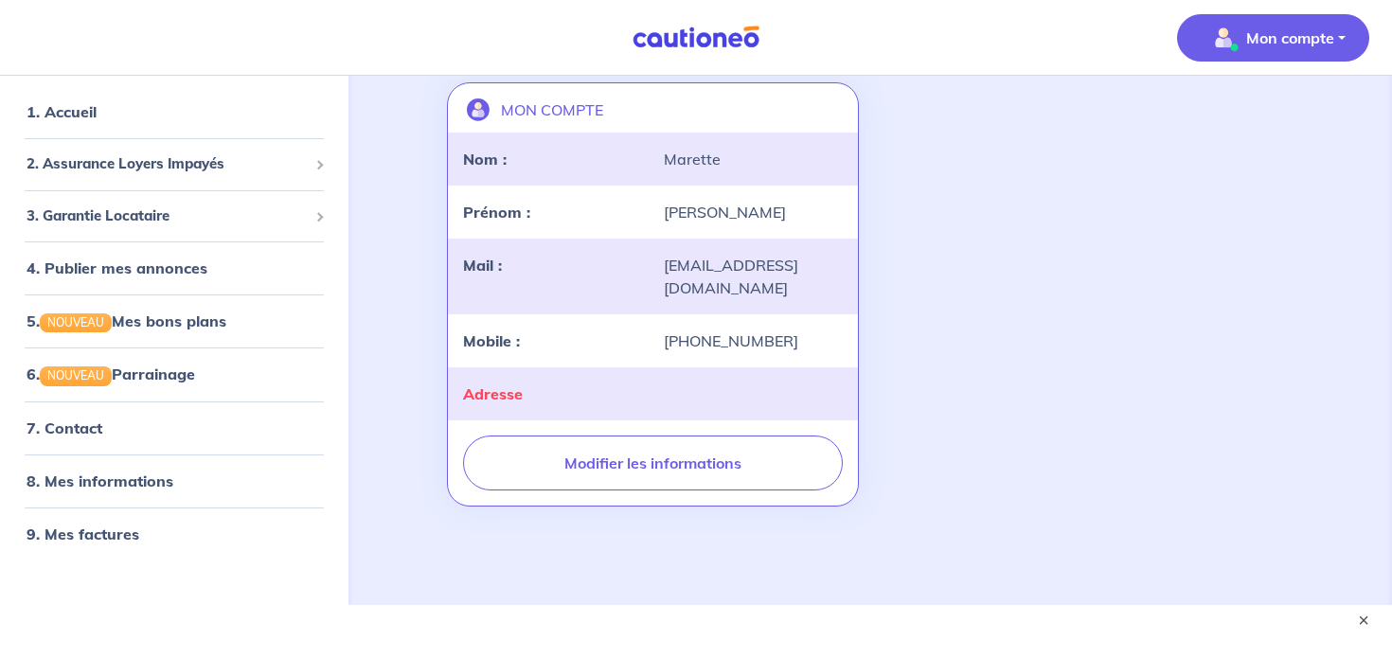
click at [1332, 24] on span "Mon compte" at bounding box center [1268, 38] width 134 height 30
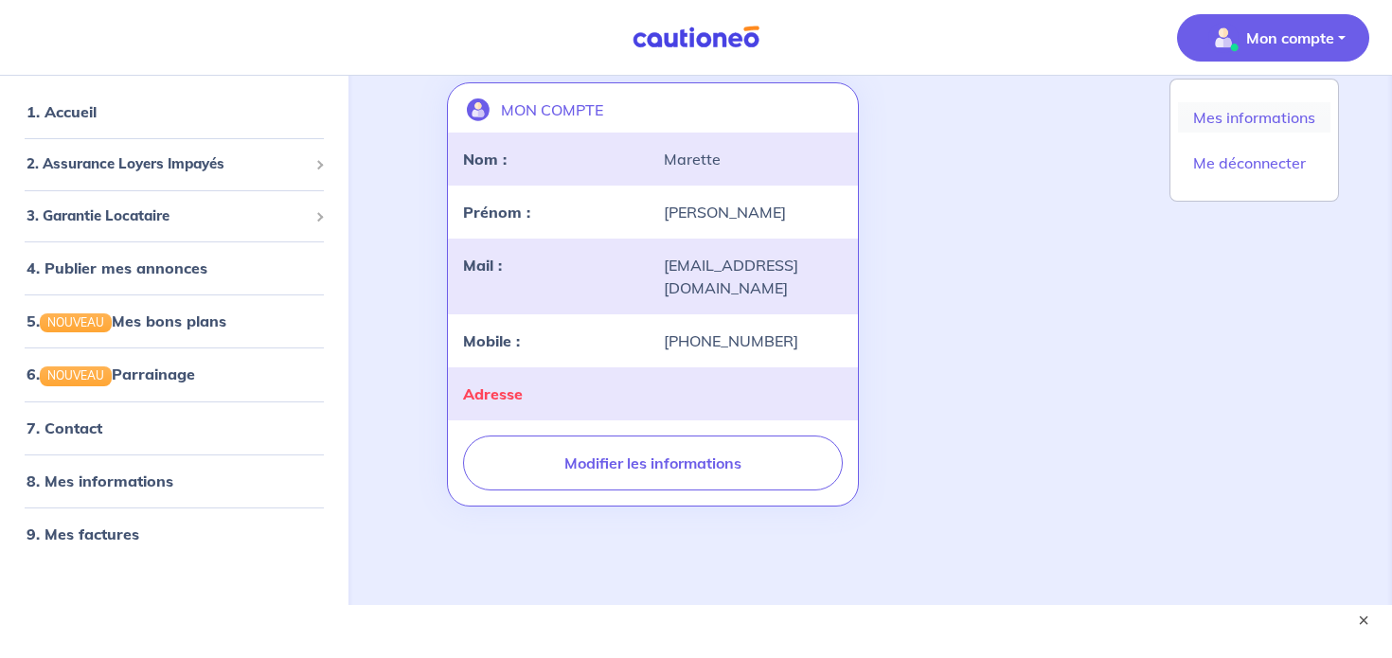
click at [1269, 114] on link "Mes informations" at bounding box center [1254, 117] width 152 height 30
